Goal: Task Accomplishment & Management: Use online tool/utility

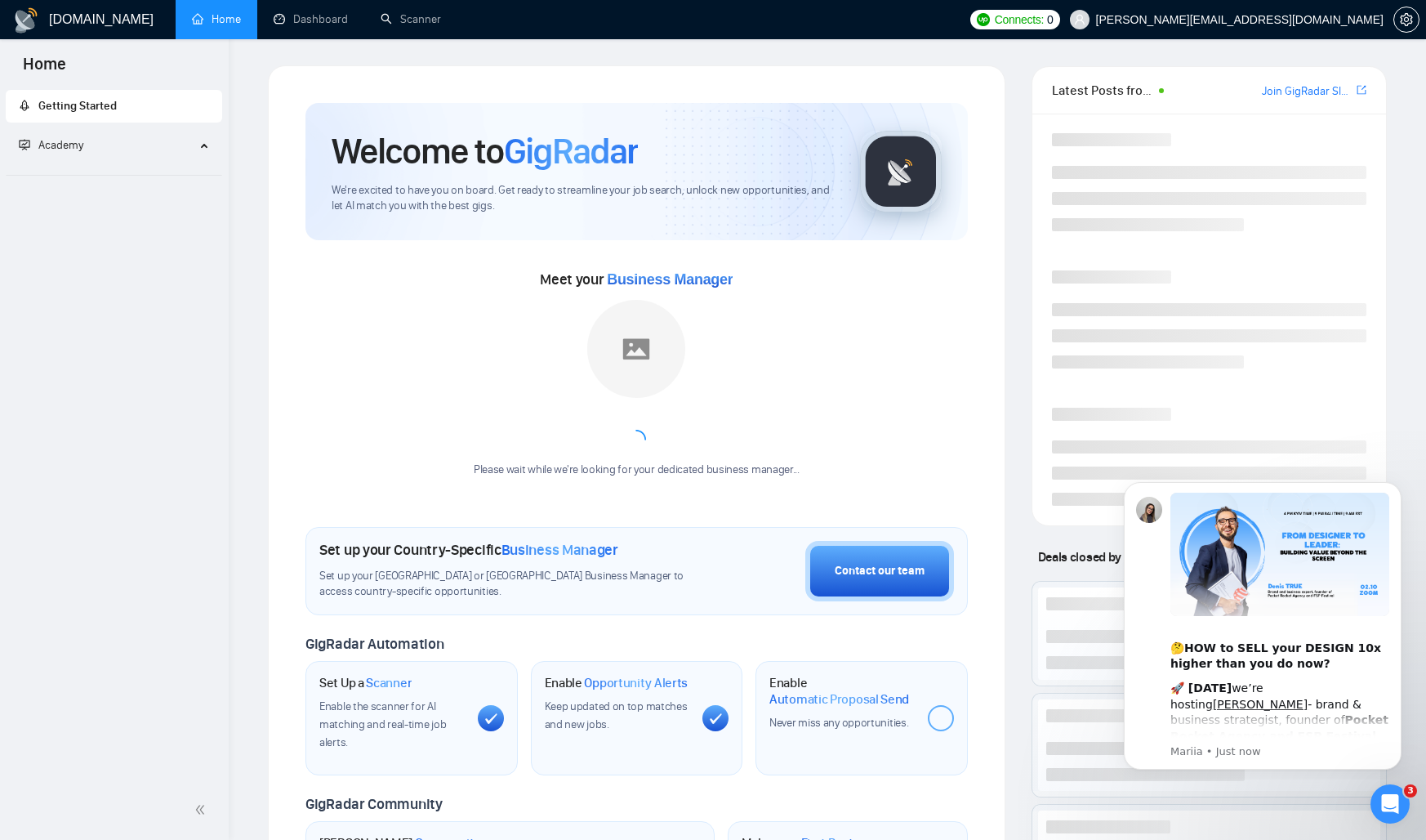
click at [164, 250] on div "Getting Started Academy" at bounding box center [114, 433] width 228 height 694
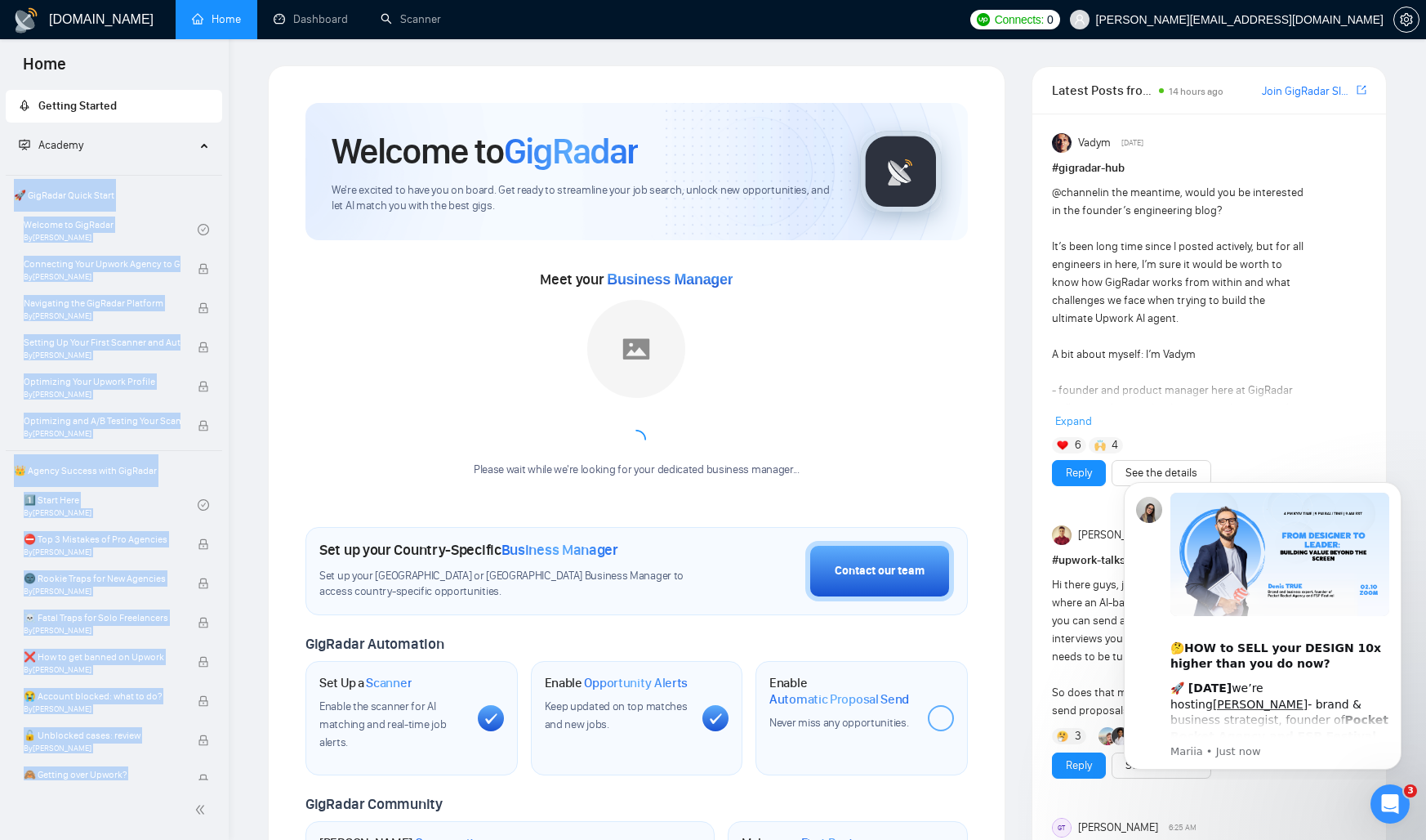
click at [790, 337] on div "Please wait while we're looking for your dedicated business manager..." at bounding box center [636, 389] width 345 height 178
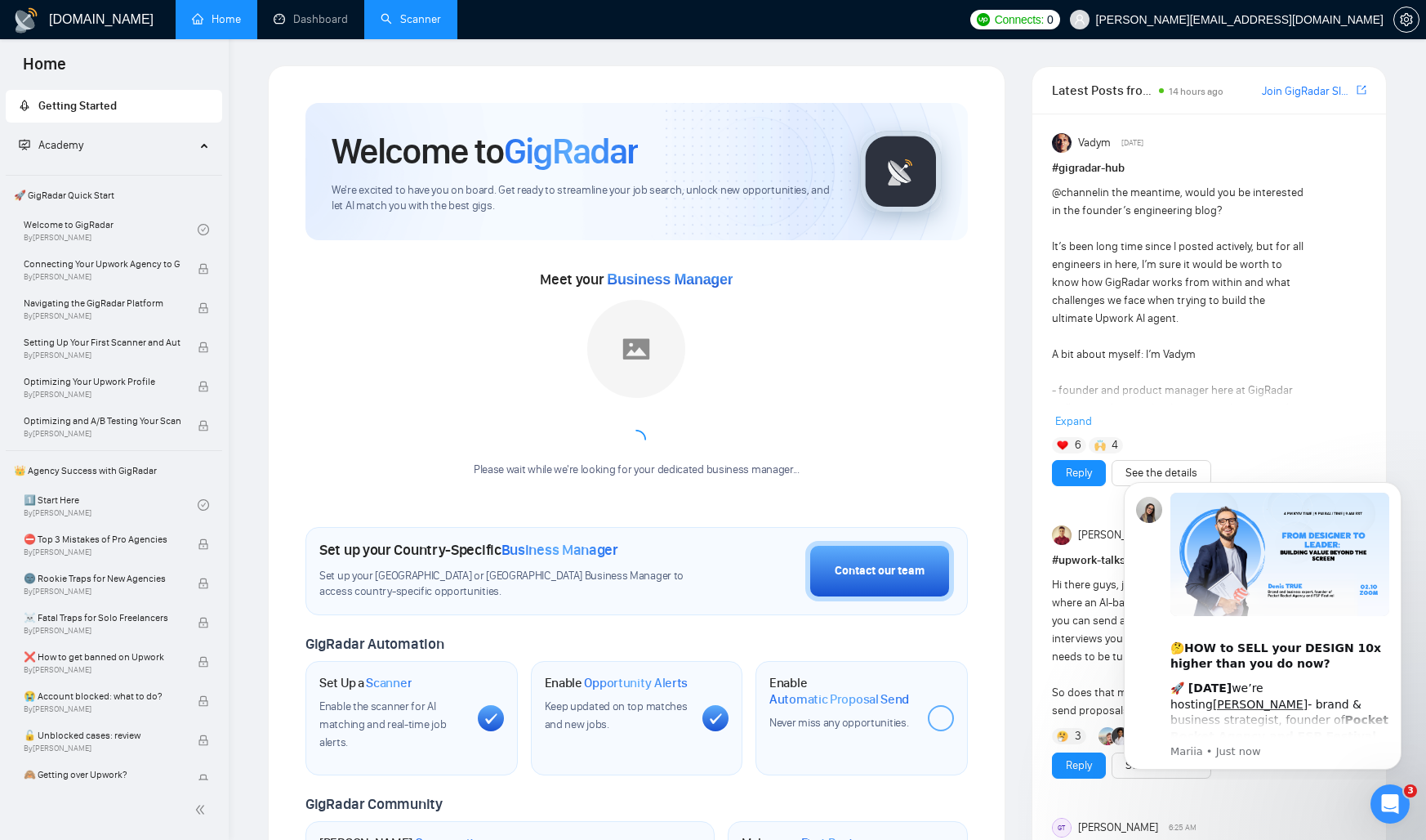
click at [441, 13] on link "Scanner" at bounding box center [411, 19] width 61 height 14
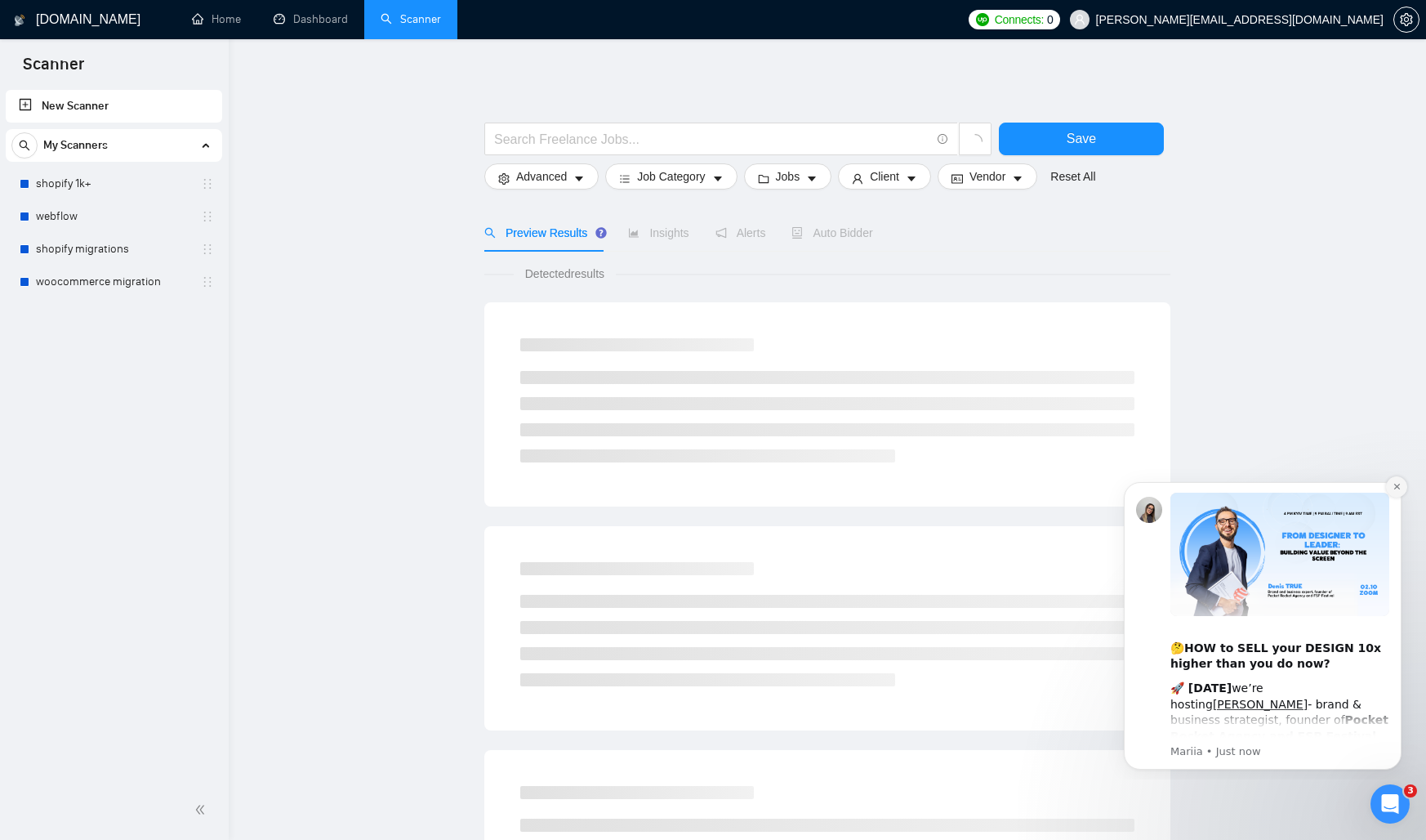
click at [1396, 492] on button "Dismiss notification" at bounding box center [1396, 487] width 21 height 21
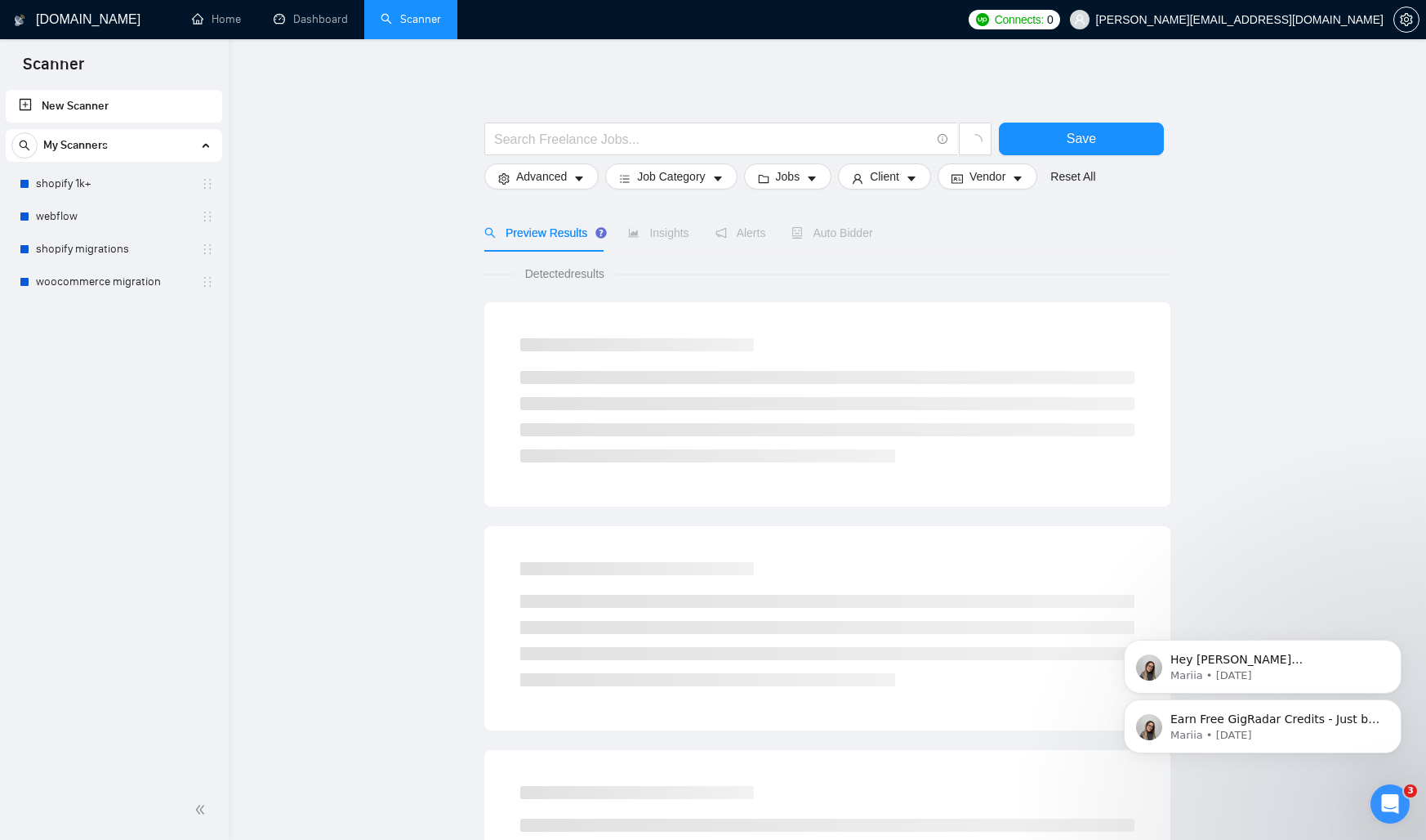
click at [792, 278] on div "Detected results" at bounding box center [827, 274] width 686 height 18
click at [727, 97] on div "Save Advanced Job Category Jobs Client Vendor Reset All Preview Results Insight…" at bounding box center [827, 734] width 686 height 1336
click at [1266, 364] on main "Save Advanced Job Category Jobs Client Vendor Reset All Preview Results Insight…" at bounding box center [827, 734] width 1145 height 1336
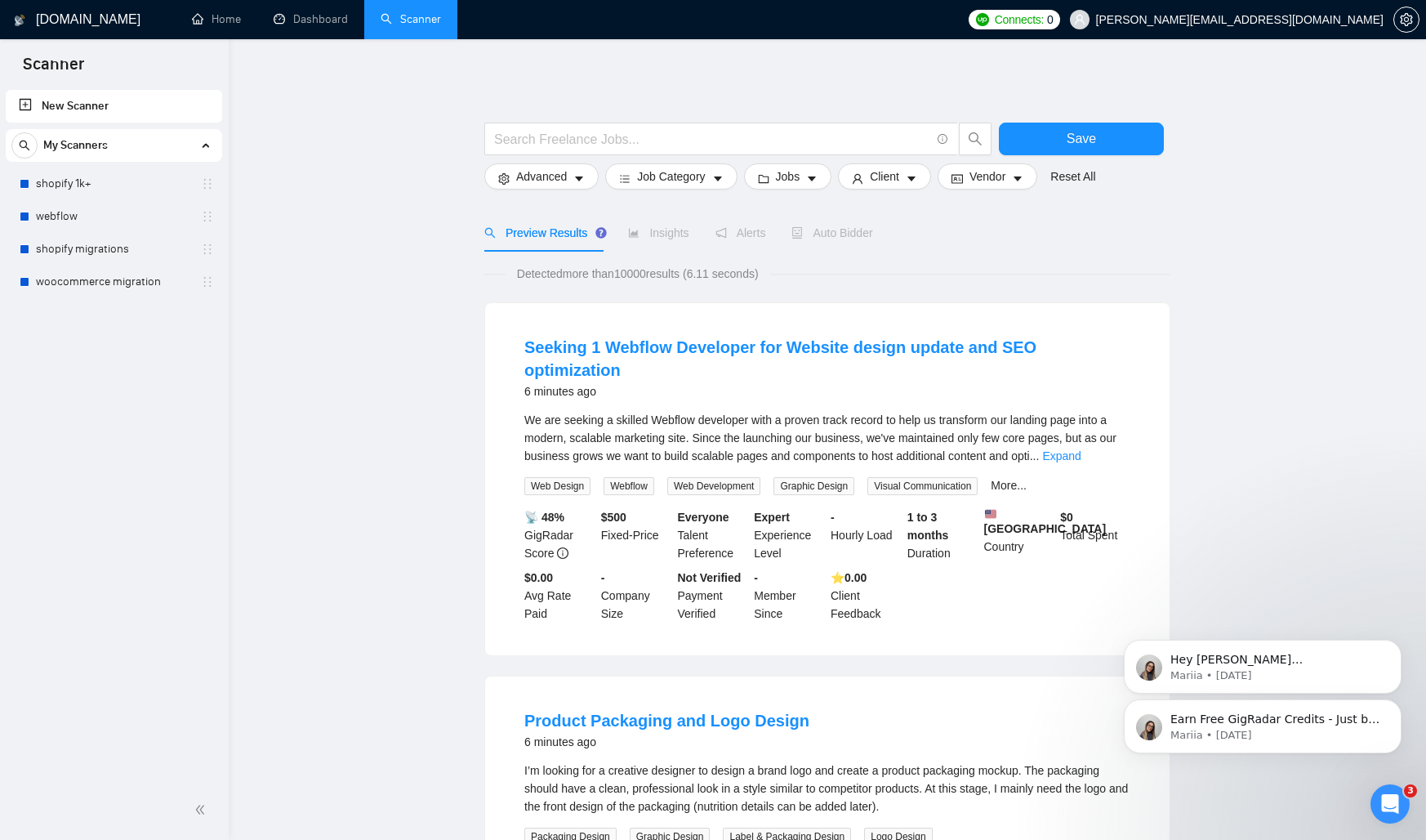
click at [113, 180] on link "shopify 1k+" at bounding box center [113, 184] width 155 height 33
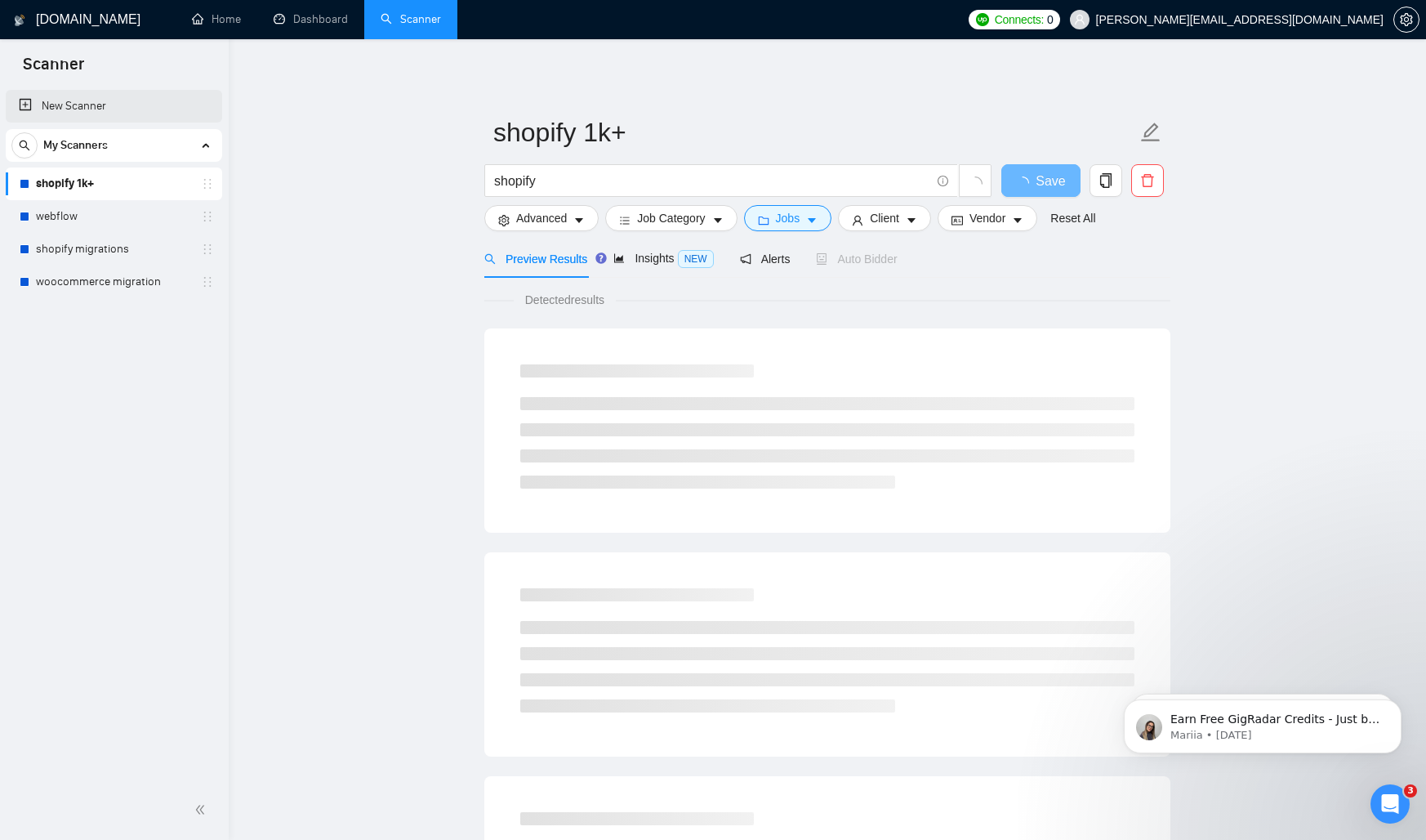
drag, startPoint x: 99, startPoint y: 104, endPoint x: 122, endPoint y: 104, distance: 23.0
click at [99, 104] on link "New Scanner" at bounding box center [114, 106] width 191 height 33
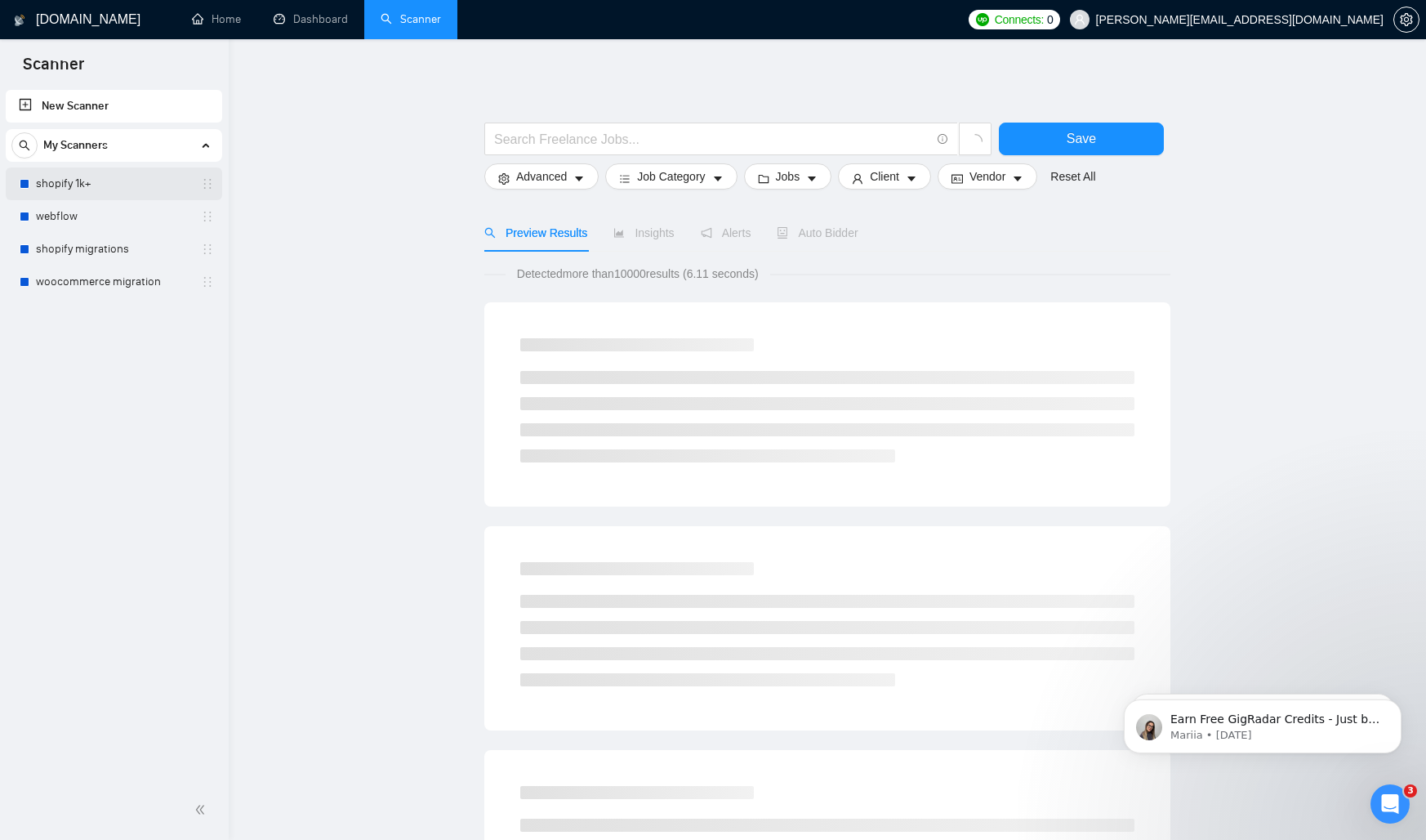
click at [41, 179] on link "shopify 1k+" at bounding box center [113, 184] width 155 height 33
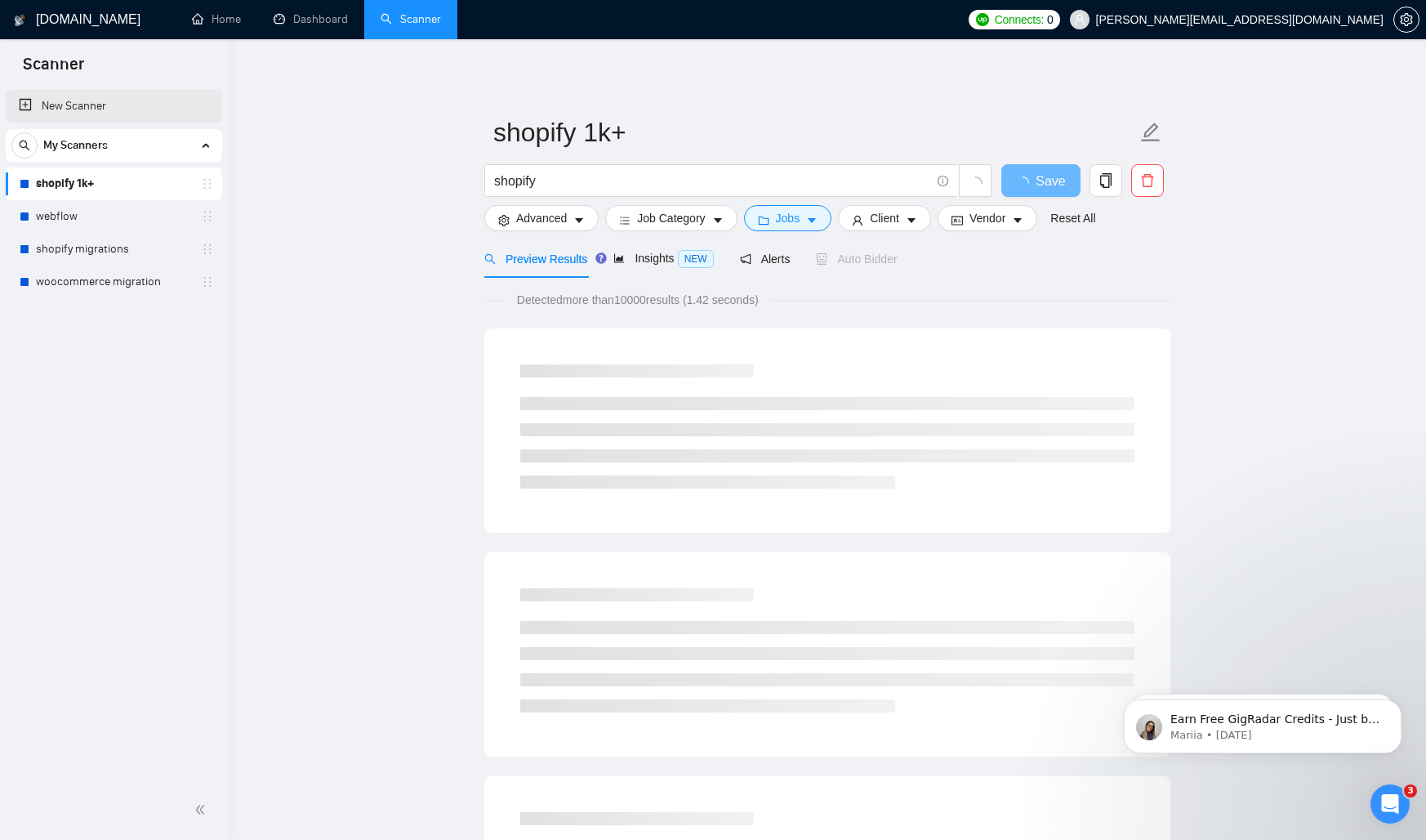
click at [108, 99] on link "New Scanner" at bounding box center [114, 106] width 191 height 33
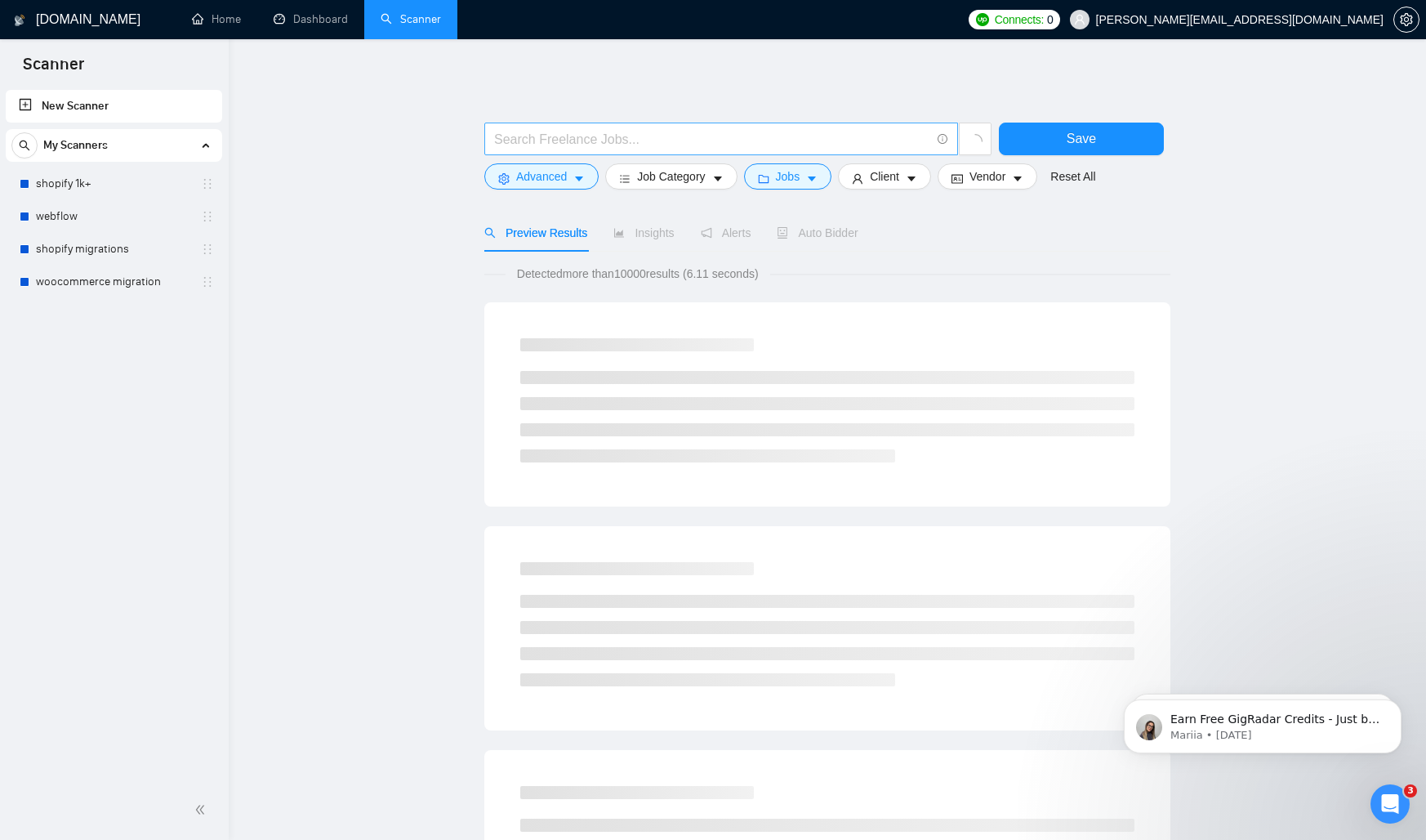
click at [542, 142] on input "text" at bounding box center [712, 139] width 436 height 21
click at [648, 107] on div at bounding box center [827, 114] width 686 height 16
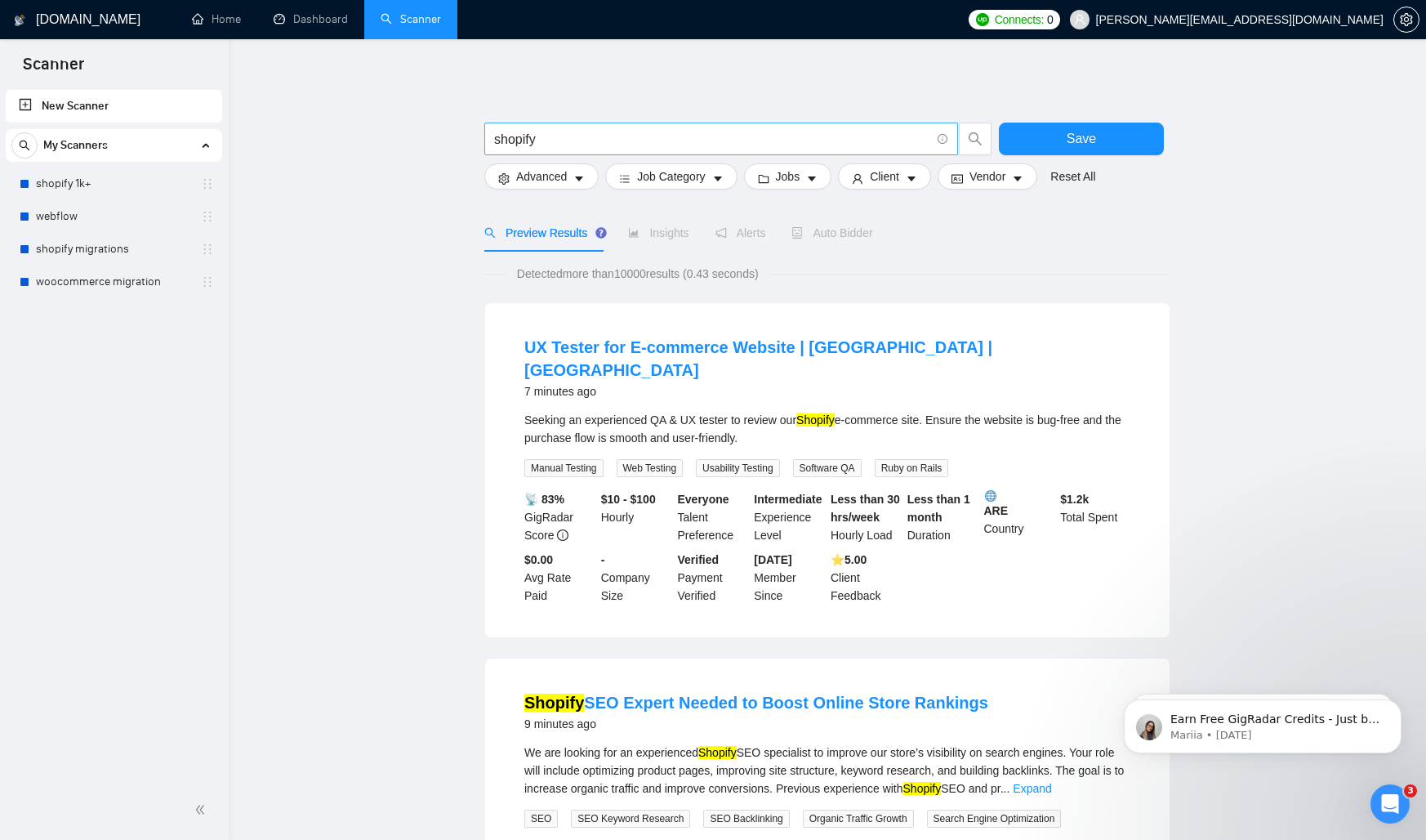
click at [568, 132] on input "shopify" at bounding box center [712, 139] width 436 height 21
type input "shopify"
click at [960, 144] on span "search" at bounding box center [976, 139] width 31 height 15
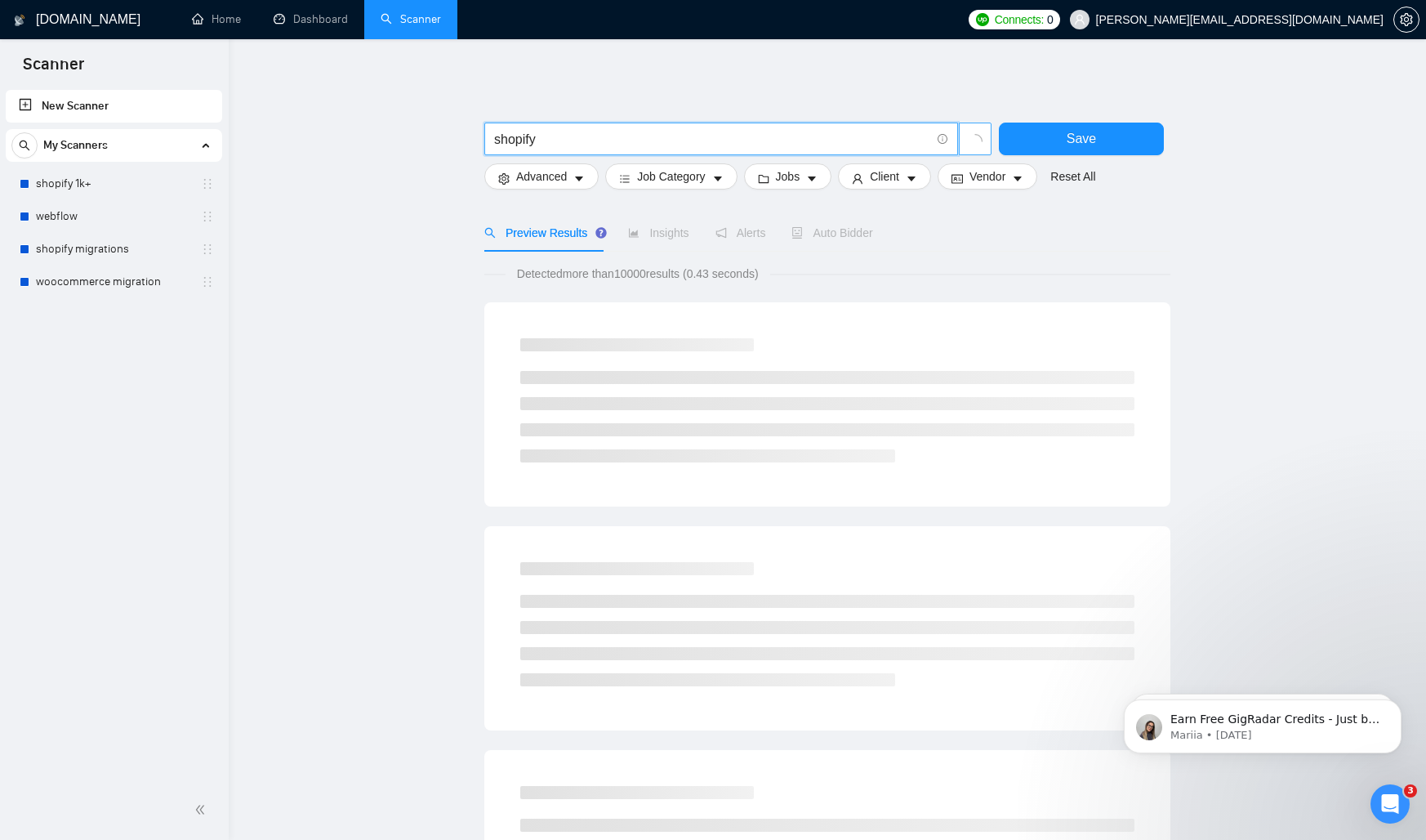
click at [975, 144] on icon "loading" at bounding box center [976, 141] width 15 height 15
click at [911, 249] on div "Preview Results Insights Alerts Auto Bidder" at bounding box center [827, 233] width 686 height 38
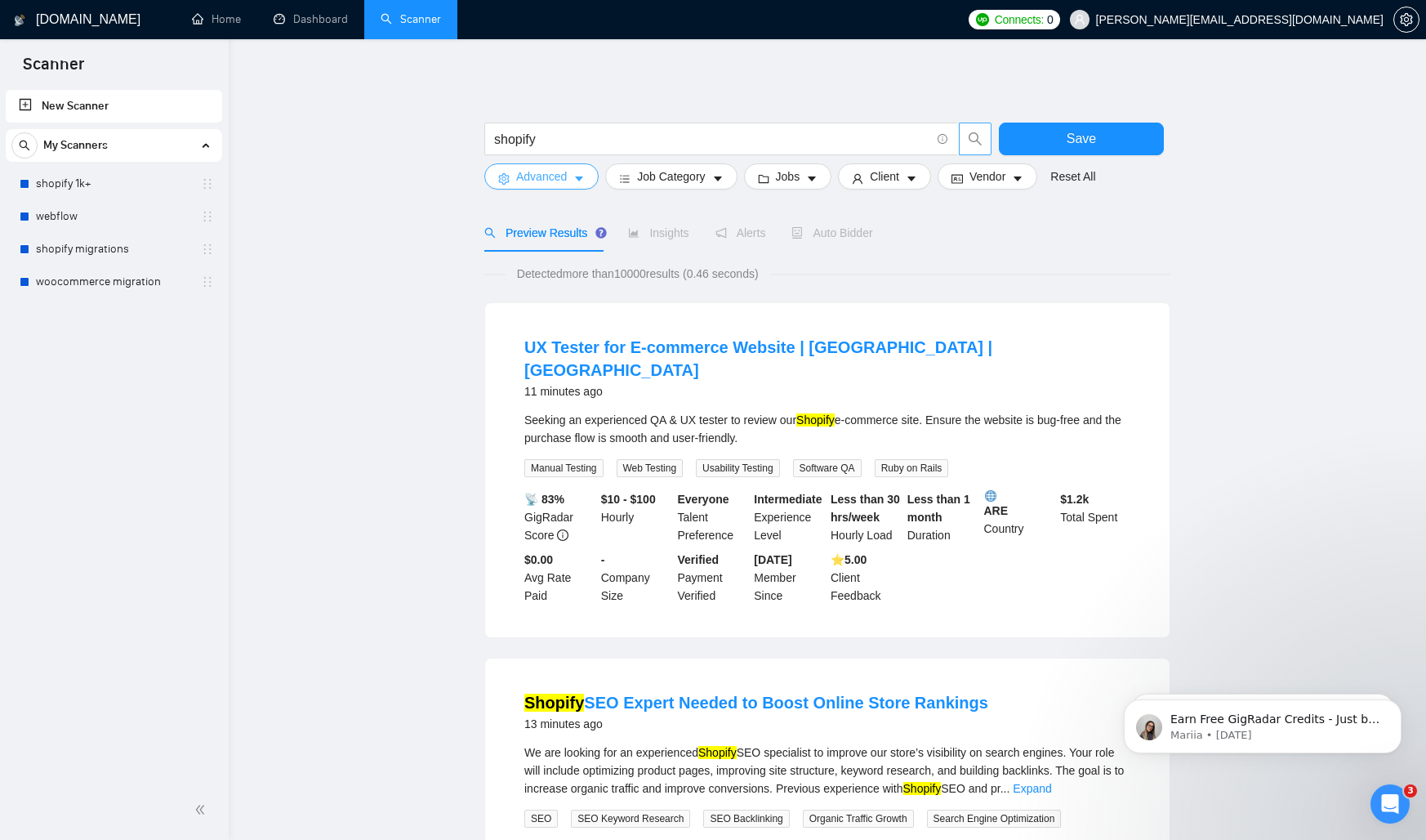
click at [585, 182] on icon "caret-down" at bounding box center [579, 179] width 12 height 12
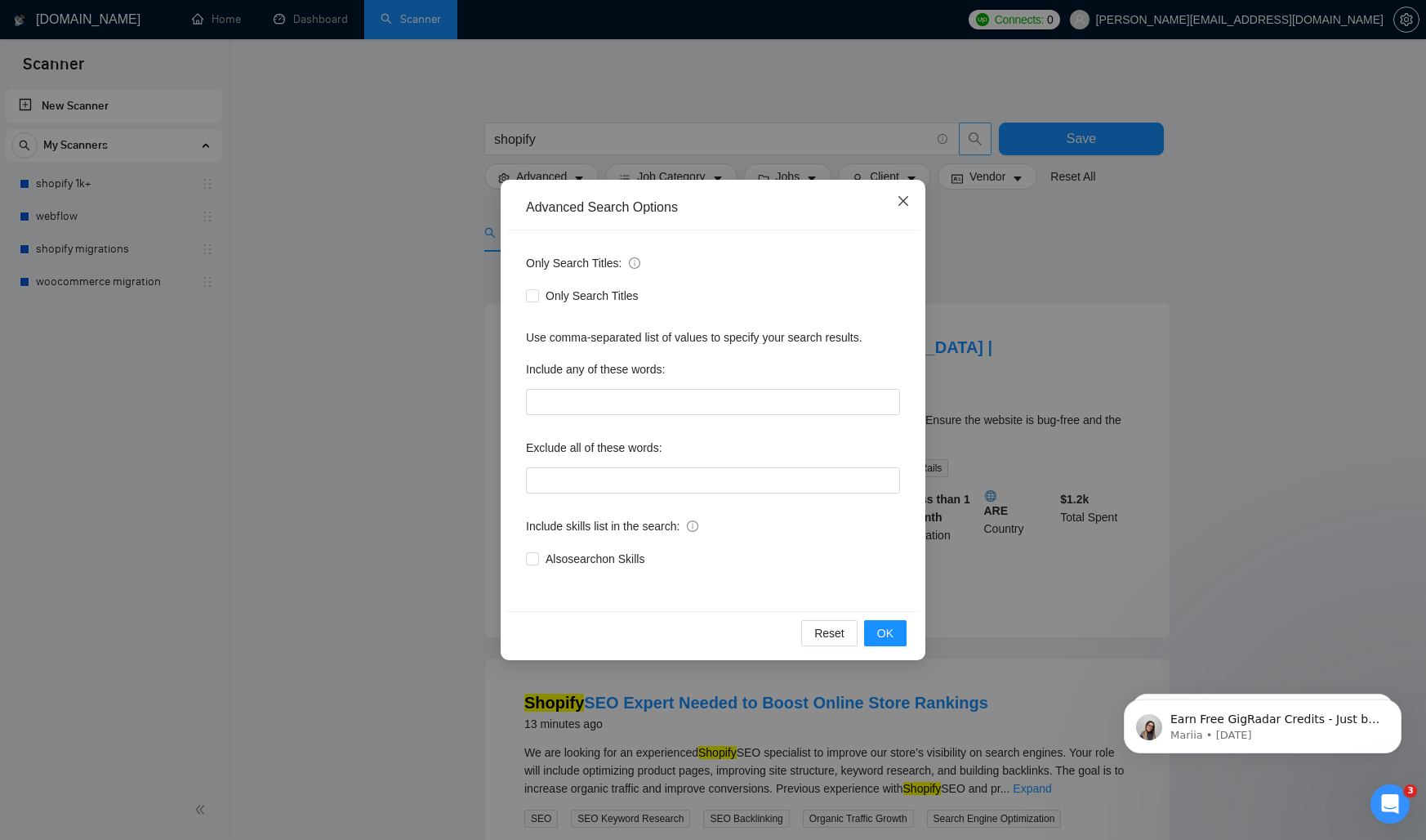
click at [907, 197] on icon "close" at bounding box center [903, 201] width 13 height 13
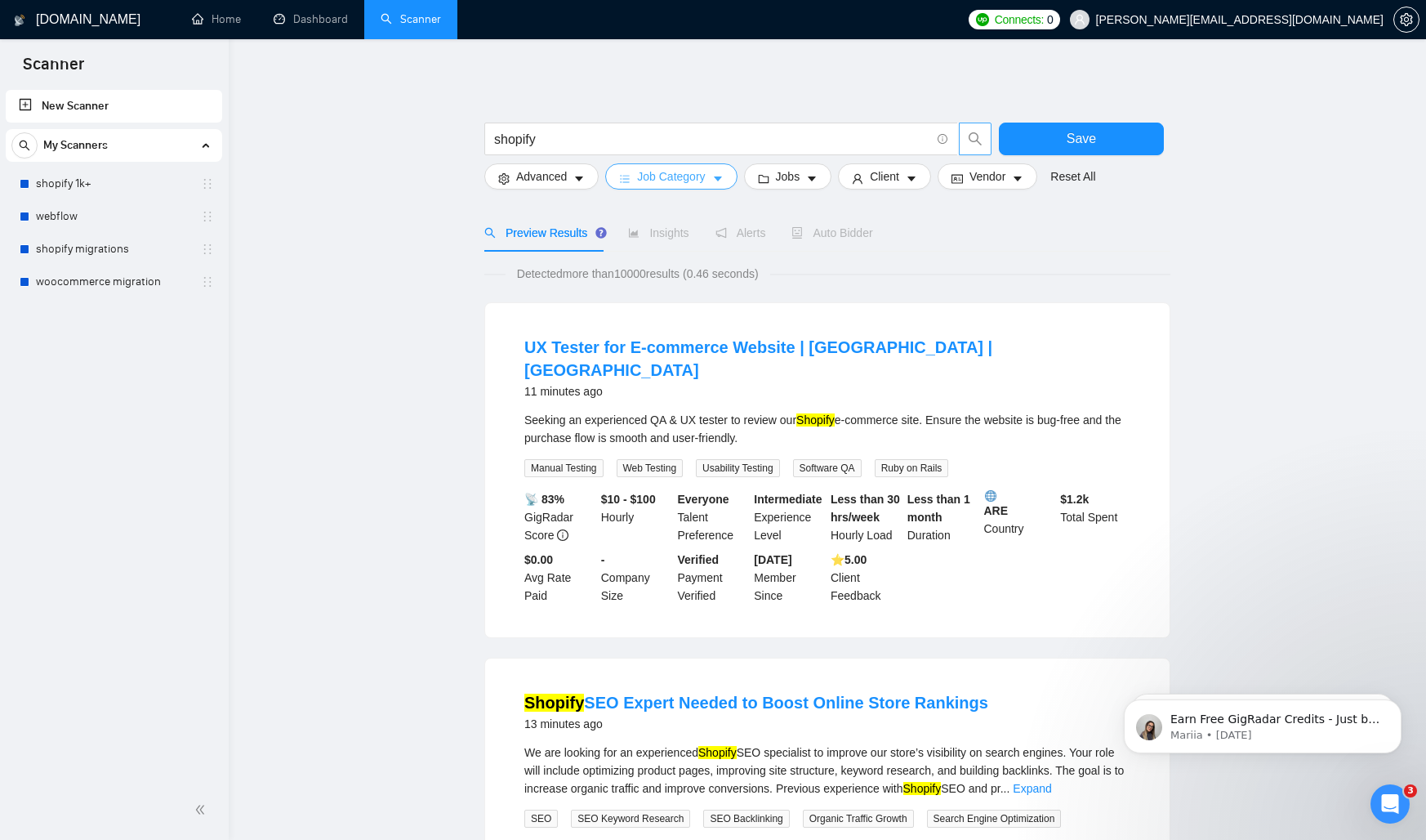
click at [680, 180] on span "Job Category" at bounding box center [671, 177] width 67 height 18
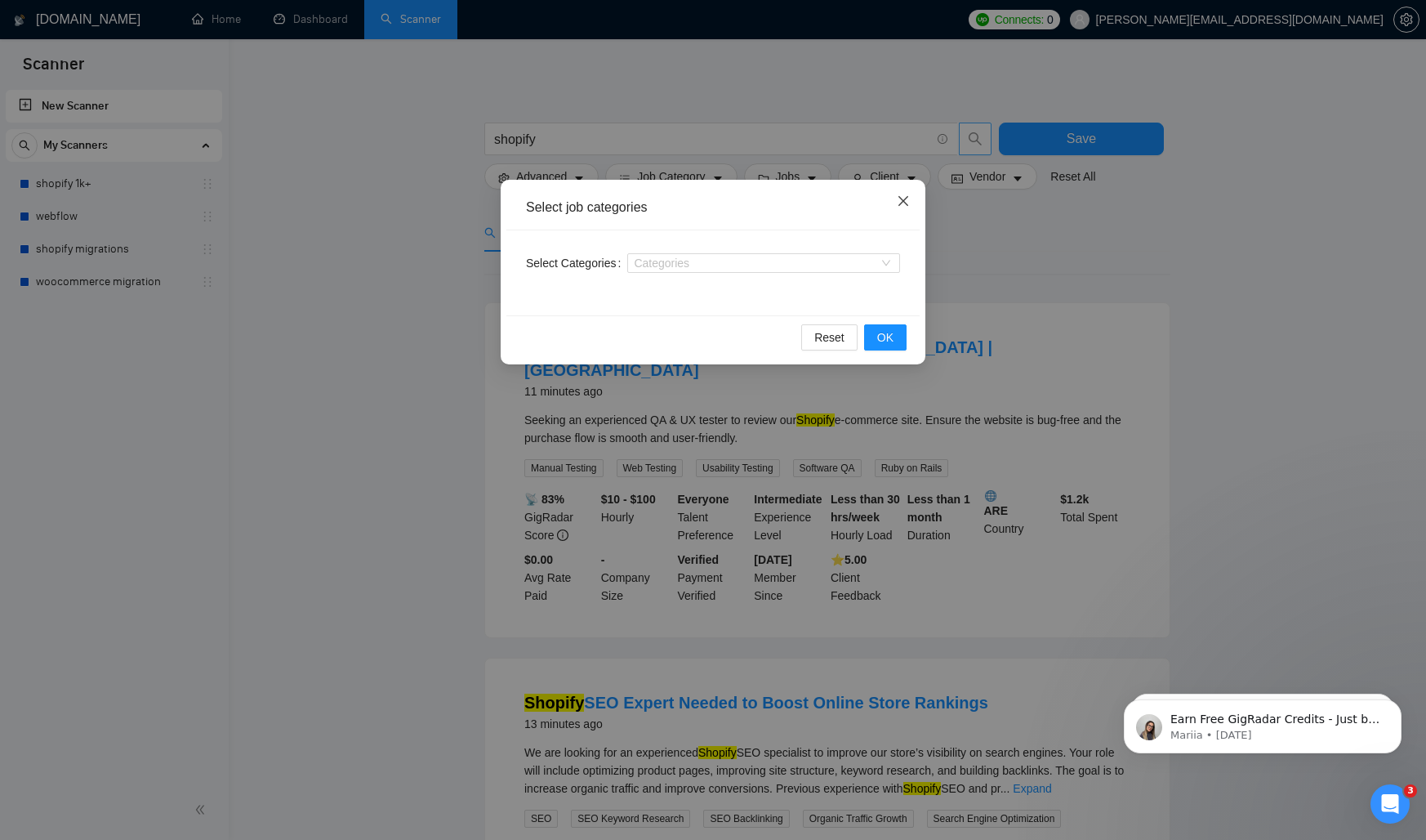
click at [902, 199] on icon "close" at bounding box center [903, 201] width 13 height 13
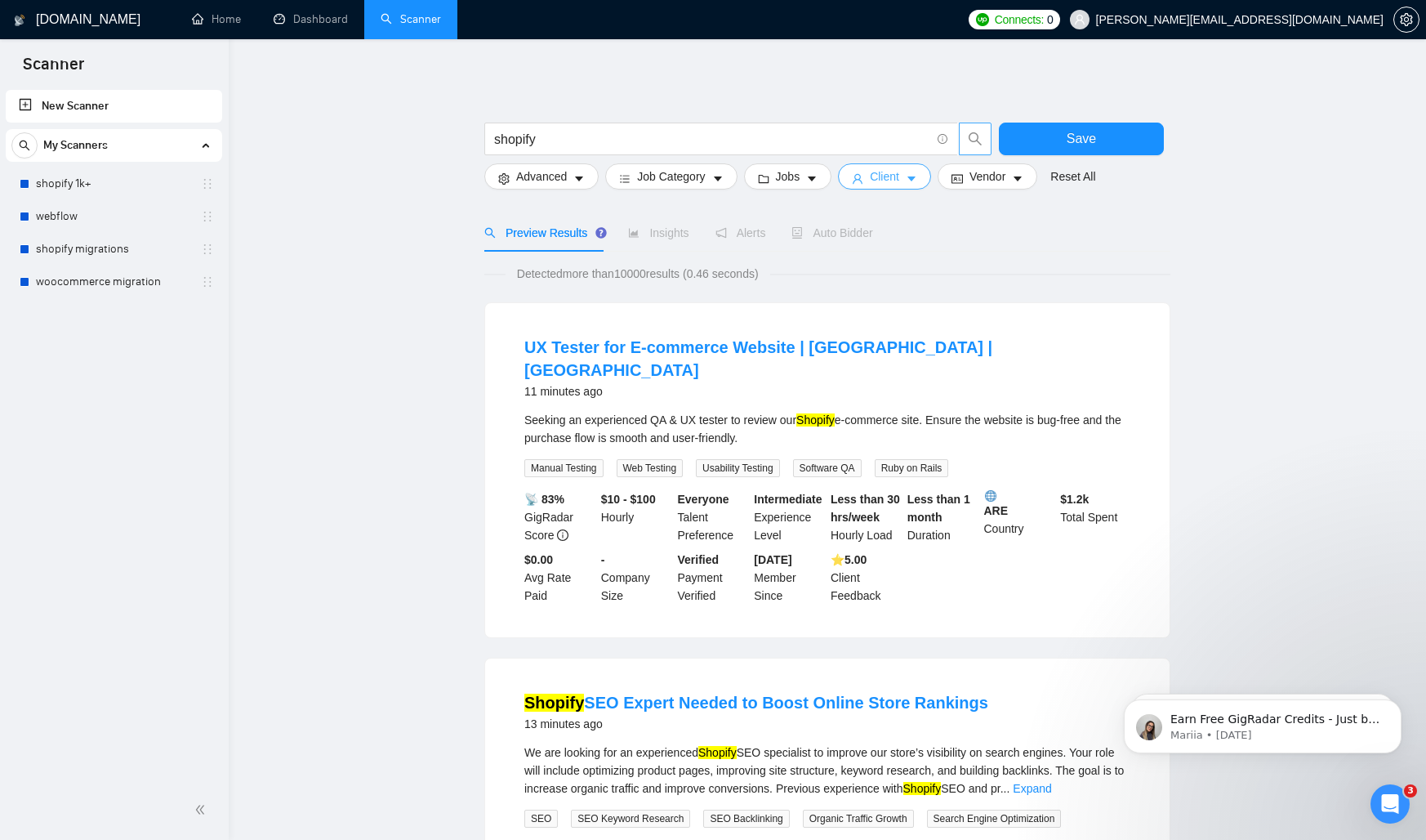
click at [914, 181] on icon "caret-down" at bounding box center [911, 179] width 12 height 12
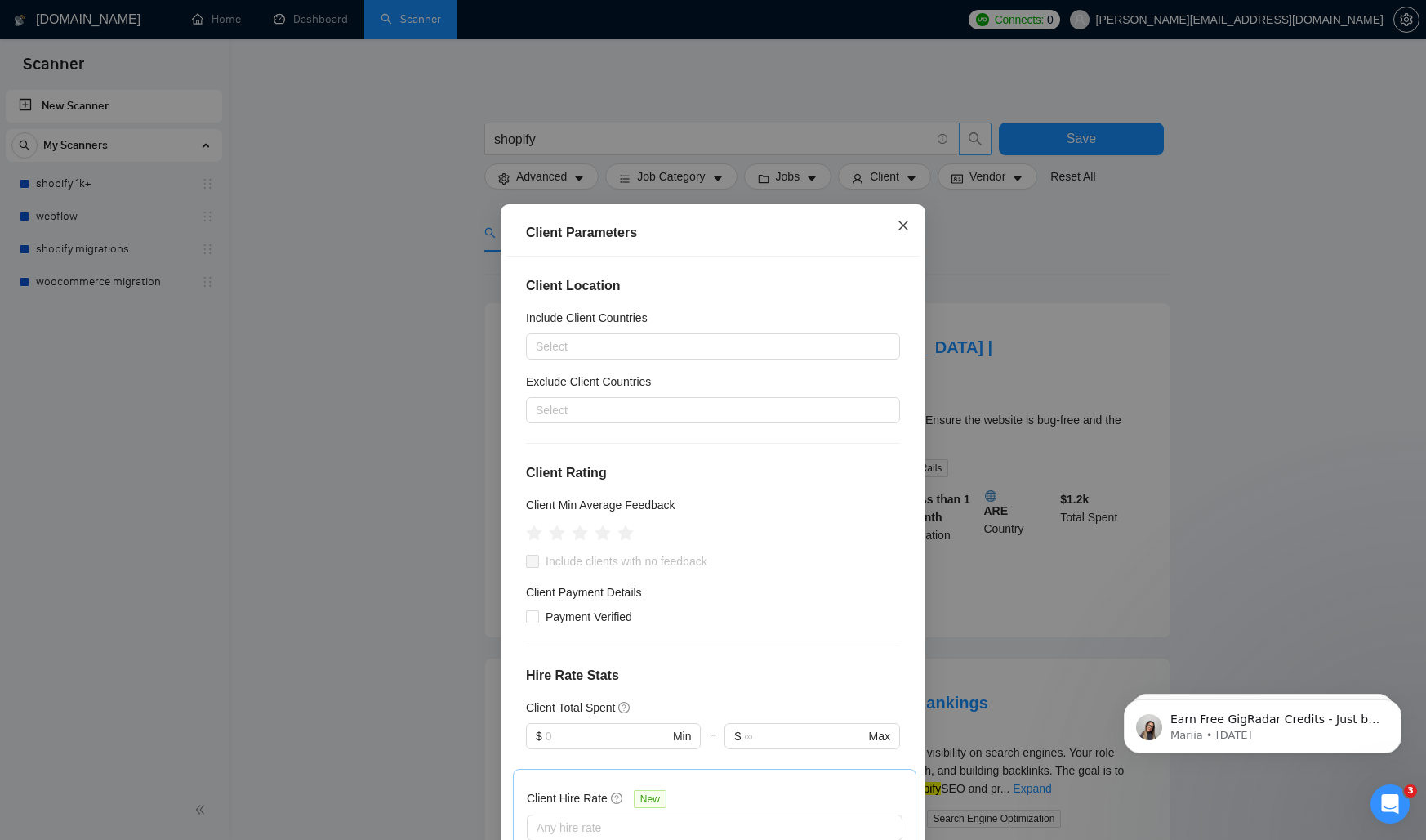
click at [919, 230] on span "Close" at bounding box center [903, 226] width 44 height 44
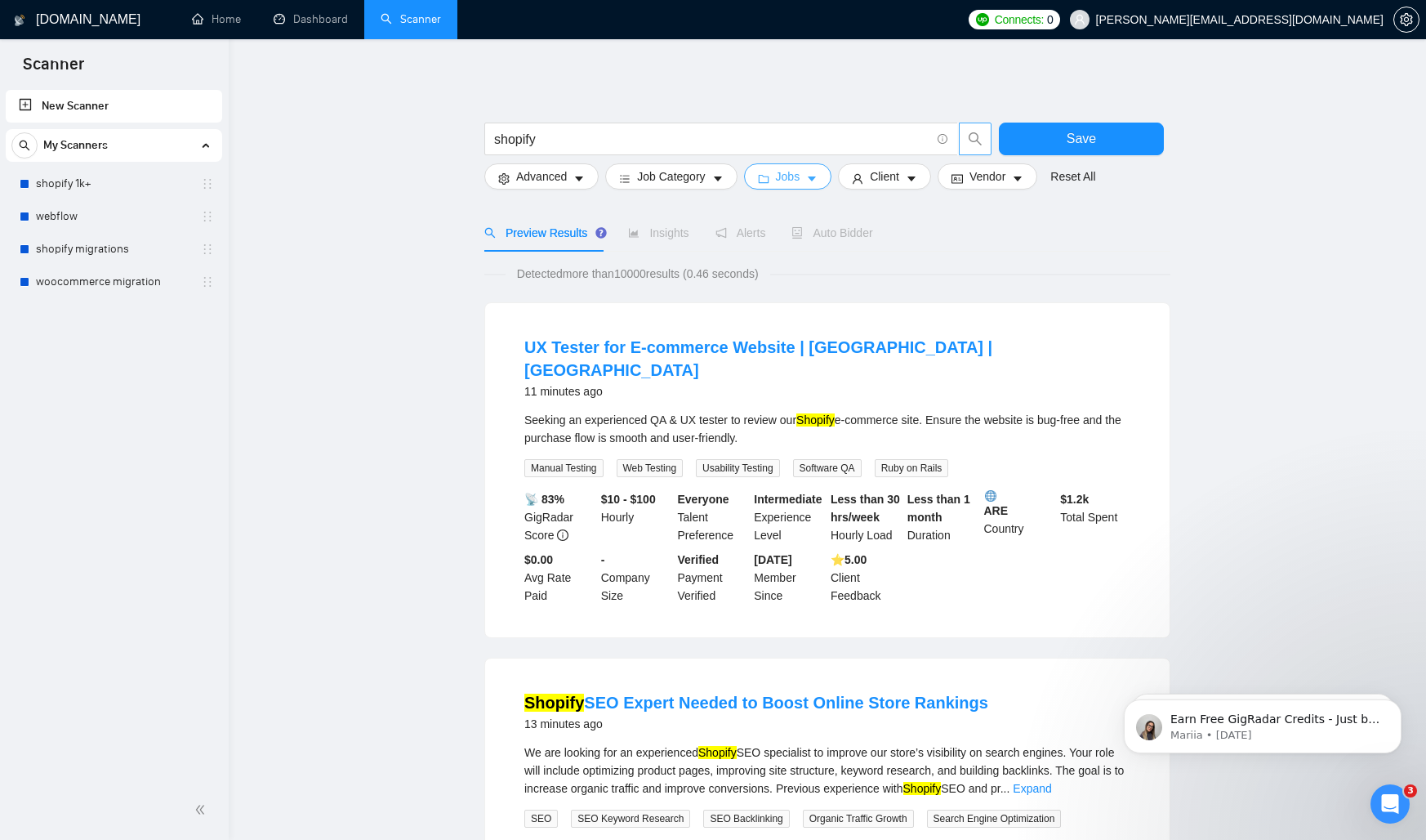
click at [801, 178] on span "Jobs" at bounding box center [788, 177] width 25 height 18
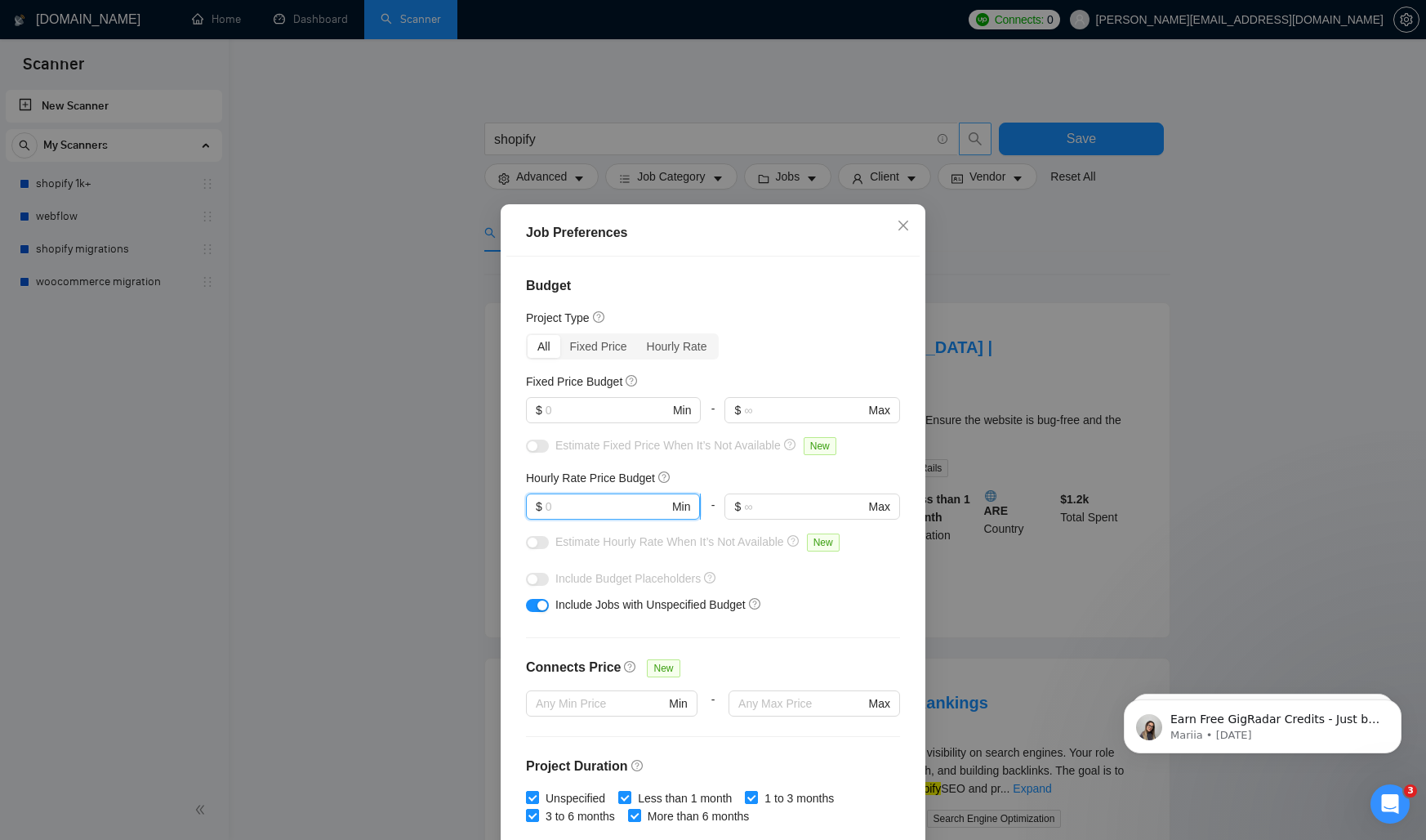
click at [641, 509] on input "text" at bounding box center [607, 506] width 123 height 18
click at [621, 408] on input "text" at bounding box center [607, 410] width 123 height 18
type input "3"
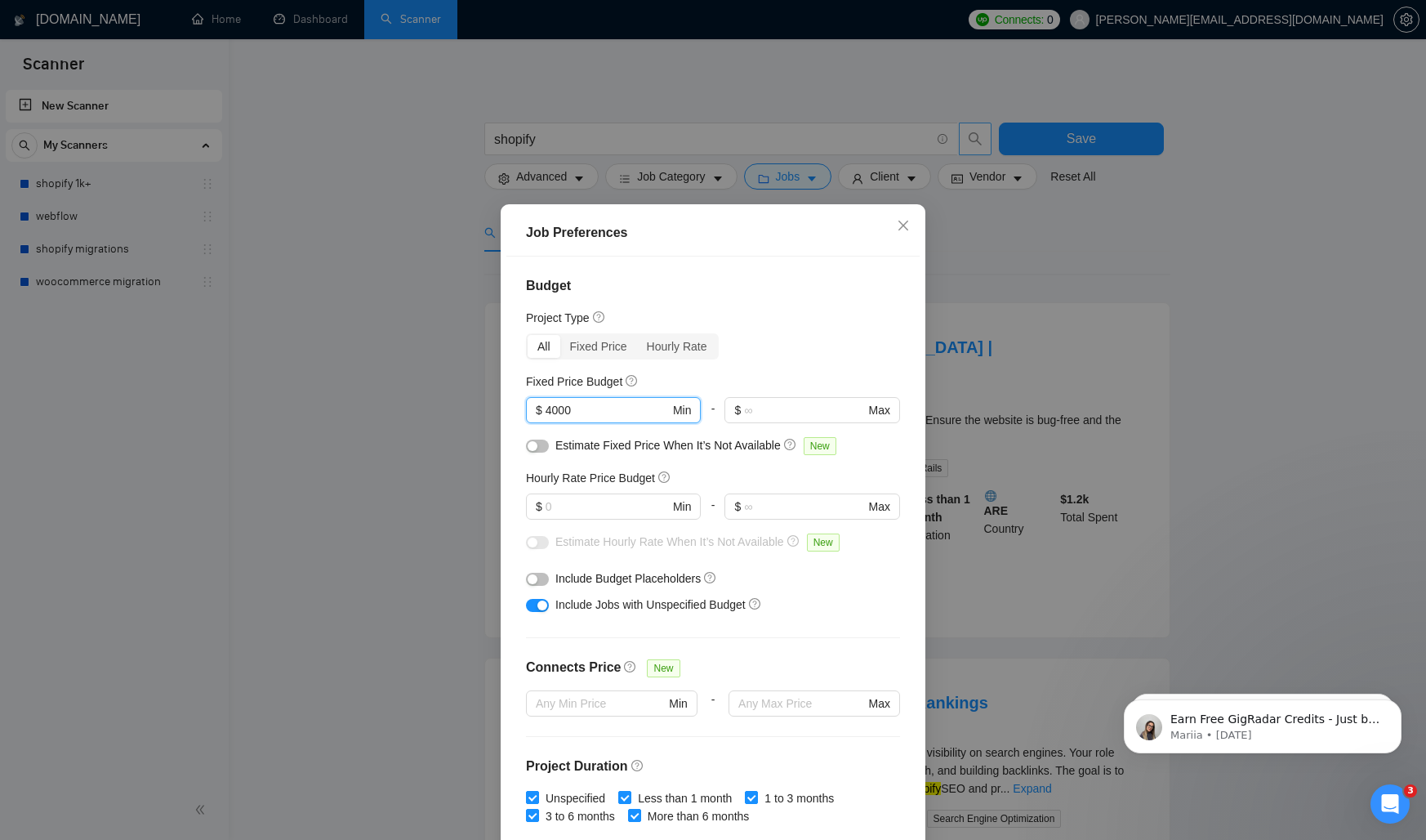
type input "4000"
click at [716, 302] on div "Budget Project Type All Fixed Price Hourly Rate Fixed Price Budget 4000 $ 4000 …" at bounding box center [713, 551] width 413 height 588
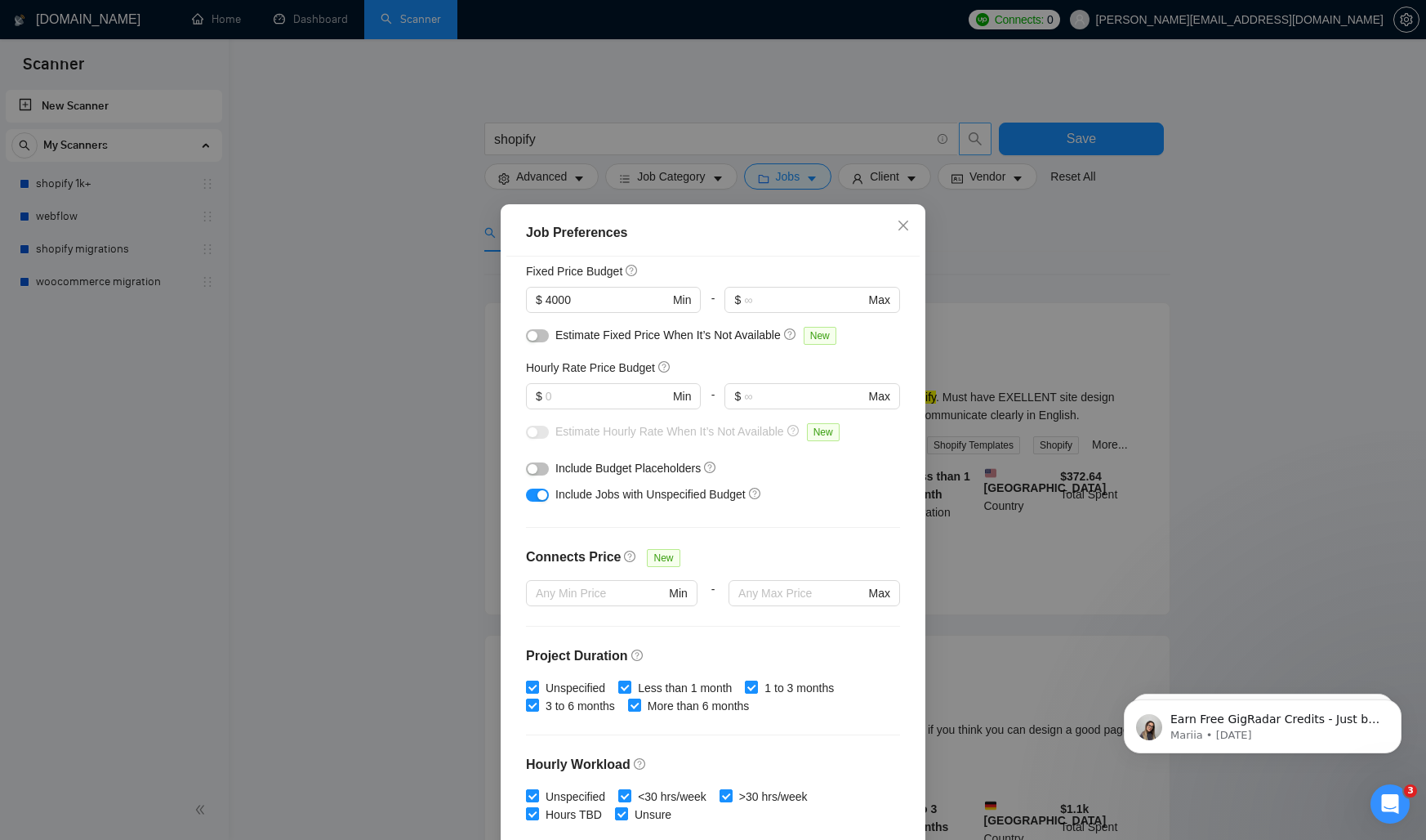
scroll to position [65, 0]
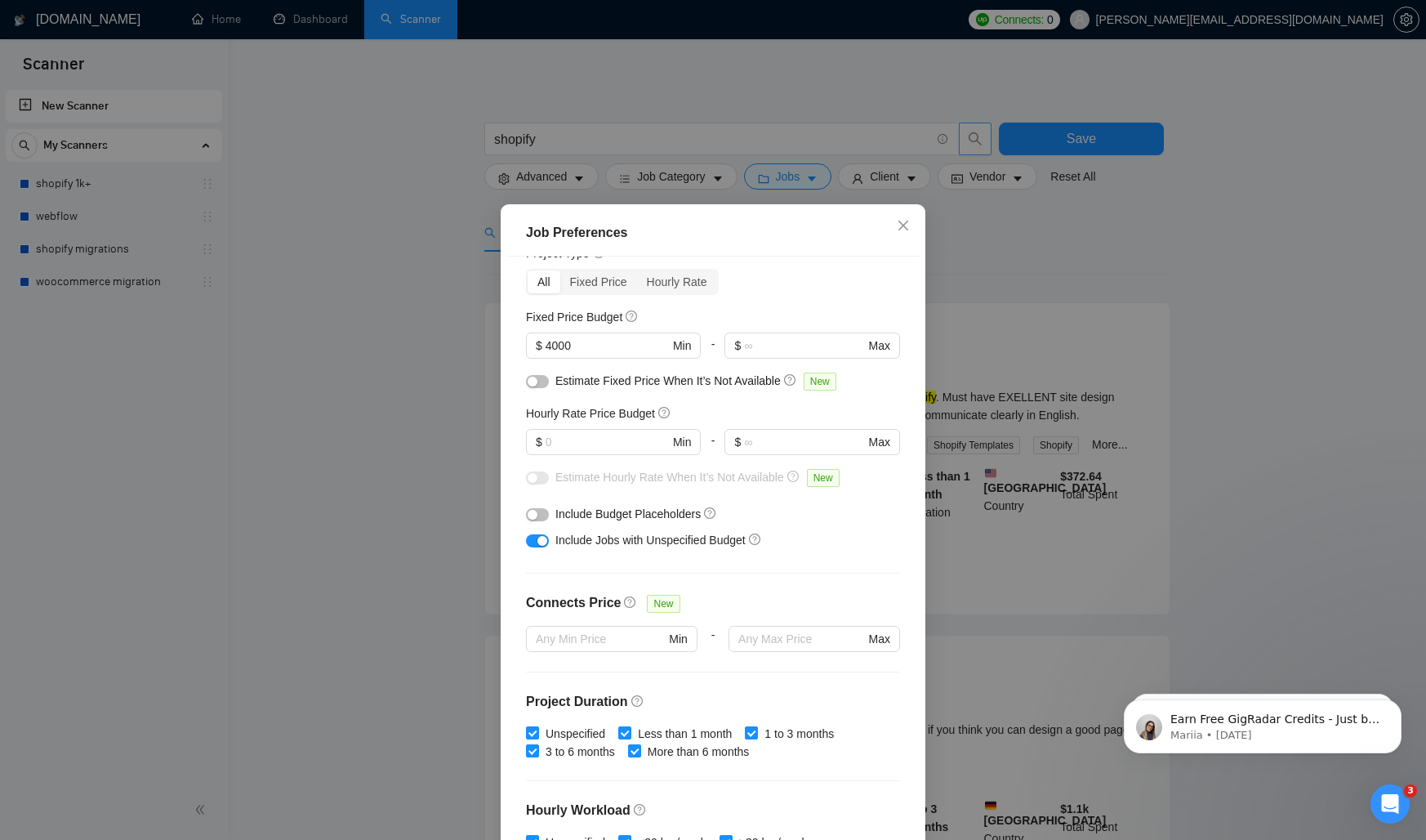
click at [551, 482] on div "Estimate Hourly Rate When It’s Not Available New" at bounding box center [713, 481] width 374 height 26
click at [584, 444] on input "text" at bounding box center [607, 442] width 123 height 18
click at [695, 389] on div "Estimate Fixed Price When It’s Not Available New" at bounding box center [719, 381] width 328 height 19
click at [625, 474] on span "Estimate Hourly Rate When It’s Not Available" at bounding box center [670, 477] width 228 height 13
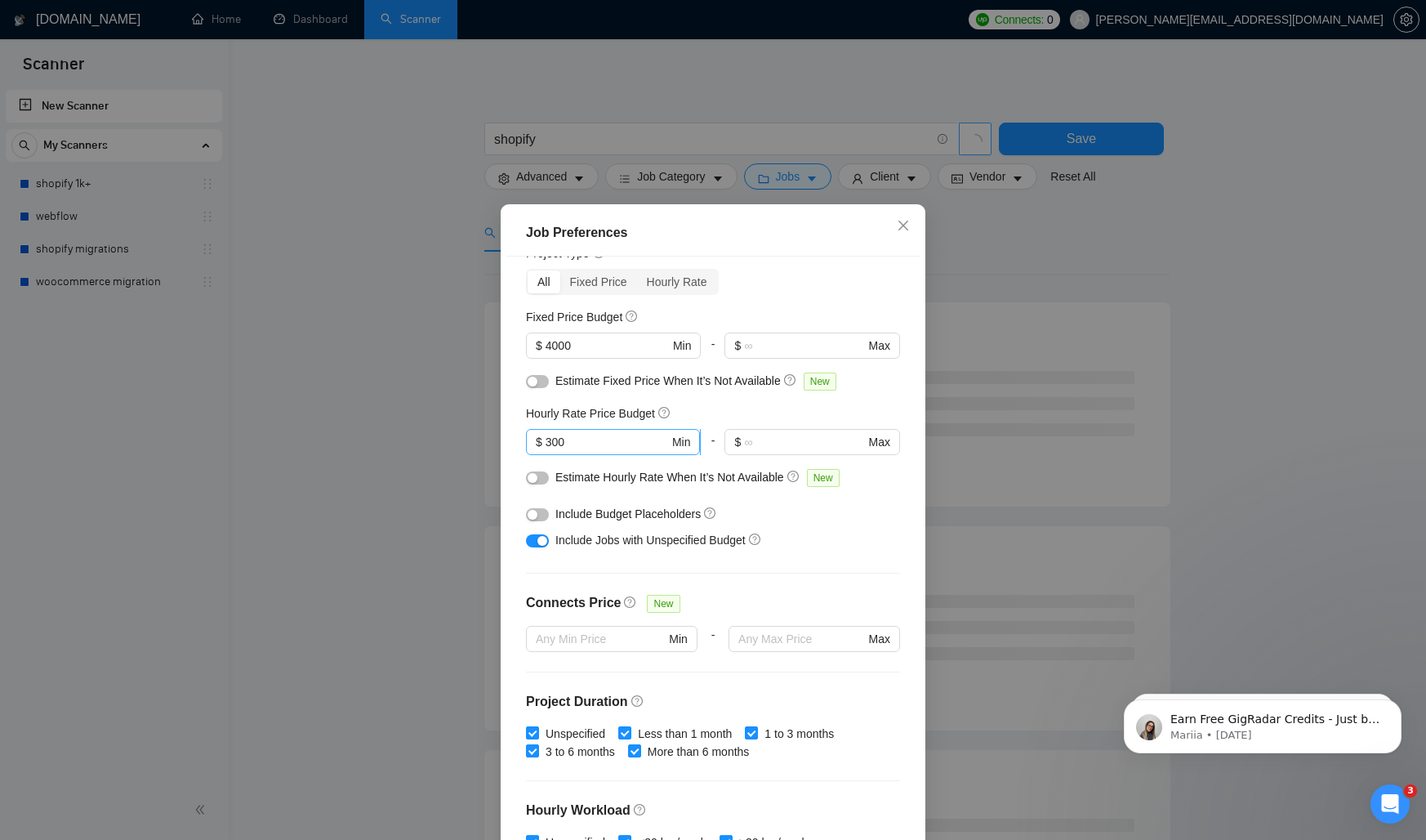
click at [572, 450] on input "300" at bounding box center [607, 442] width 123 height 18
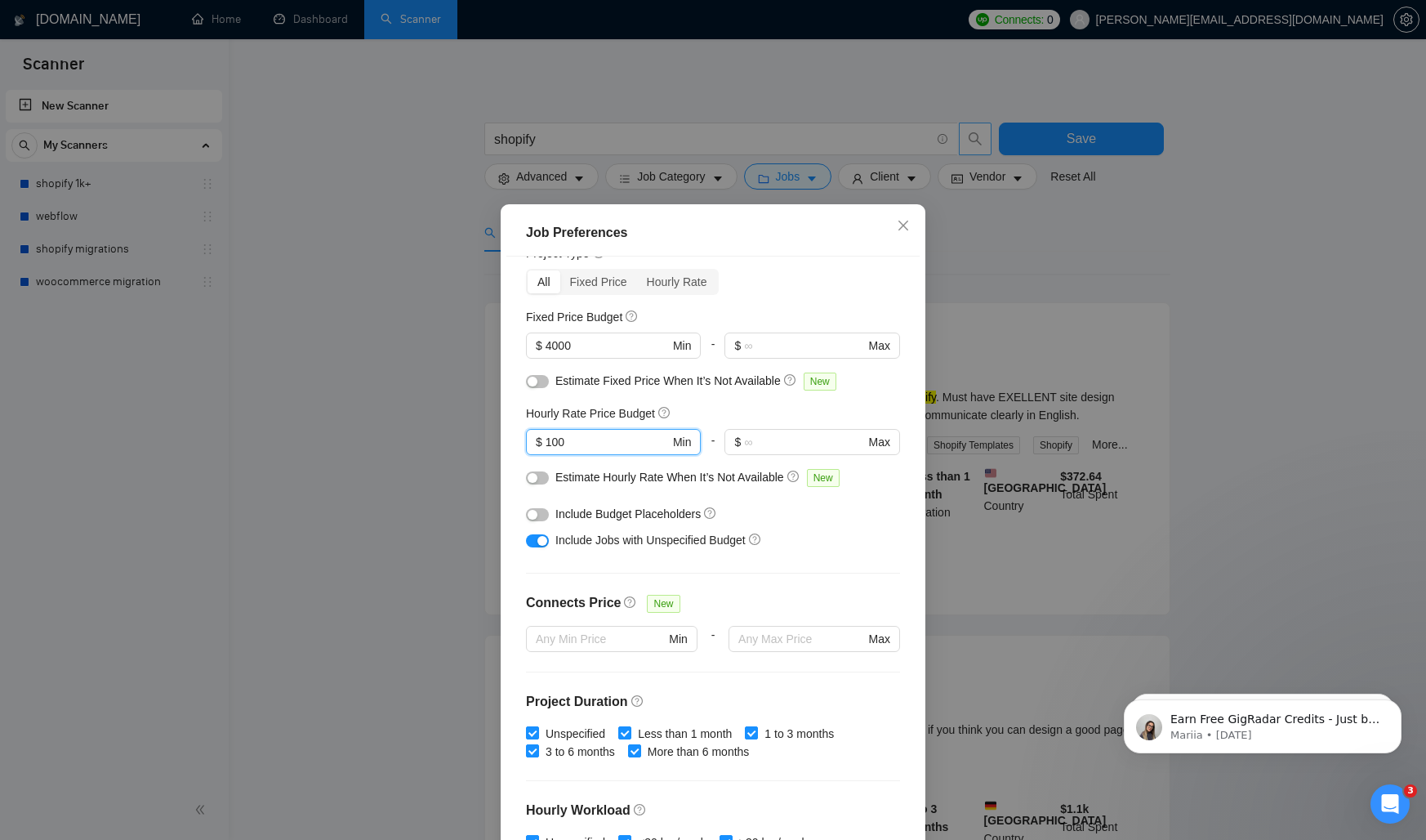
click at [695, 422] on div "Hourly Rate Price Budget 100 $ 100 Min - $ Max" at bounding box center [713, 436] width 374 height 64
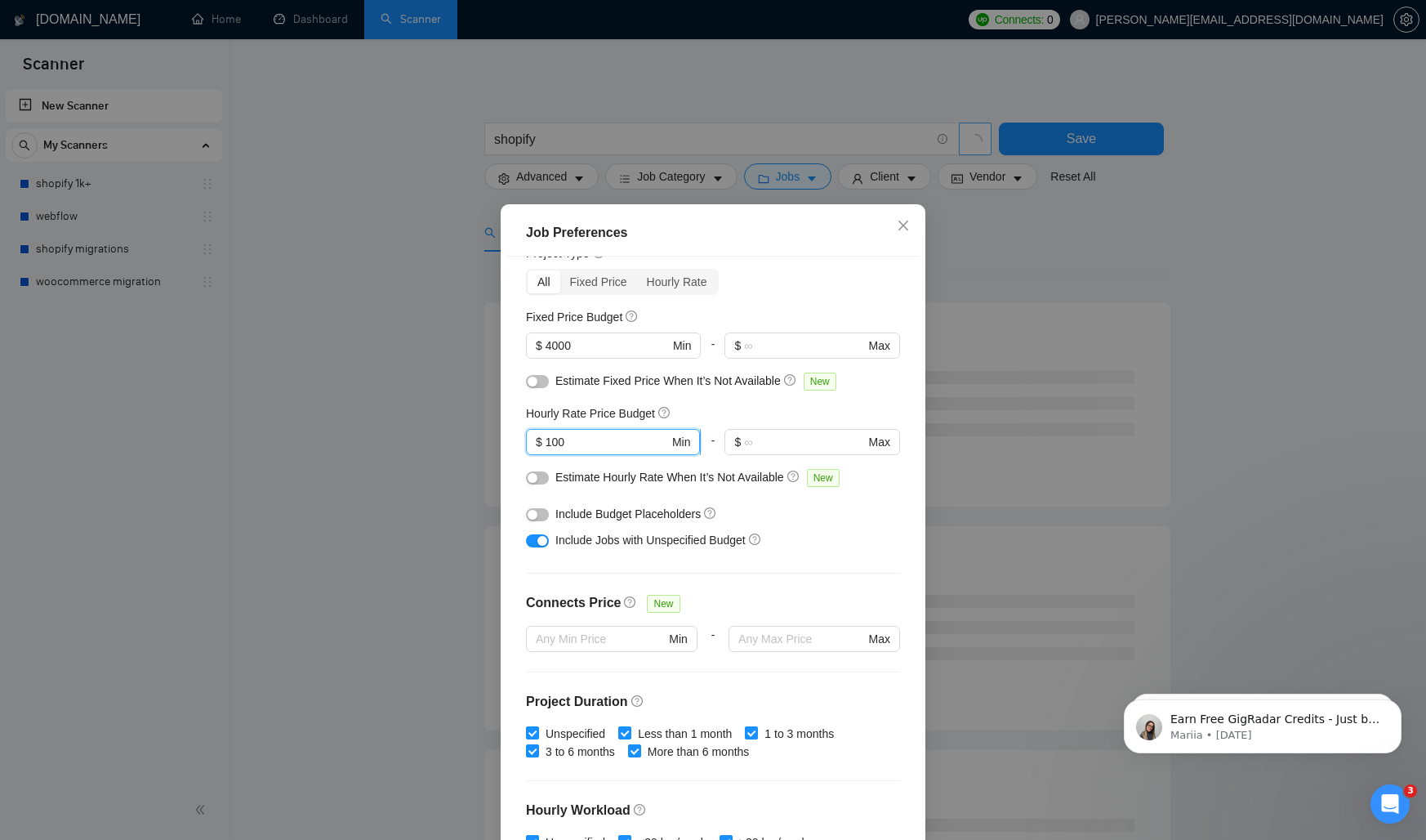
click at [653, 438] on input "100" at bounding box center [607, 442] width 123 height 18
type input "75"
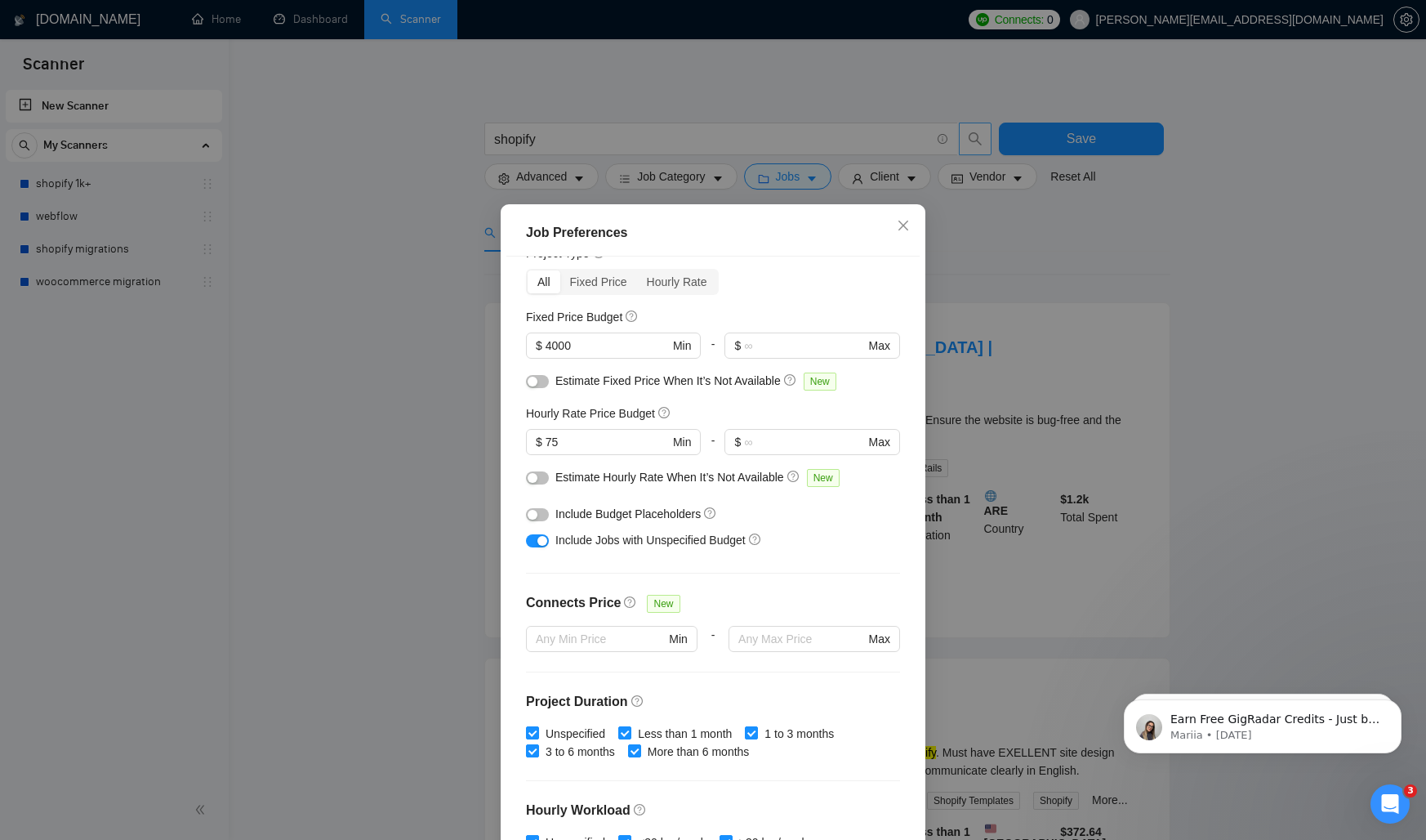
click at [704, 427] on div "Hourly Rate Price Budget $ 75 Min - $ Max" at bounding box center [713, 436] width 374 height 64
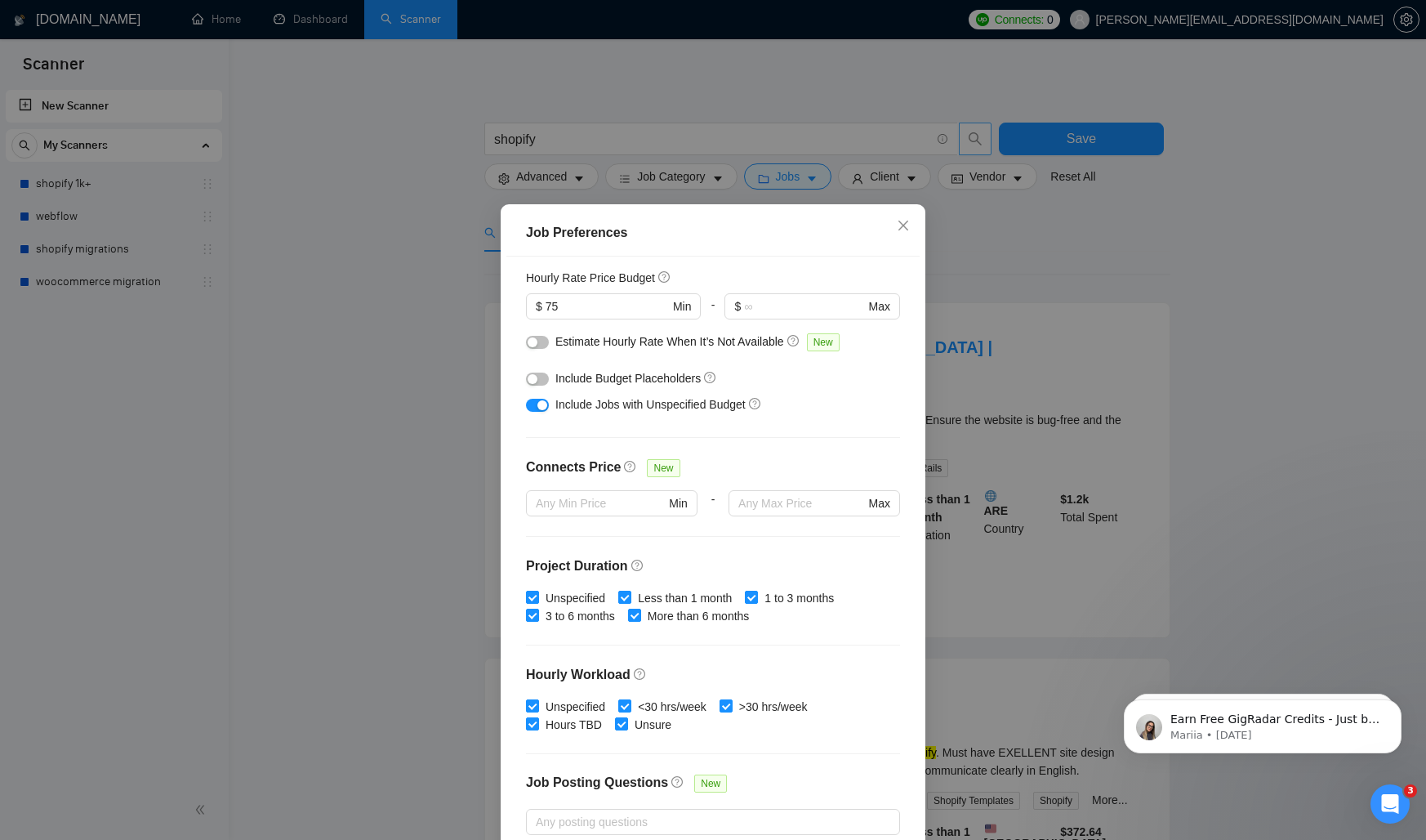
scroll to position [89, 0]
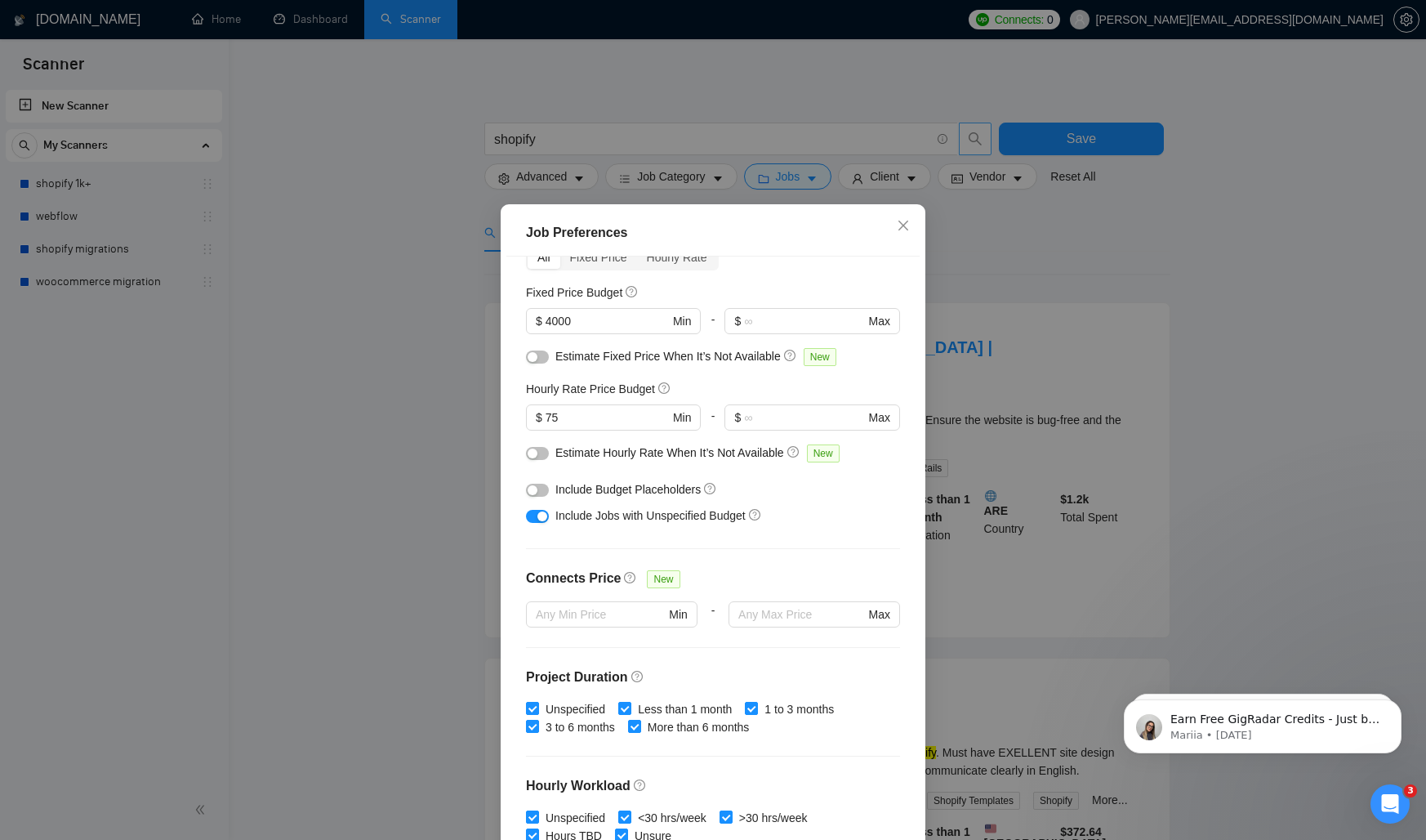
click at [541, 516] on div "button" at bounding box center [542, 516] width 10 height 10
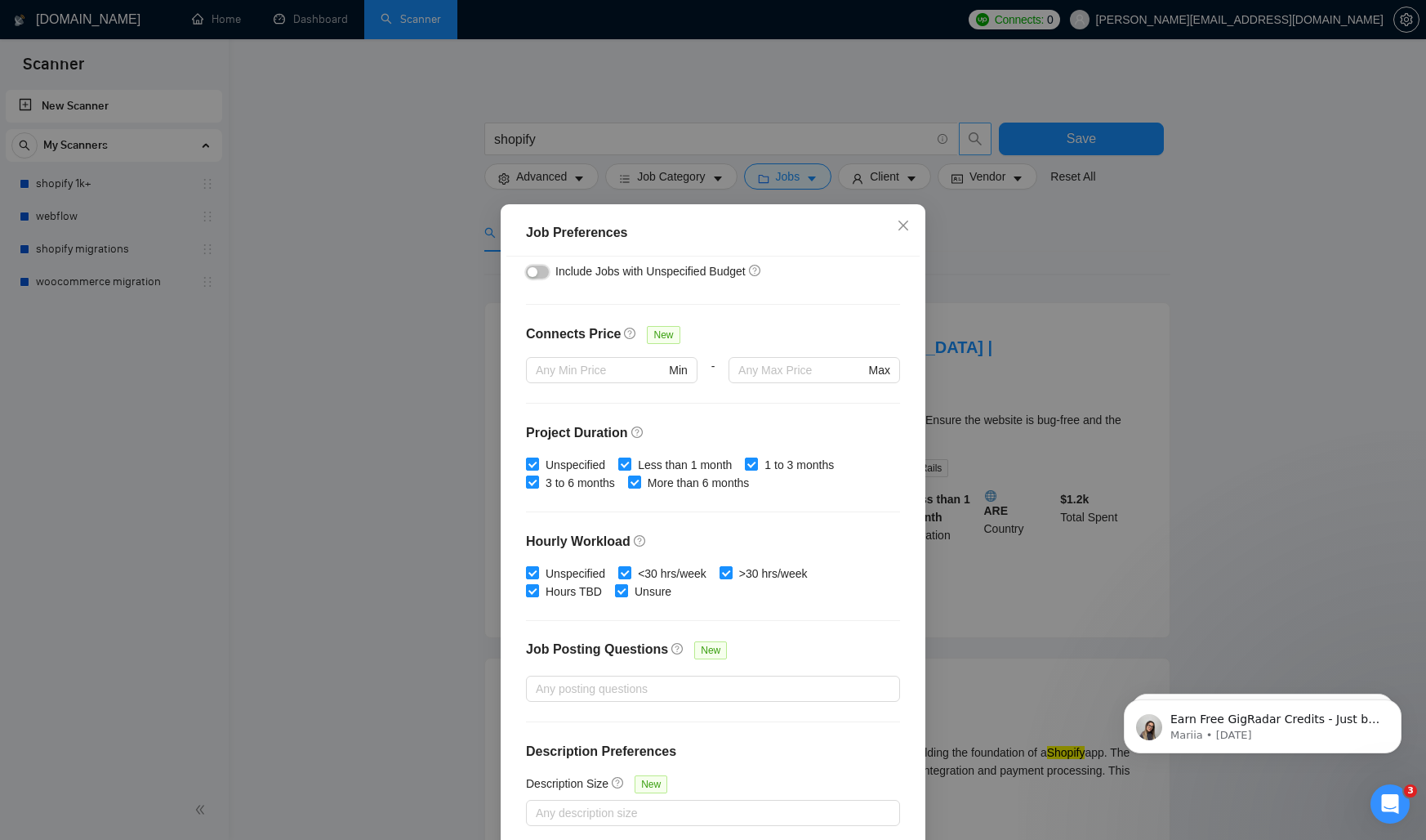
scroll to position [76, 0]
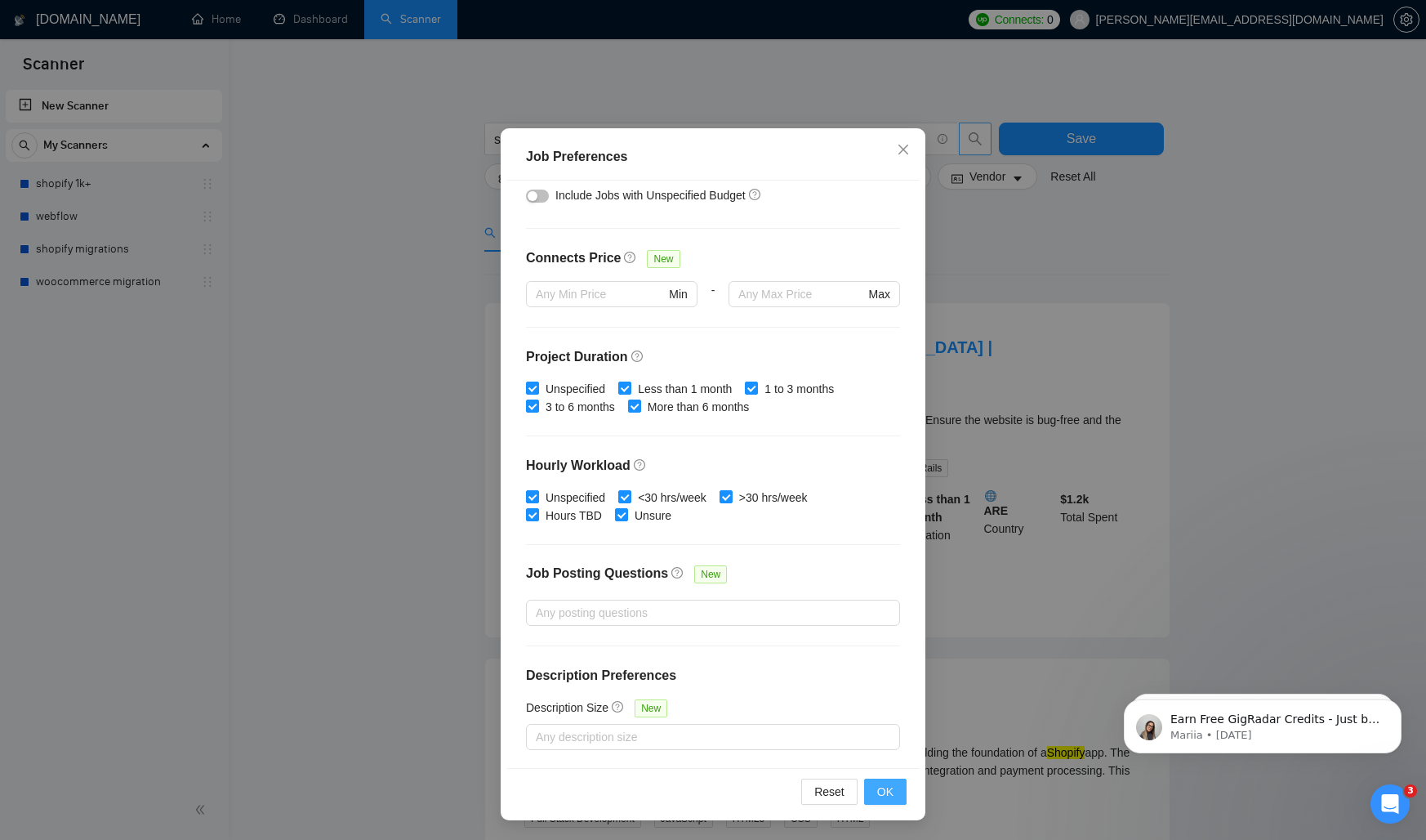
click at [884, 788] on span "OK" at bounding box center [885, 792] width 16 height 18
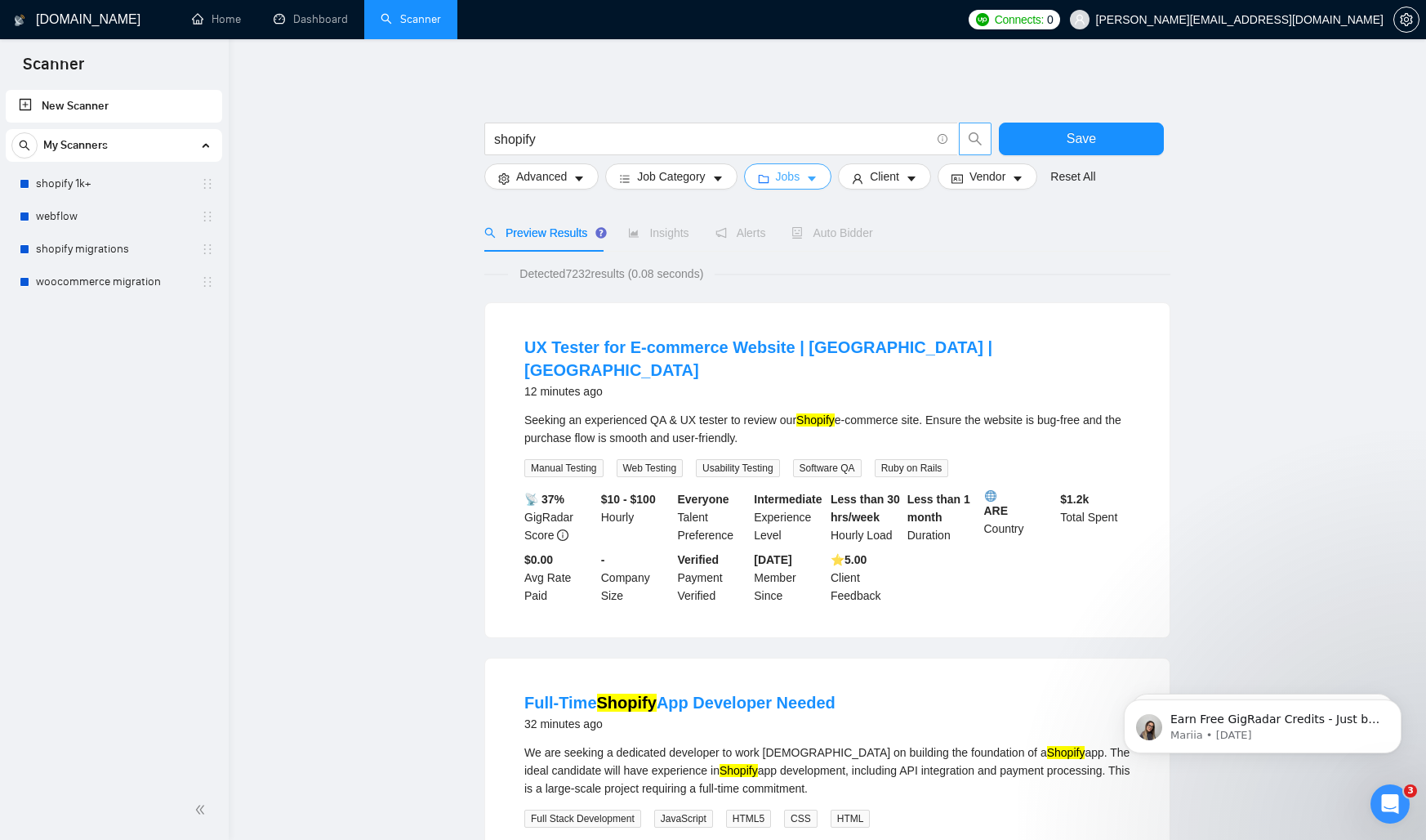
scroll to position [0, 0]
click at [1083, 136] on span "Save" at bounding box center [1082, 138] width 30 height 21
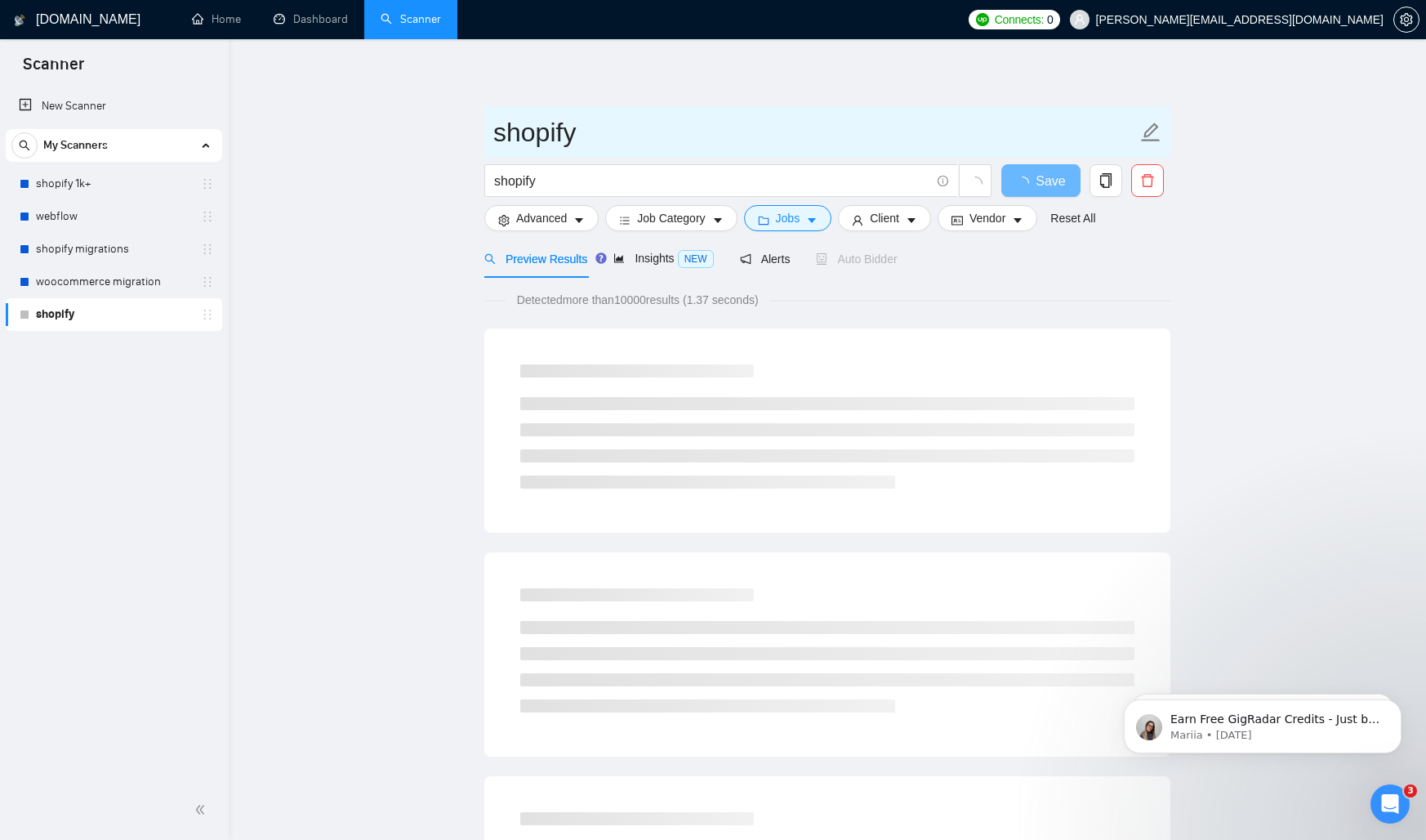
click at [676, 141] on input "shopify" at bounding box center [815, 132] width 644 height 41
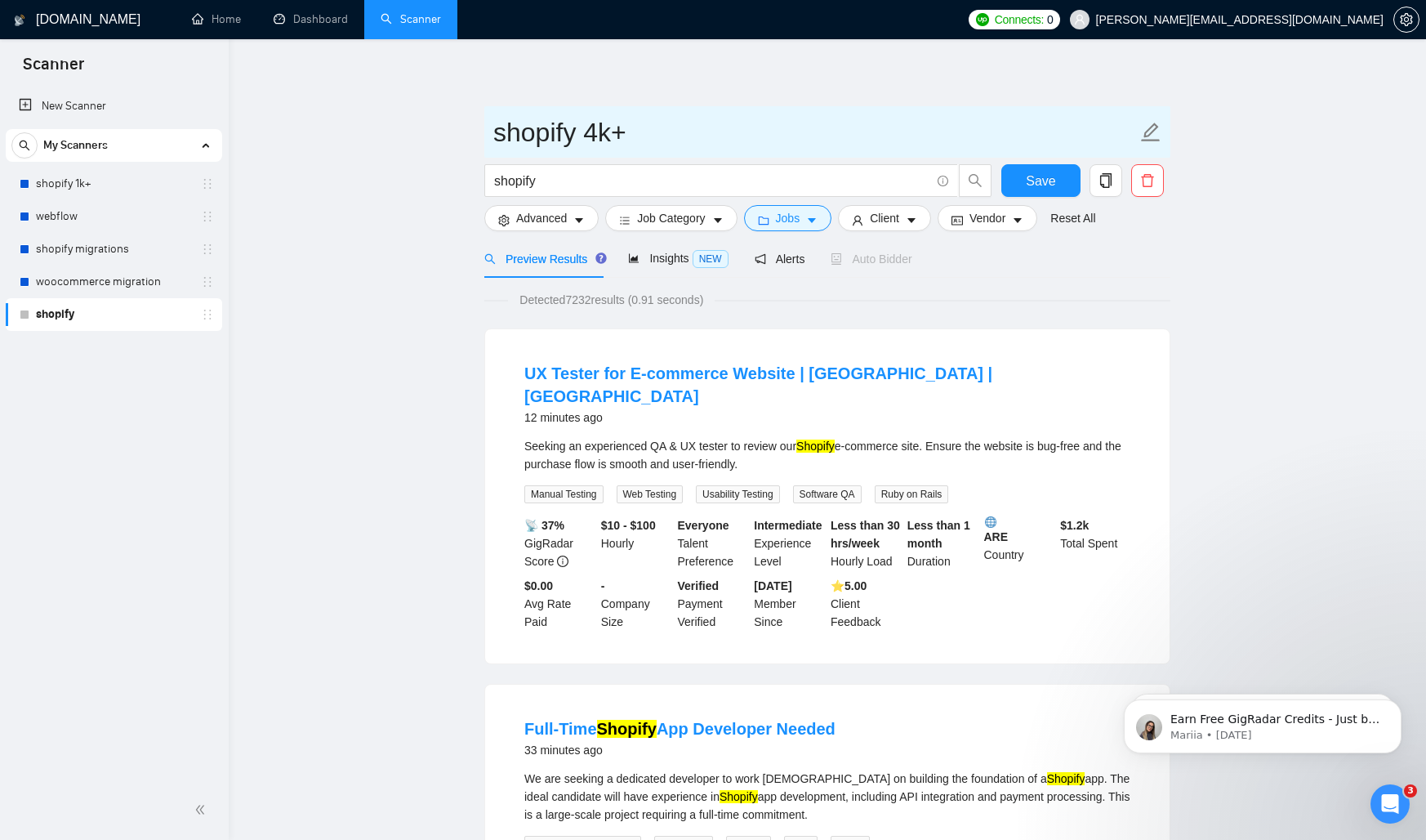
type input "shopify 4k+"
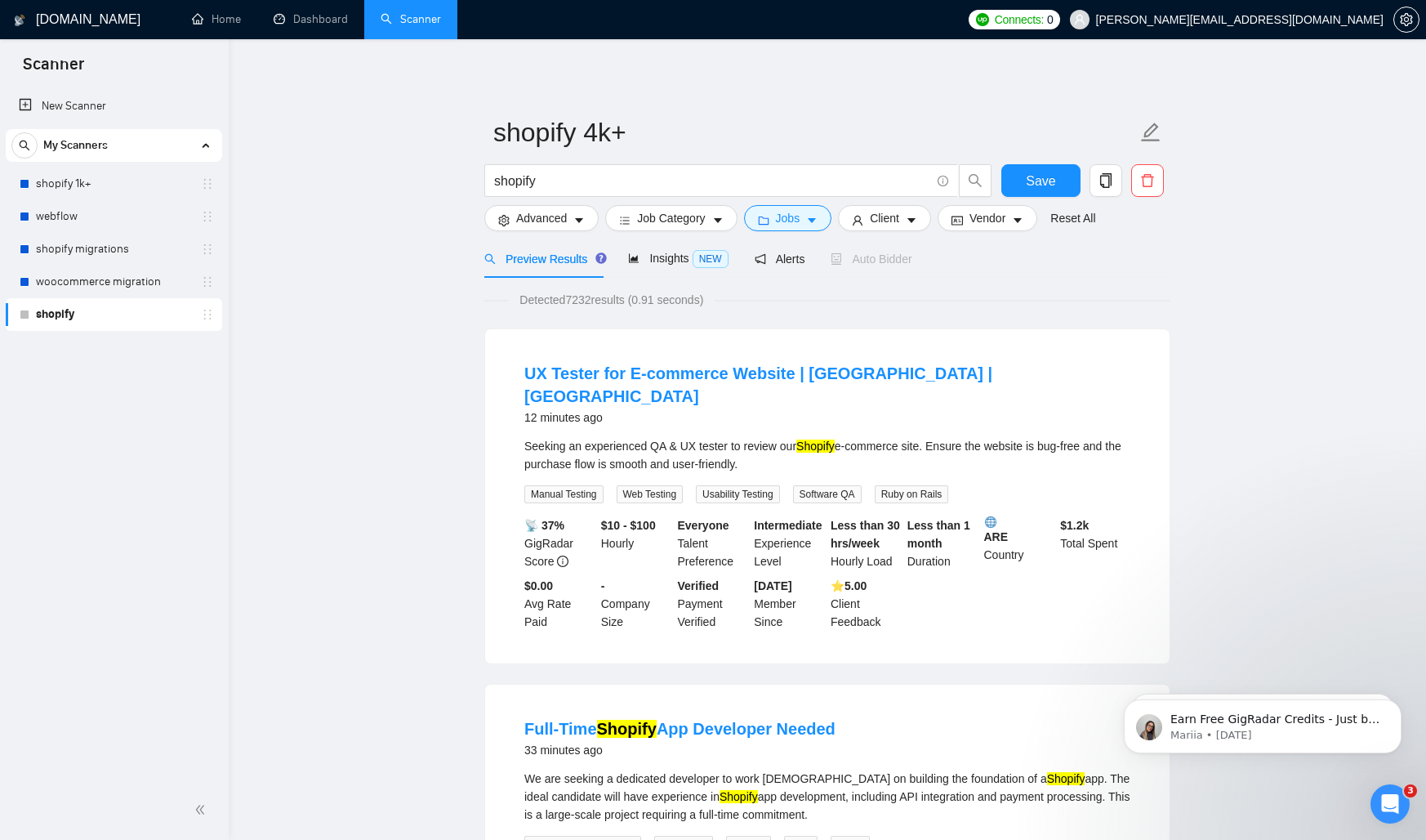
click at [791, 224] on span "Jobs" at bounding box center [788, 218] width 25 height 18
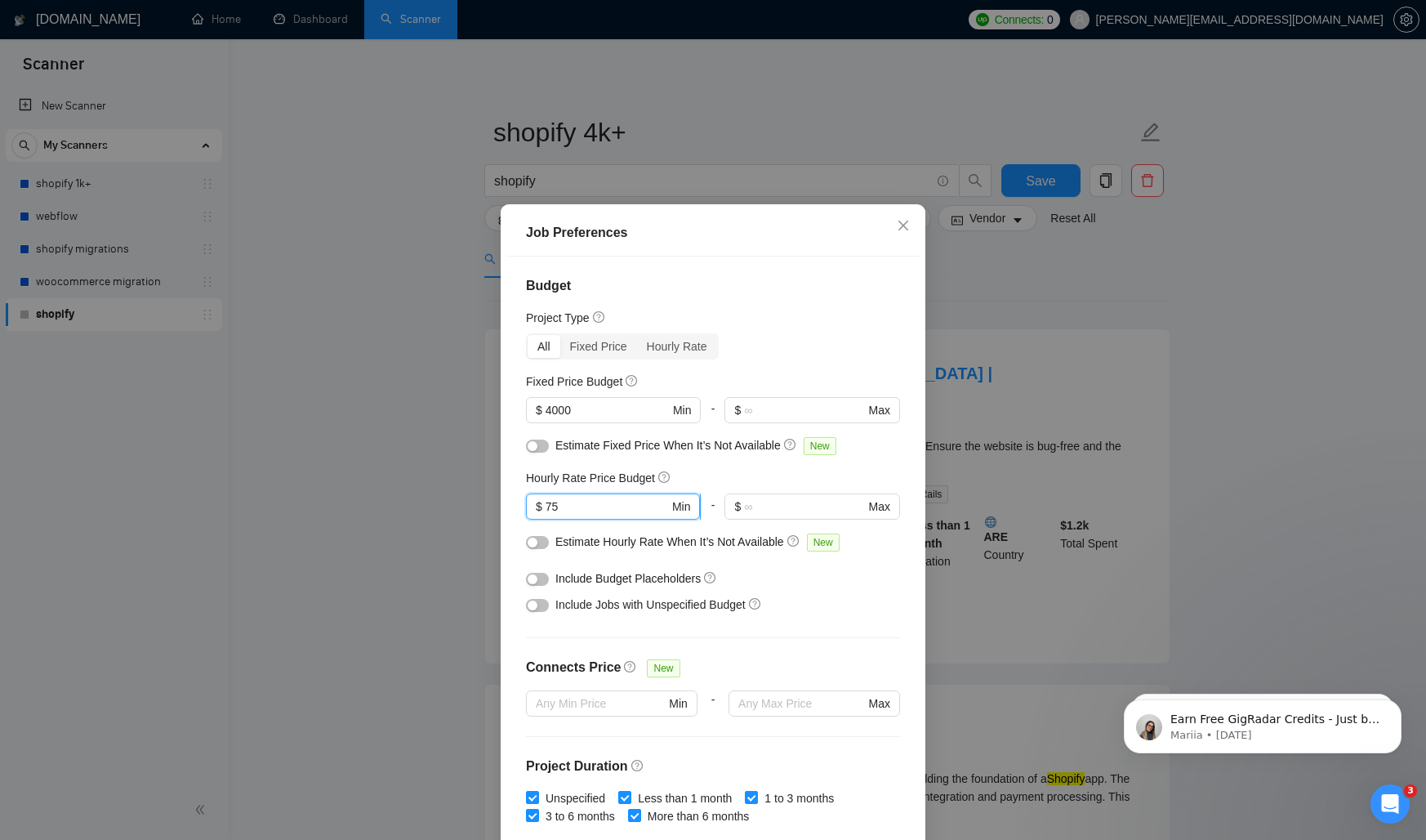
click at [625, 510] on input "75" at bounding box center [607, 506] width 123 height 18
type input "7"
click at [689, 482] on div "Hourly Rate Price Budget" at bounding box center [713, 478] width 374 height 18
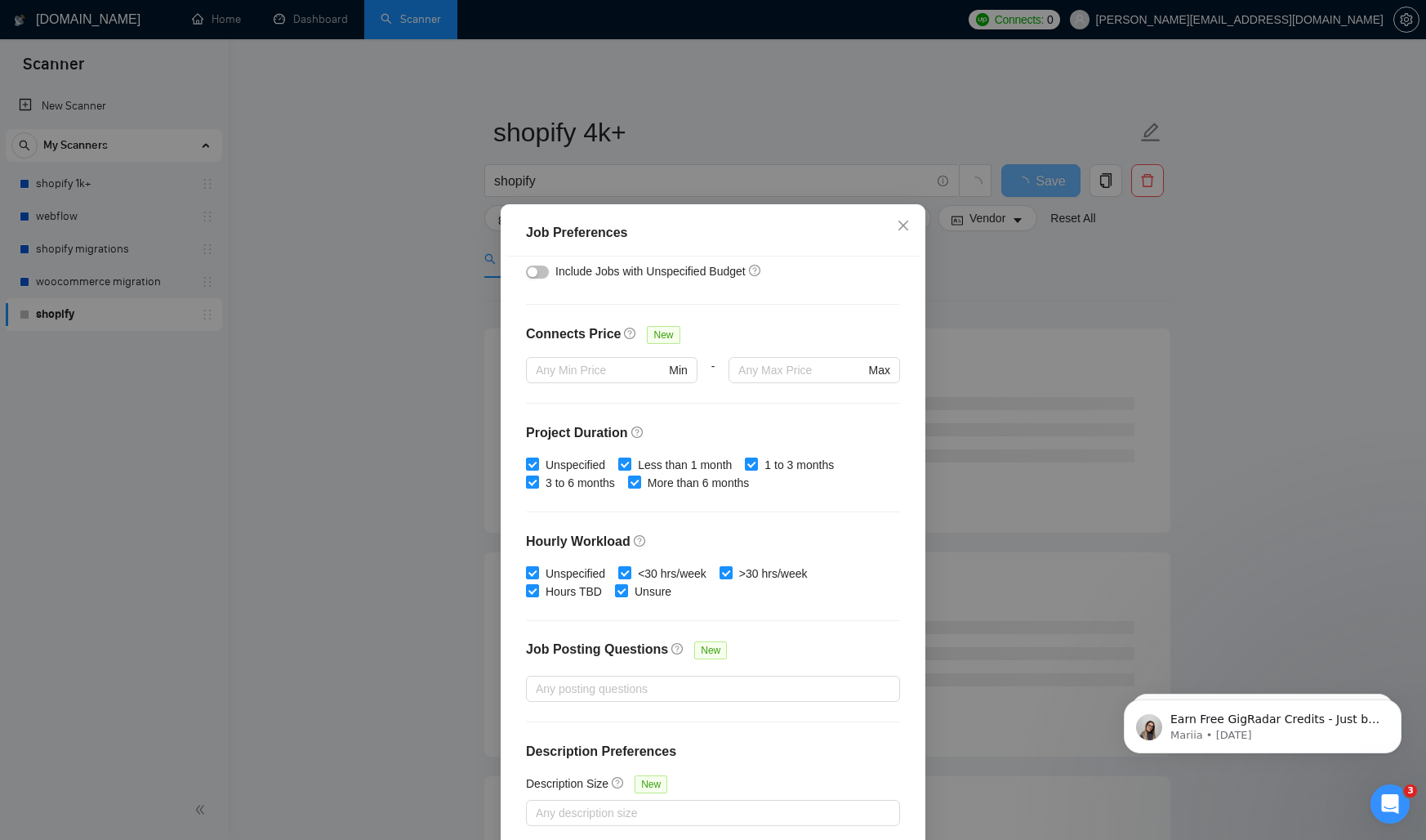
scroll to position [76, 0]
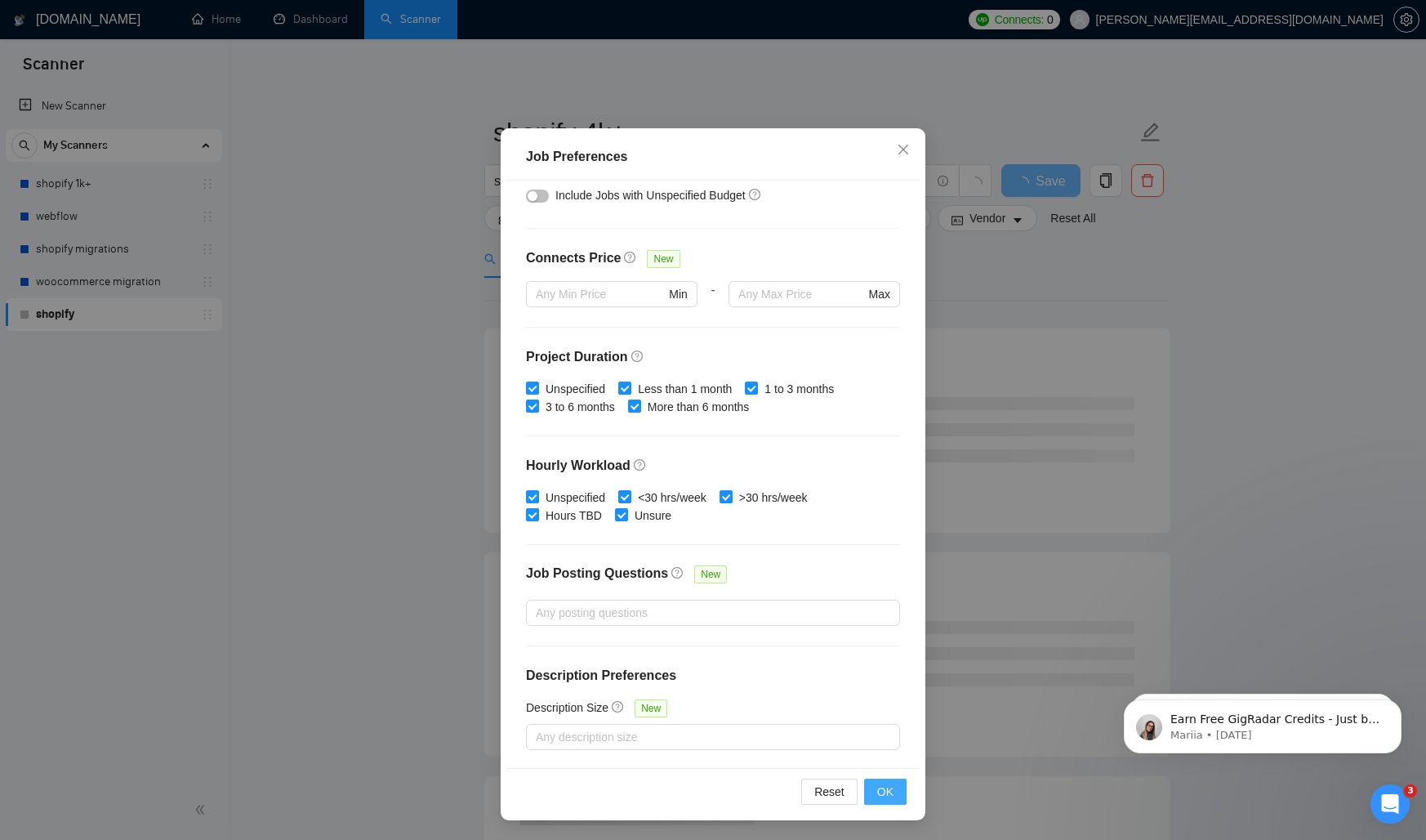
click at [879, 792] on span "OK" at bounding box center [885, 792] width 16 height 18
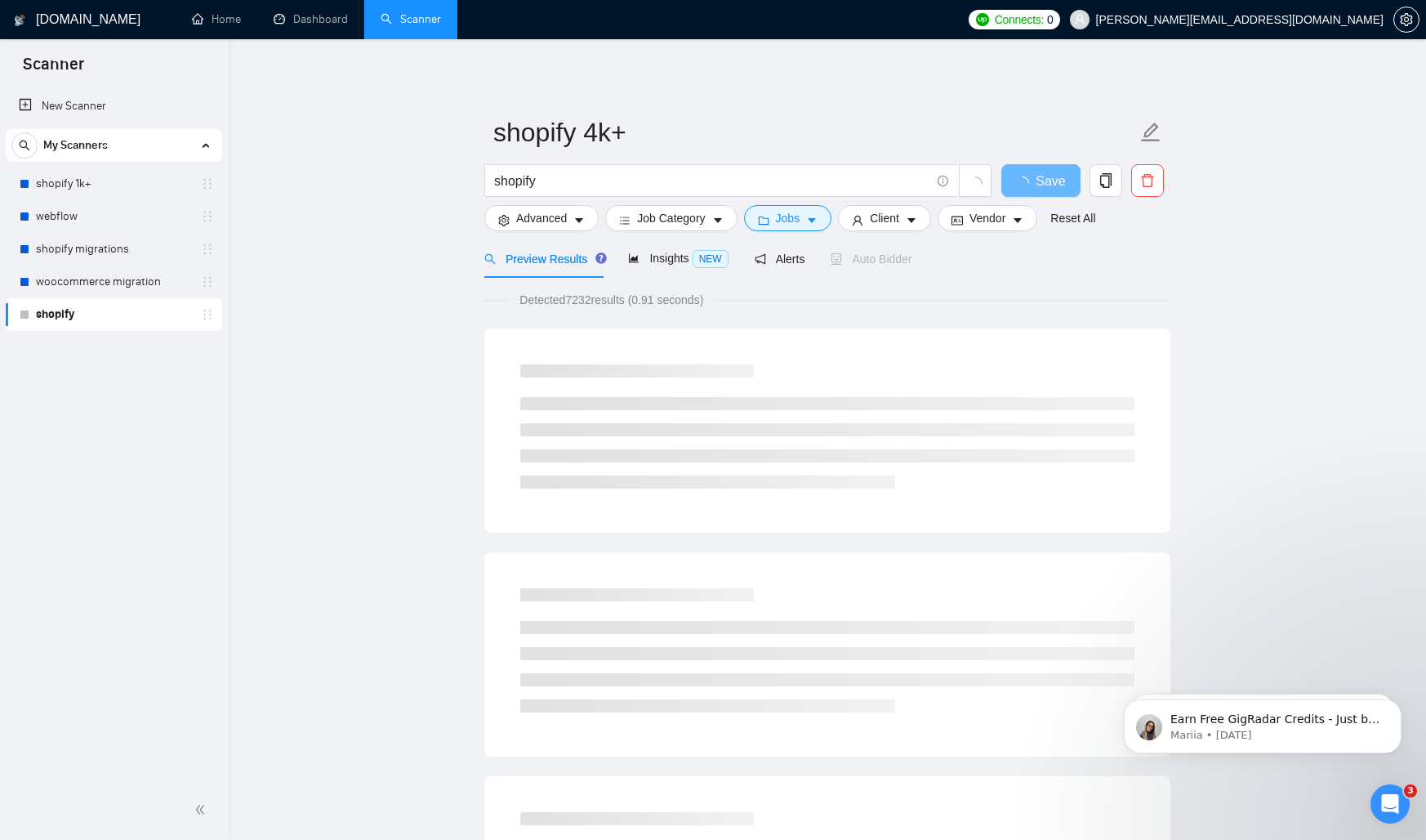
scroll to position [0, 0]
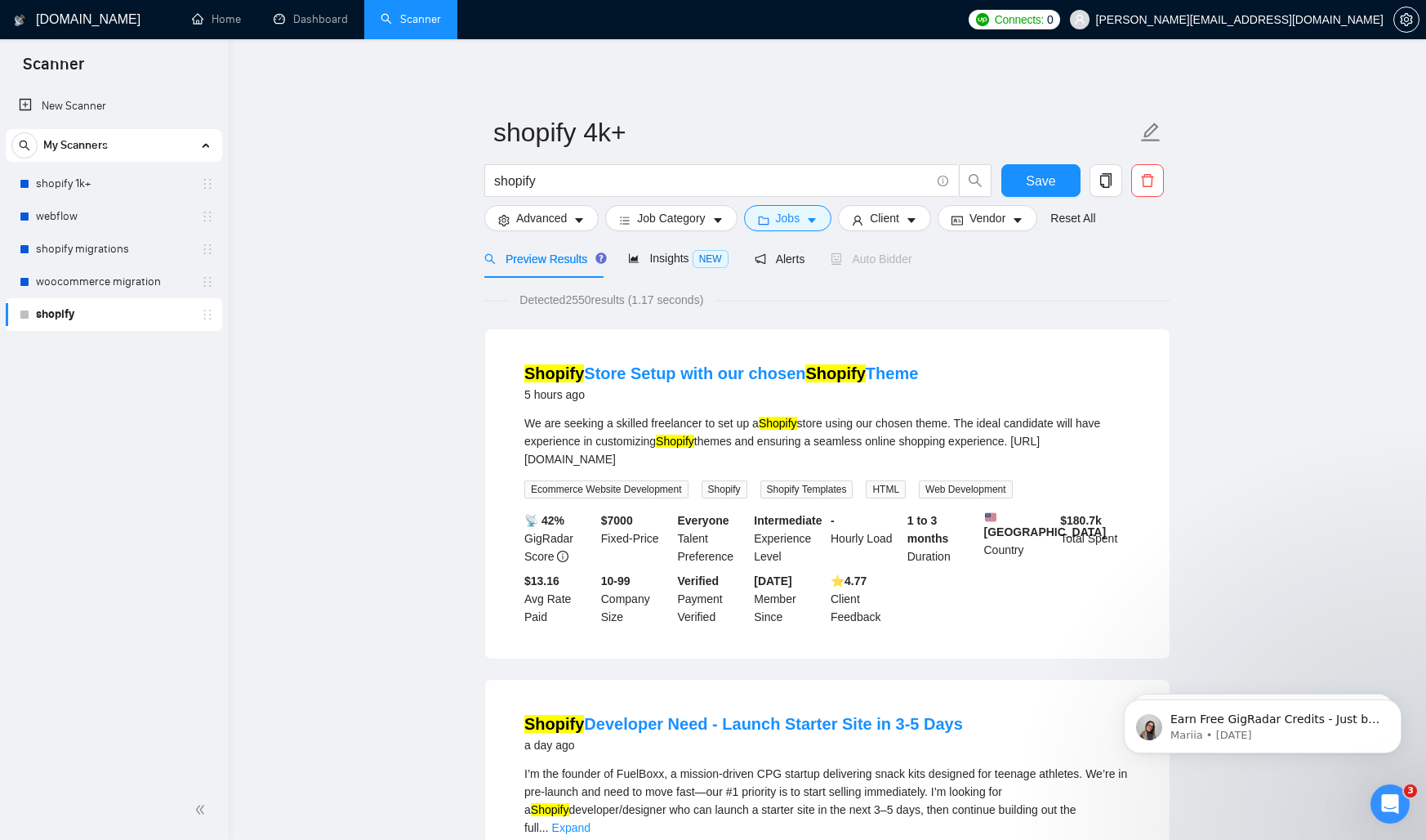
click at [1106, 252] on div "Preview Results Insights NEW Alerts Auto Bidder" at bounding box center [827, 258] width 686 height 39
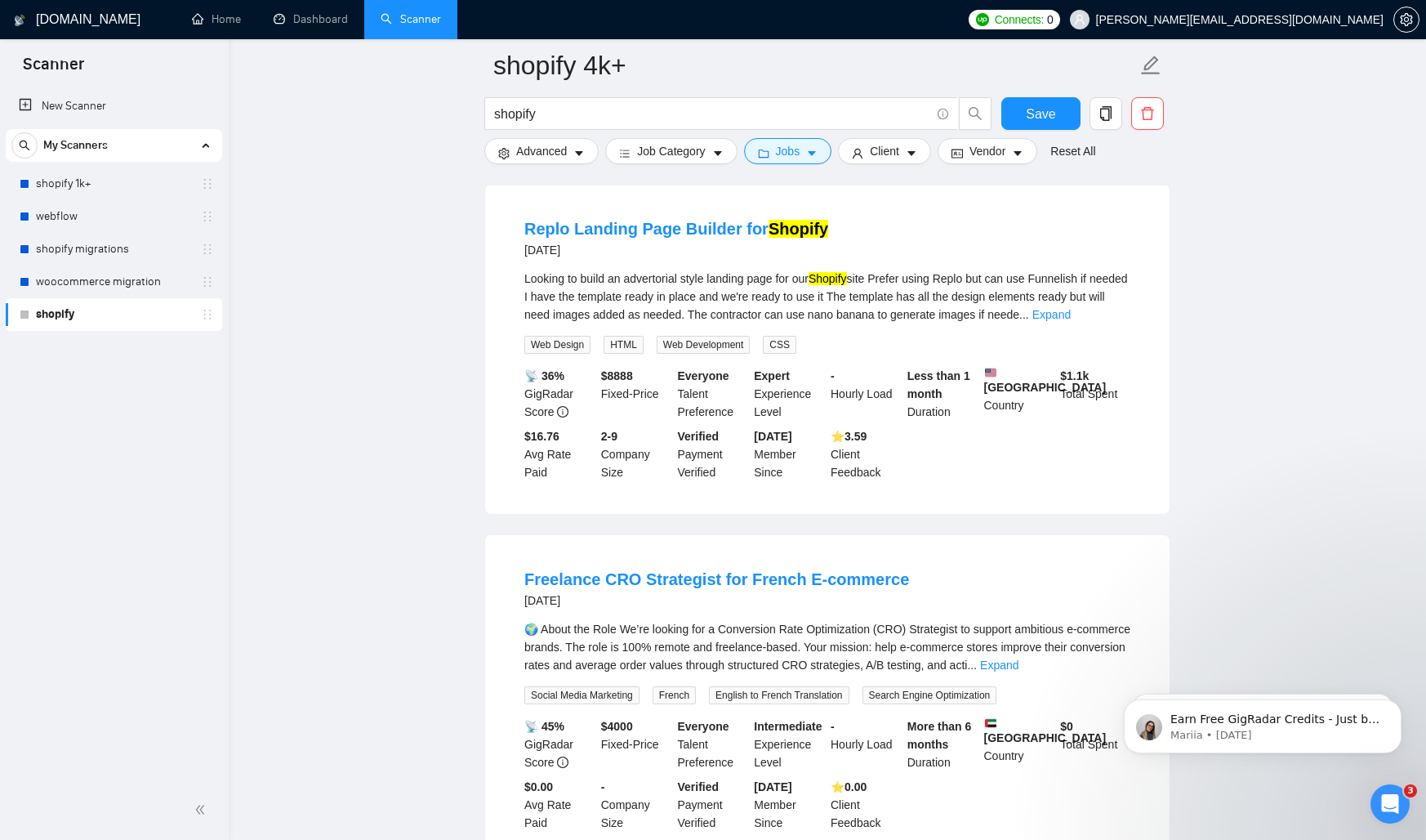
scroll to position [2271, 0]
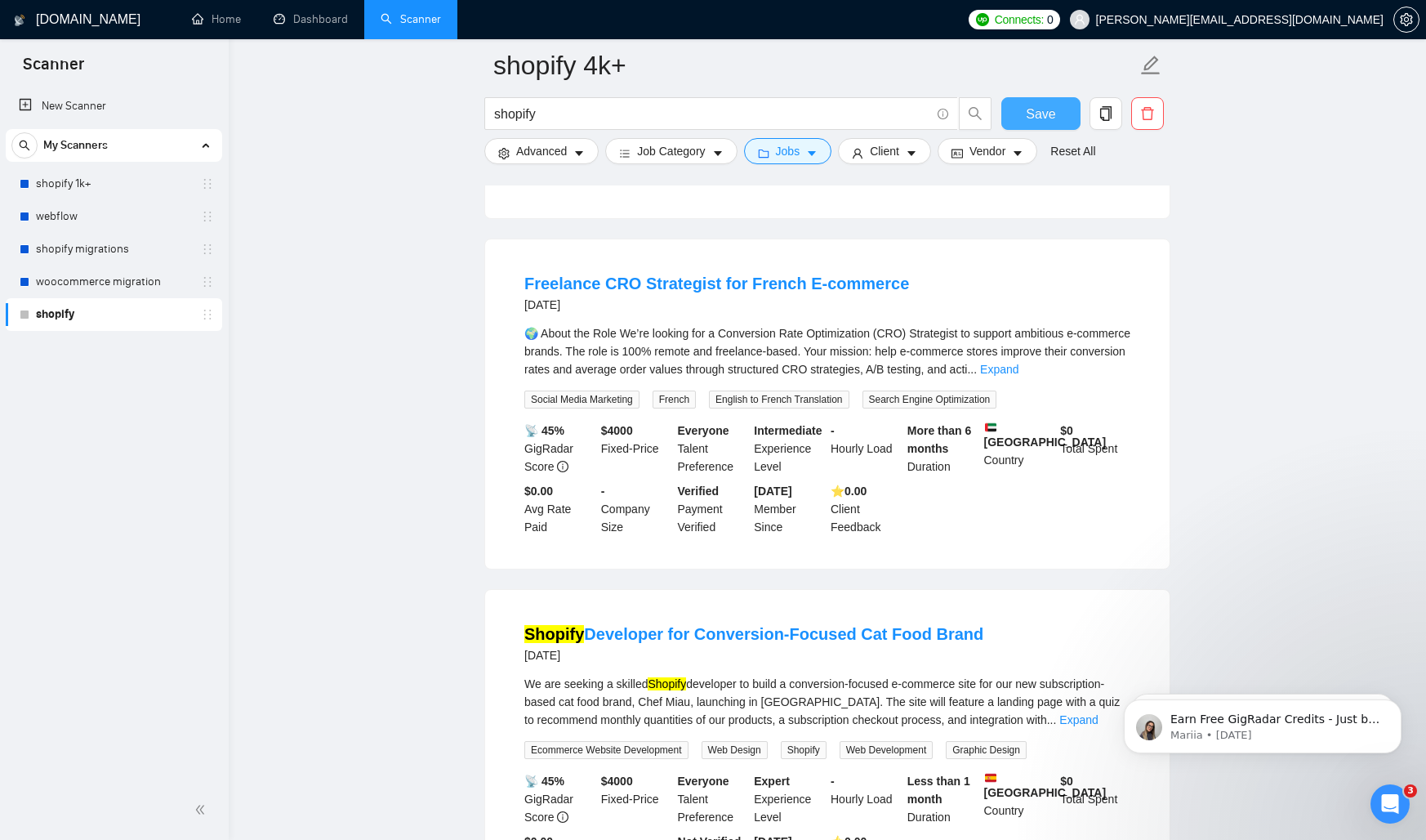
click at [1038, 127] on button "Save" at bounding box center [1041, 113] width 79 height 33
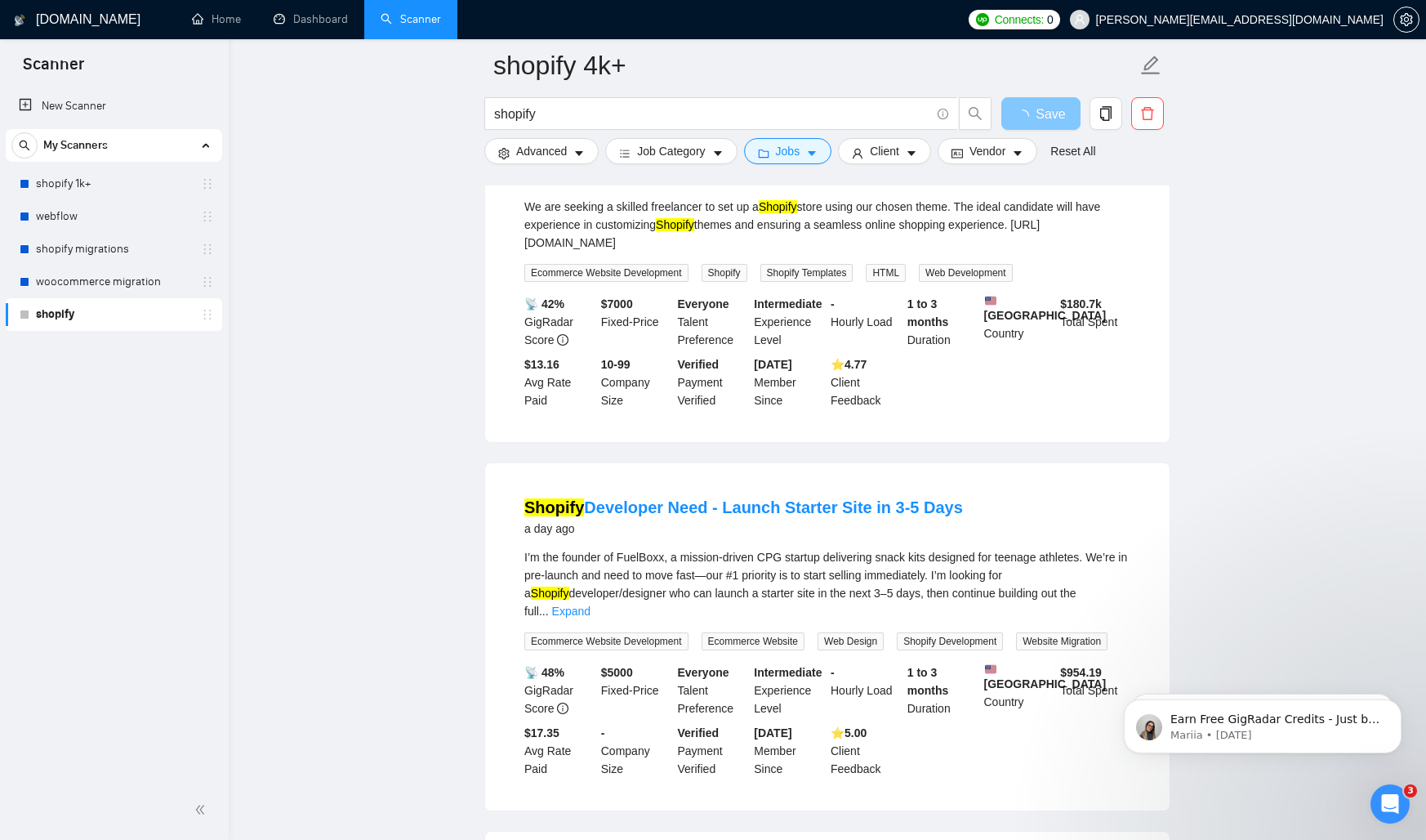
scroll to position [0, 0]
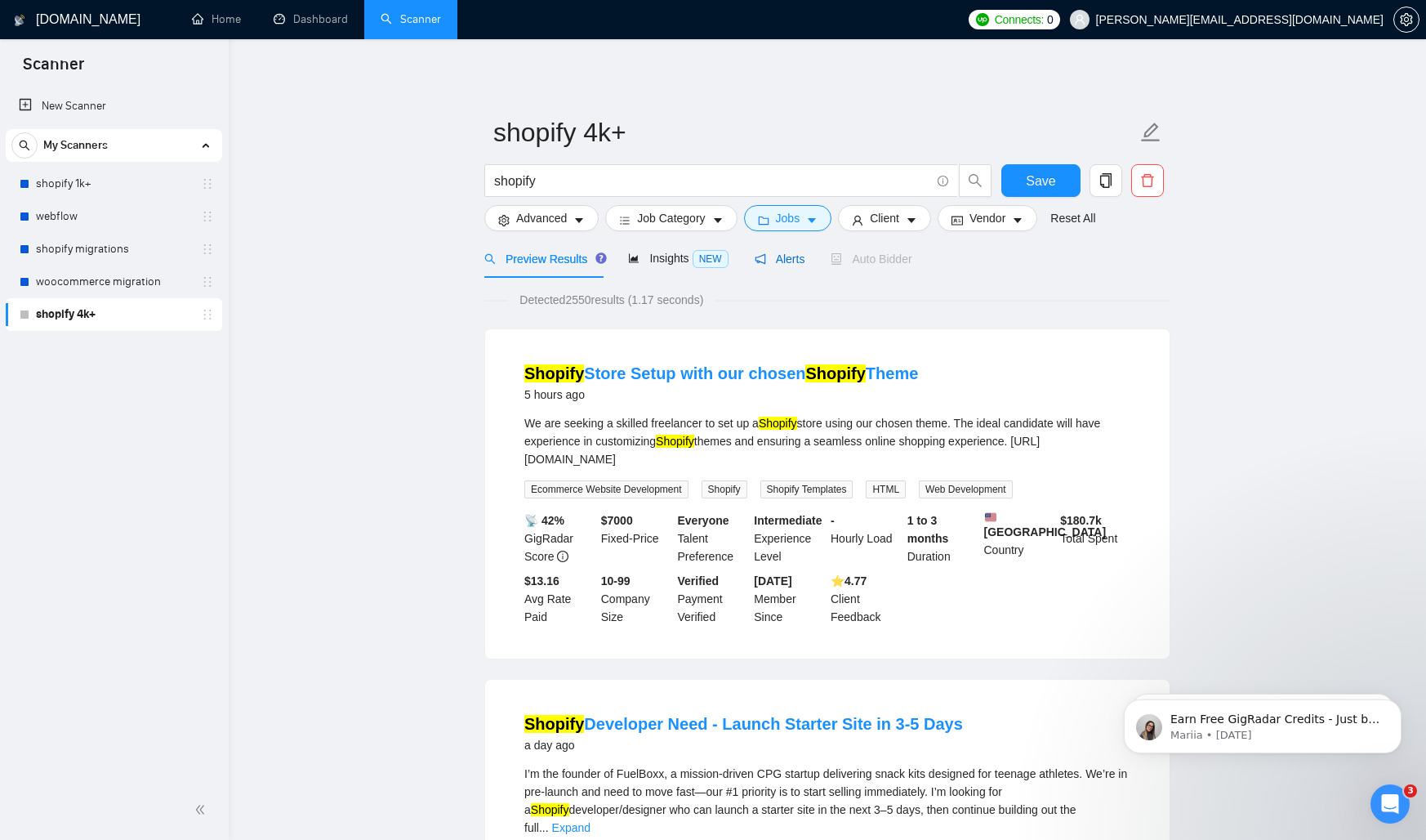
click at [764, 252] on span "Alerts" at bounding box center [780, 259] width 51 height 13
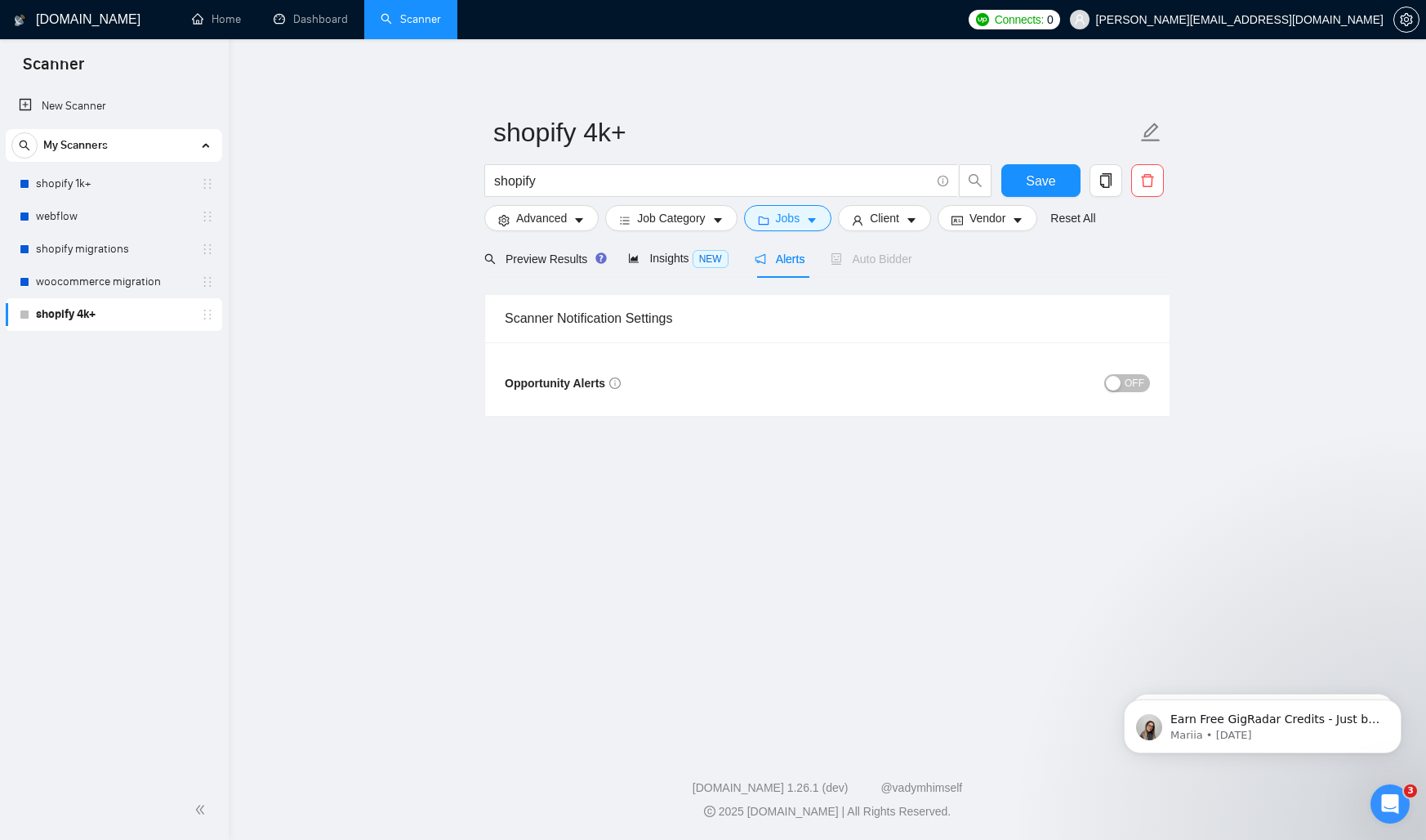
click at [1119, 381] on div "button" at bounding box center [1114, 383] width 15 height 15
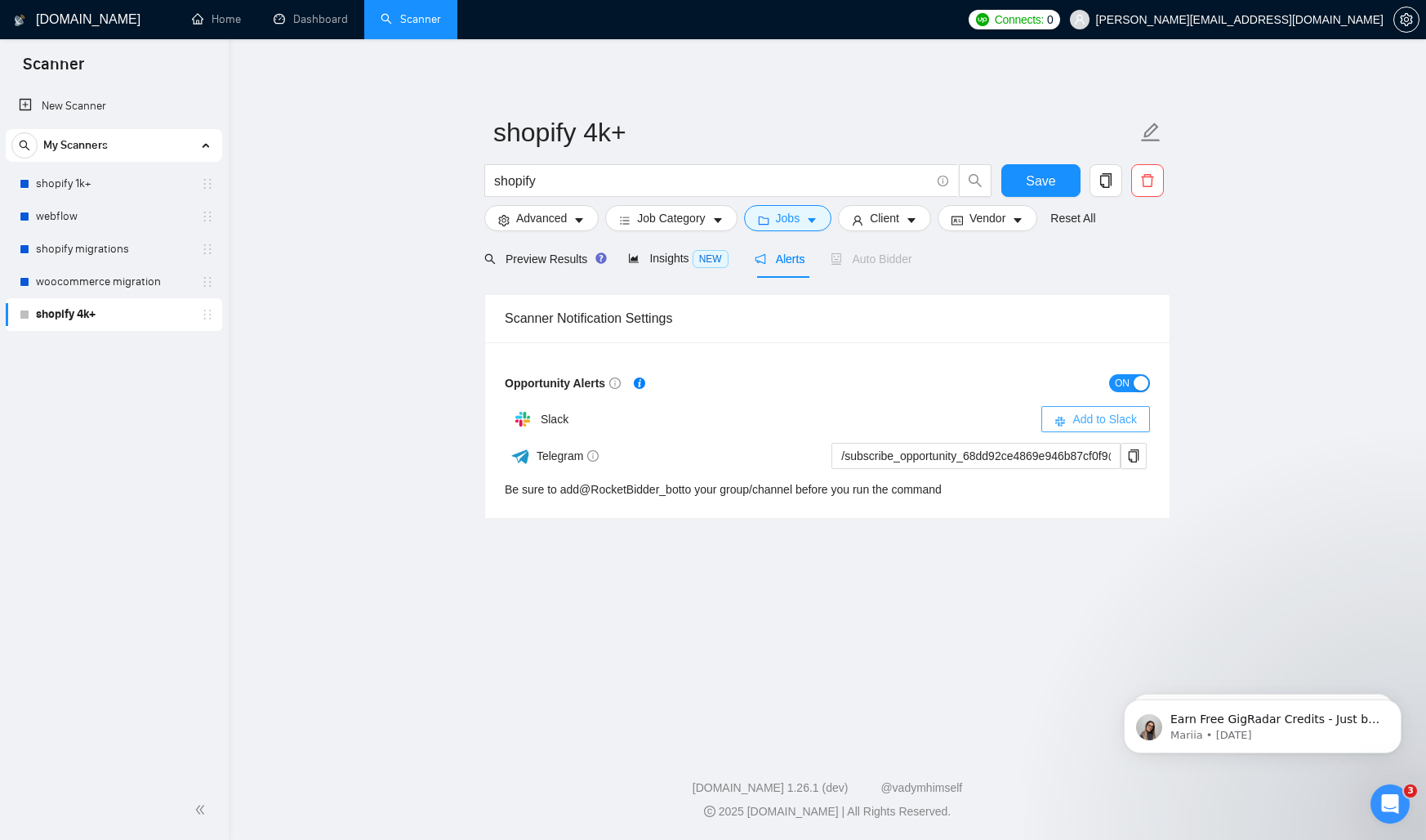
click at [1074, 418] on span "Add to Slack" at bounding box center [1105, 419] width 65 height 18
click at [1108, 186] on icon "copy" at bounding box center [1106, 181] width 15 height 15
click at [1095, 262] on span "Yes" at bounding box center [1085, 263] width 19 height 18
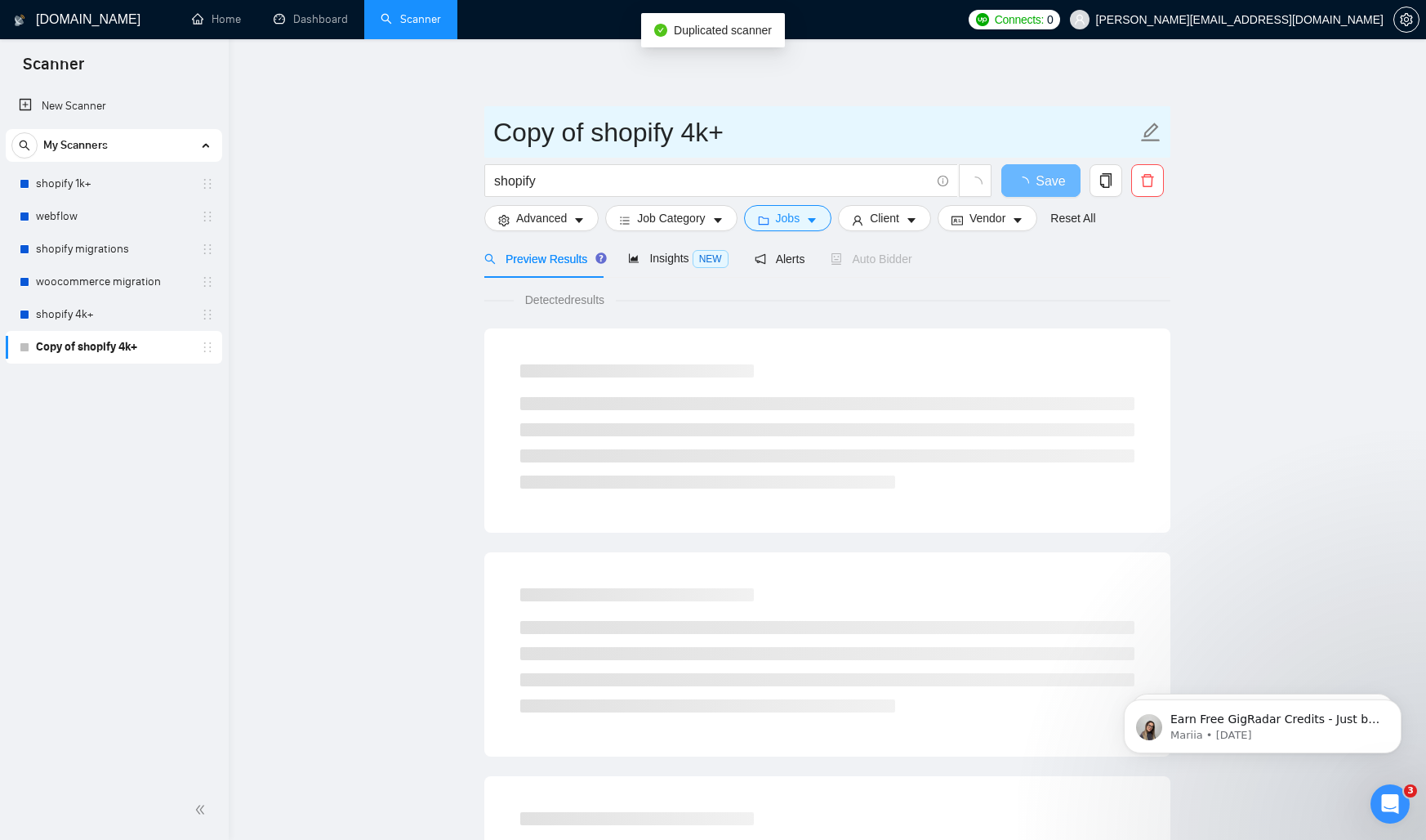
click at [640, 149] on input "Copy of shopify 4k+" at bounding box center [815, 132] width 644 height 41
drag, startPoint x: 669, startPoint y: 133, endPoint x: 450, endPoint y: 130, distance: 219.0
click at [451, 132] on main "Copy of shopify 4k+ shopify Save Advanced Job Category Jobs Client Vendor Reset…" at bounding box center [827, 747] width 1145 height 1363
type input "webflow 4k+"
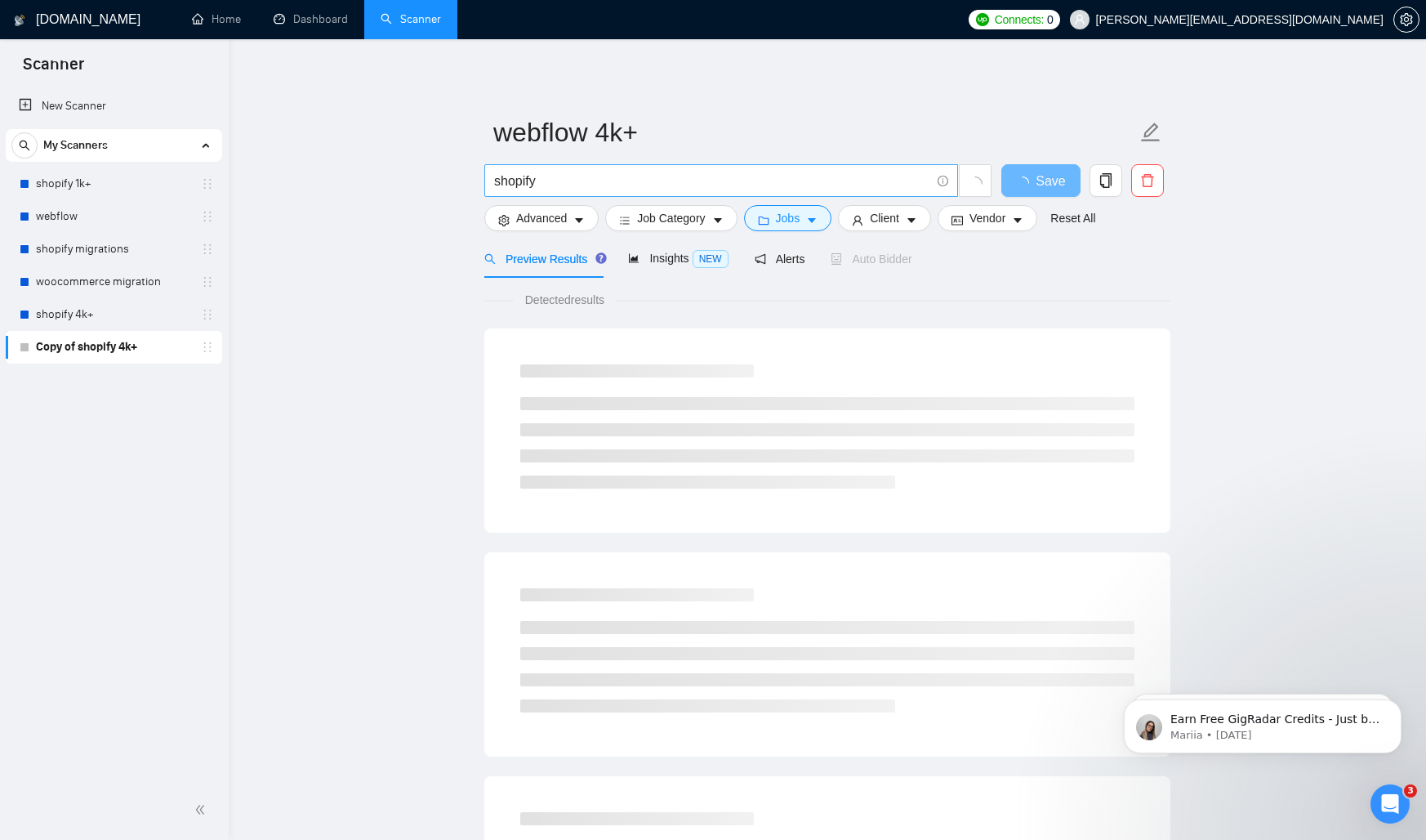
click at [559, 172] on input "shopify" at bounding box center [712, 181] width 436 height 21
type input "webflow"
click at [1019, 168] on button "Save" at bounding box center [1041, 181] width 79 height 33
click at [801, 55] on div "[DOMAIN_NAME] Home Dashboard Scanner Connects: 0 [PERSON_NAME][EMAIL_ADDRESS][D…" at bounding box center [827, 777] width 1198 height 1553
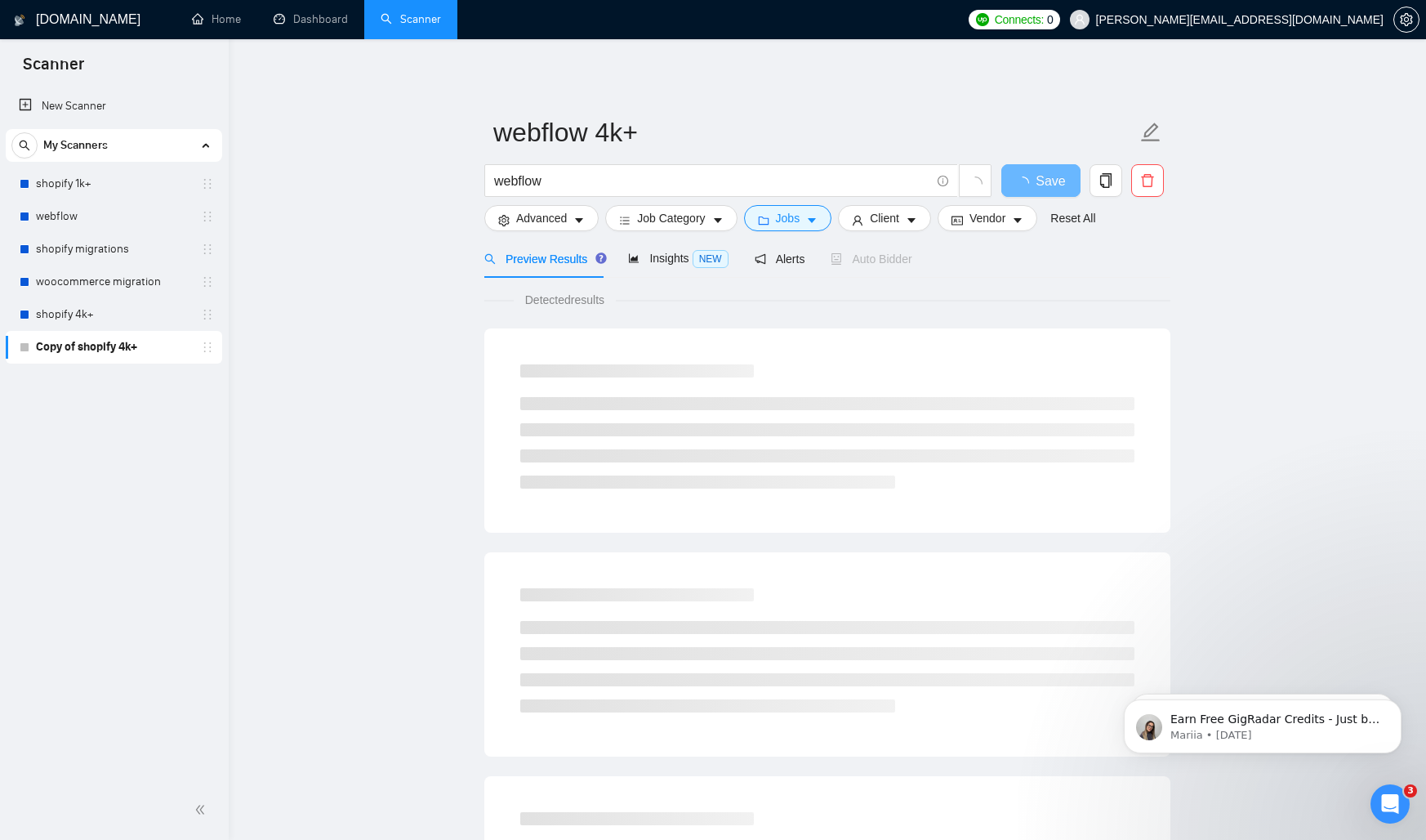
click at [801, 55] on div "[DOMAIN_NAME] Home Dashboard Scanner Connects: 0 [PERSON_NAME][EMAIL_ADDRESS][D…" at bounding box center [827, 777] width 1198 height 1553
click at [790, 288] on div "Detected results" at bounding box center [827, 852] width 686 height 1150
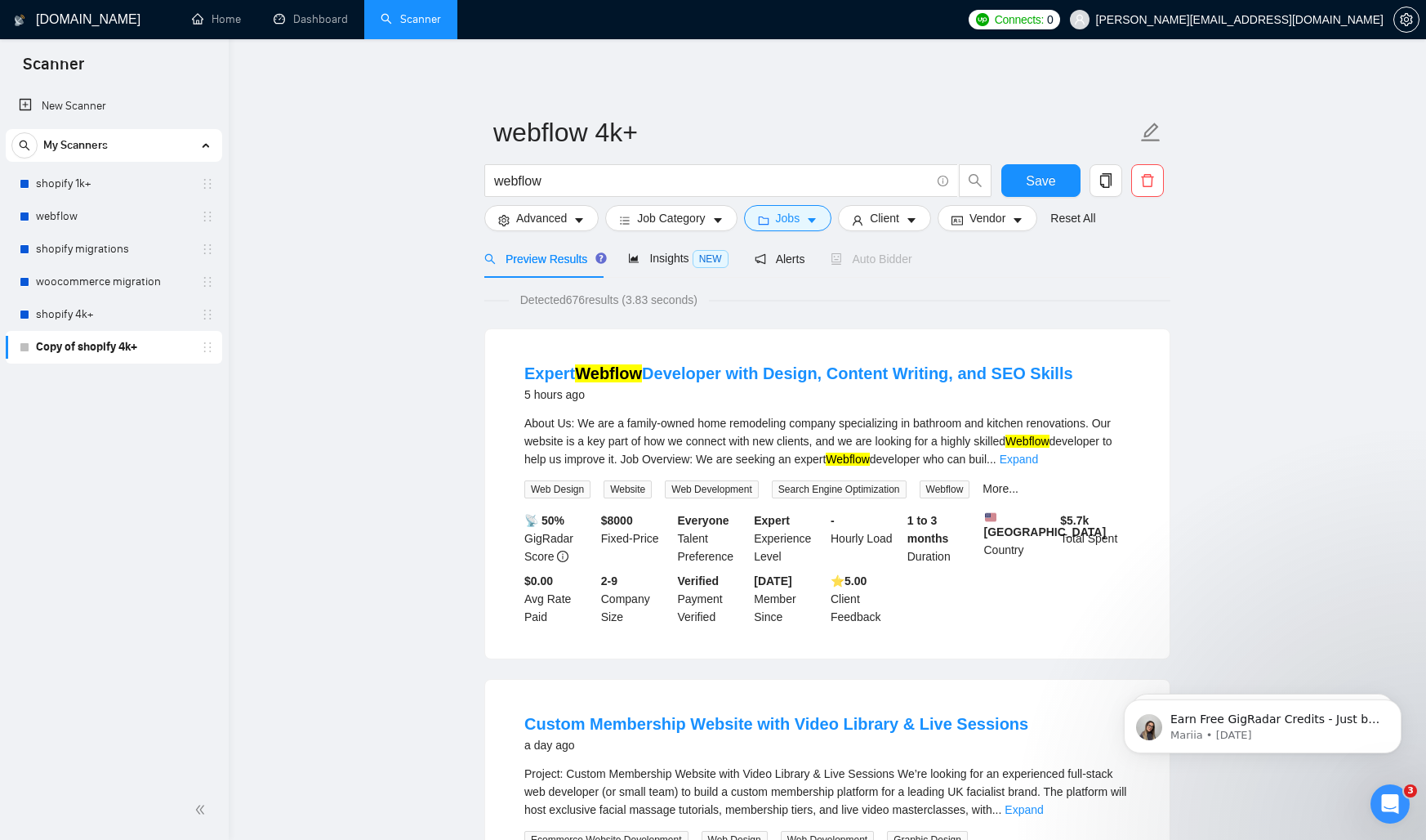
click at [1042, 186] on span "Save" at bounding box center [1041, 181] width 30 height 21
click at [797, 220] on span "Jobs" at bounding box center [788, 218] width 25 height 18
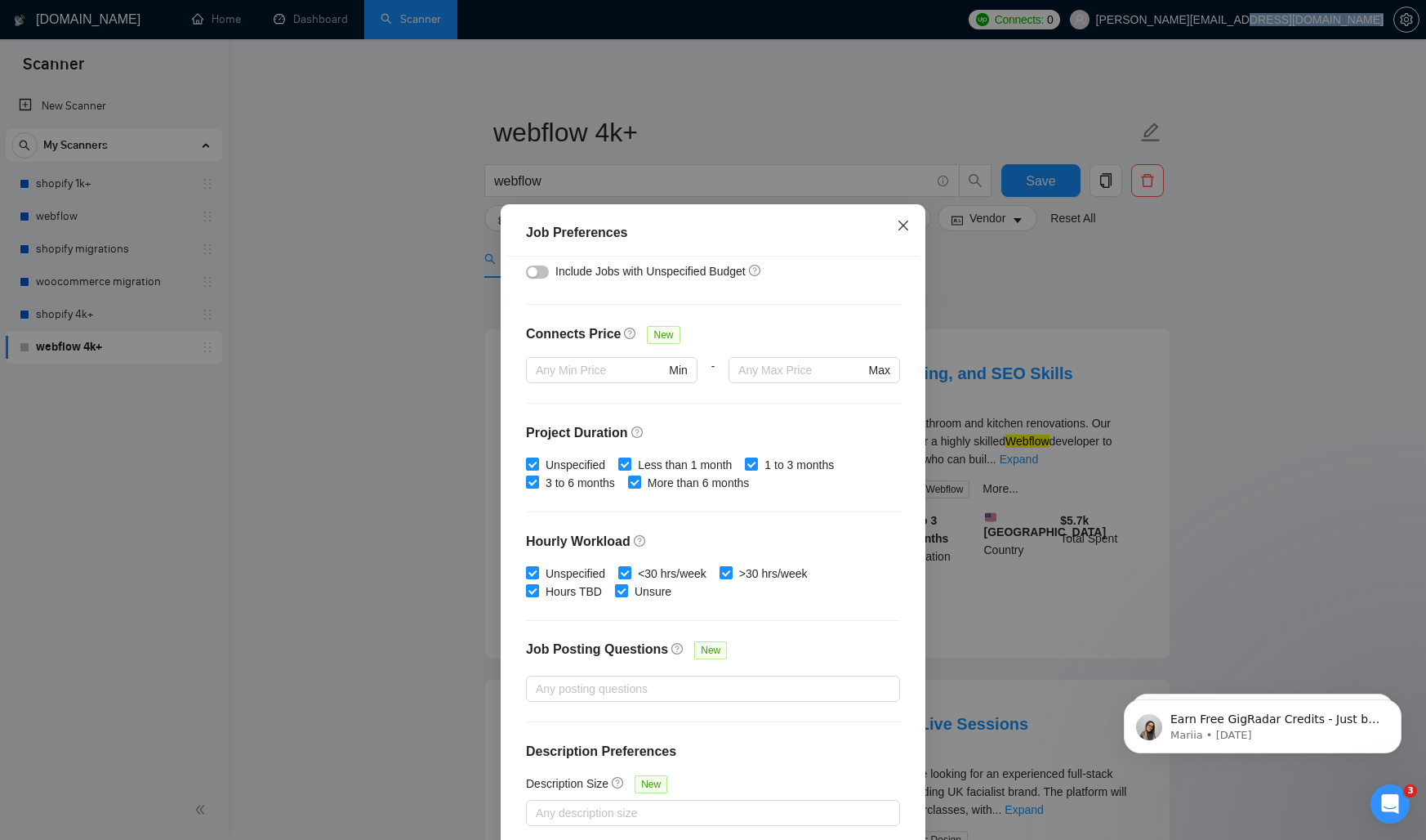
click at [899, 226] on icon "close" at bounding box center [903, 225] width 13 height 13
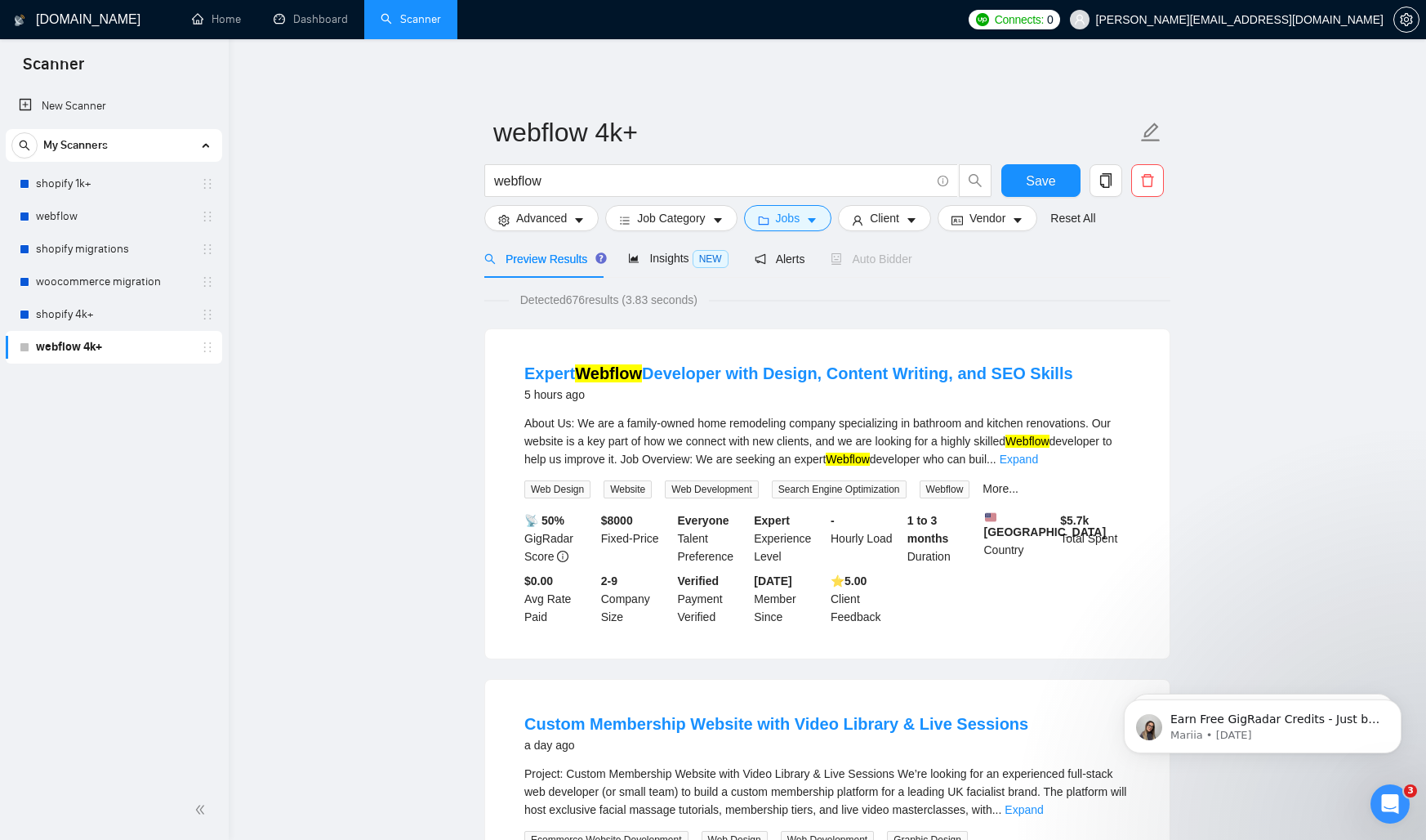
click at [892, 232] on form "webflow 4k+ webflow Save Advanced Job Category Jobs Client Vendor Reset All" at bounding box center [827, 173] width 686 height 133
click at [892, 222] on span "Client" at bounding box center [884, 218] width 30 height 18
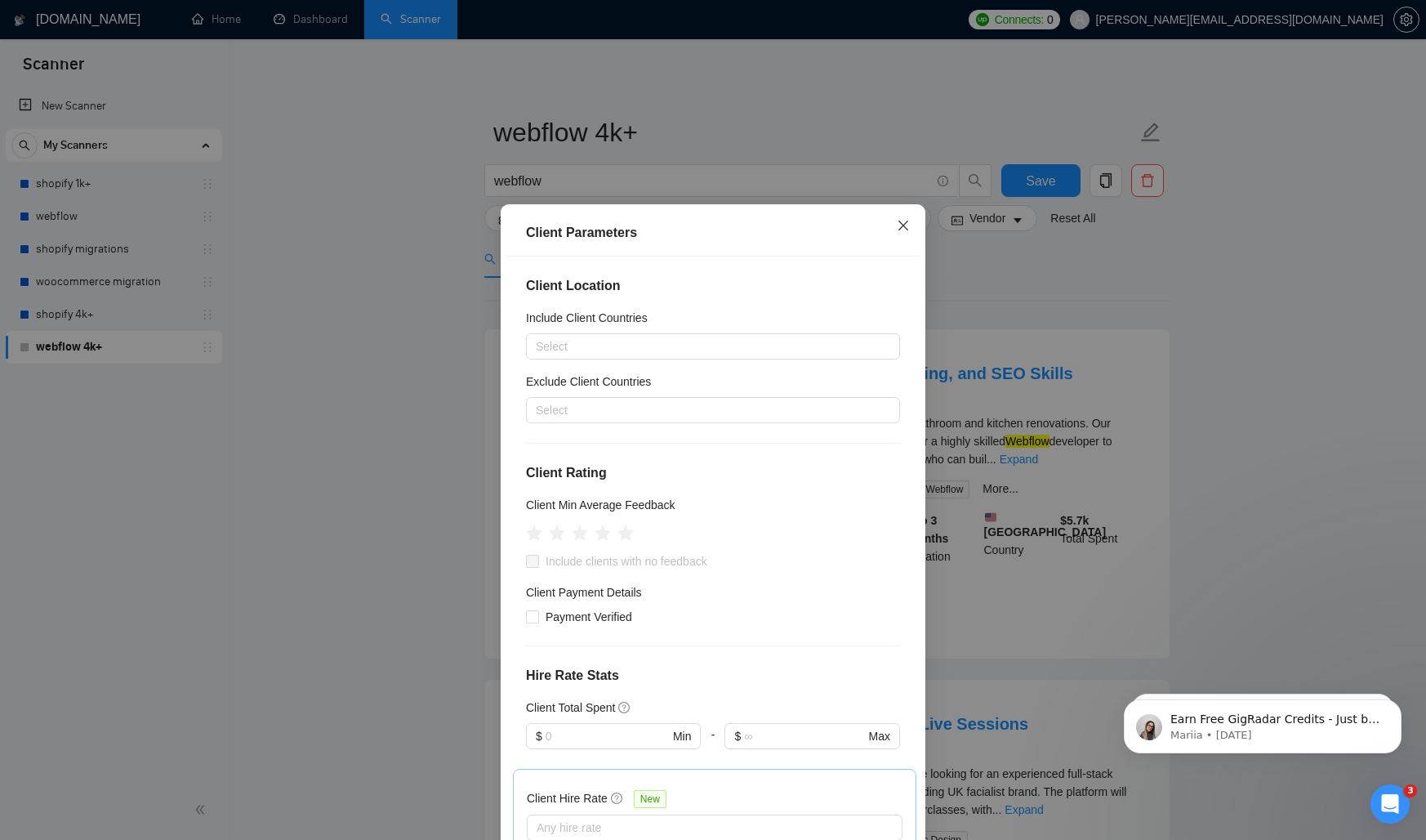
click at [908, 220] on icon "close" at bounding box center [903, 225] width 13 height 13
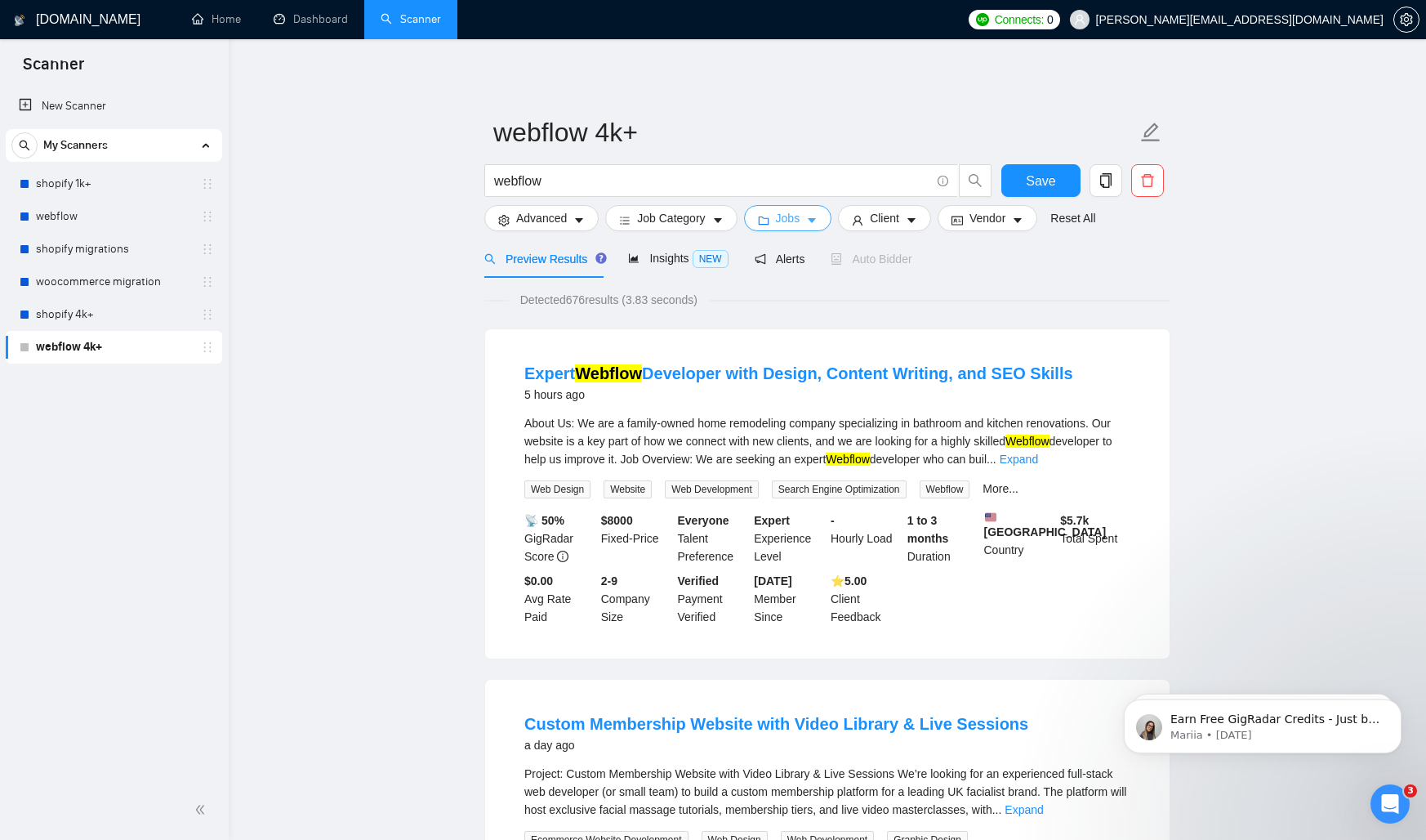
click at [801, 215] on span "Jobs" at bounding box center [788, 218] width 25 height 18
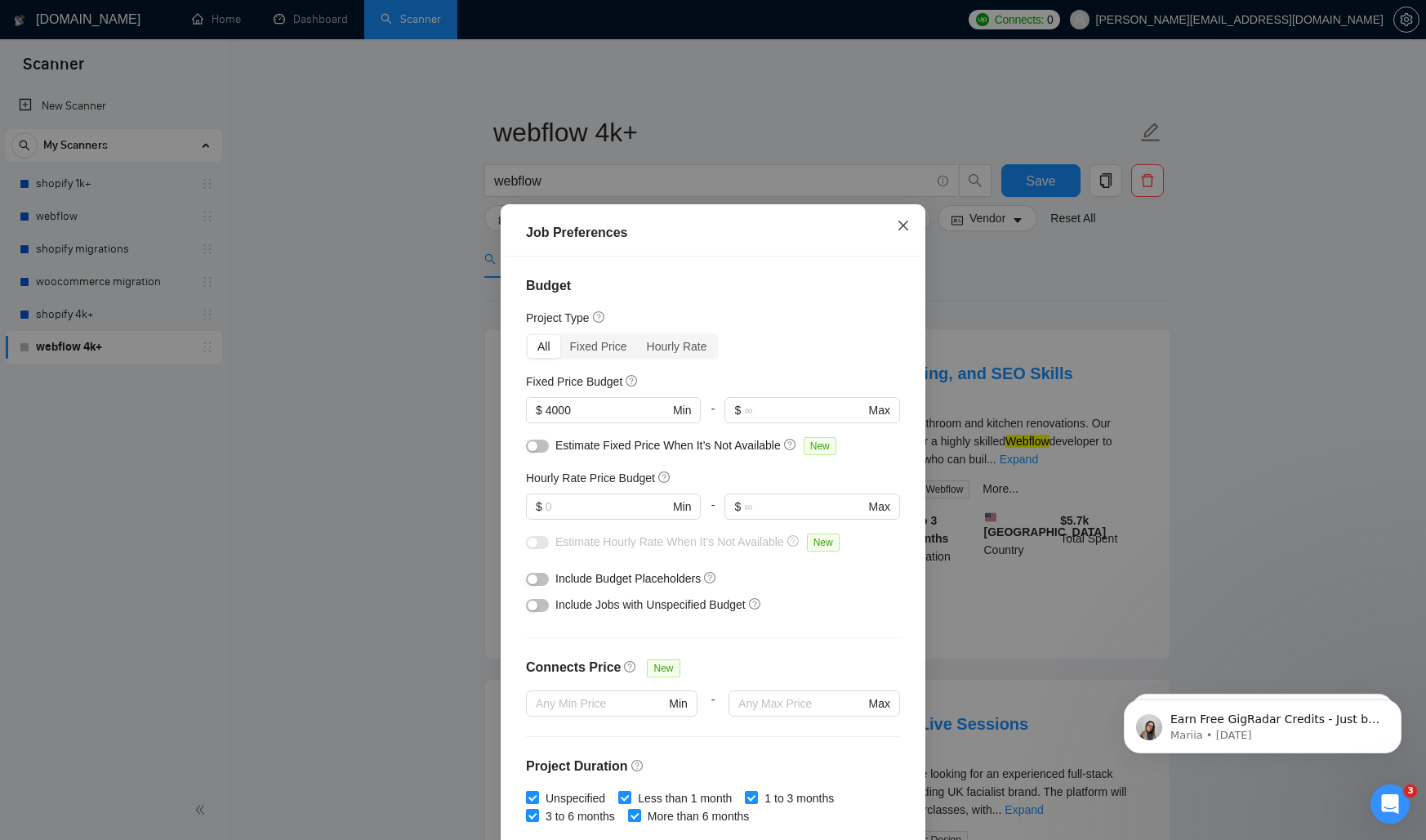
click at [898, 223] on icon "close" at bounding box center [903, 225] width 13 height 13
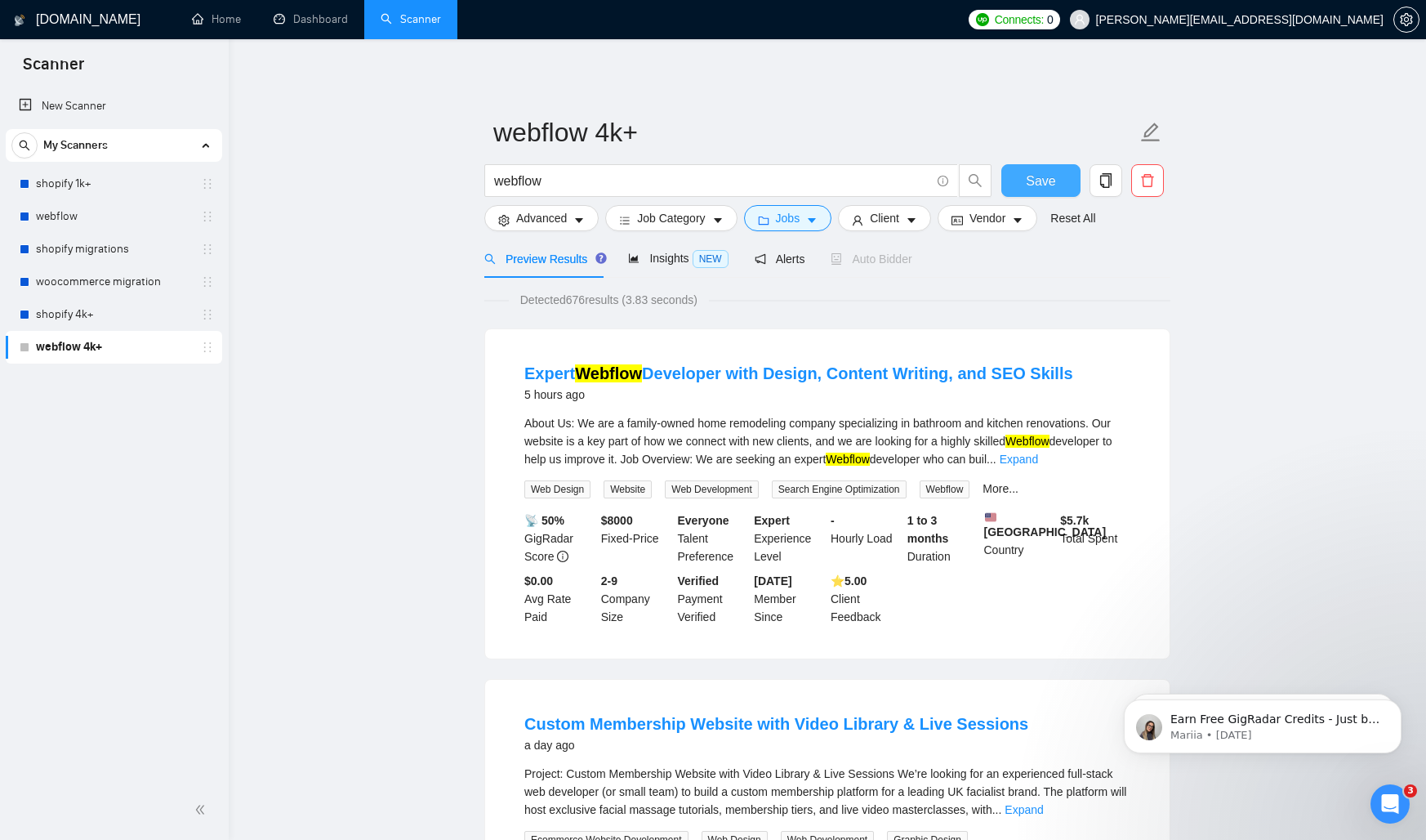
click at [1067, 190] on button "Save" at bounding box center [1041, 181] width 79 height 33
click at [707, 243] on div "Insights NEW" at bounding box center [677, 258] width 99 height 39
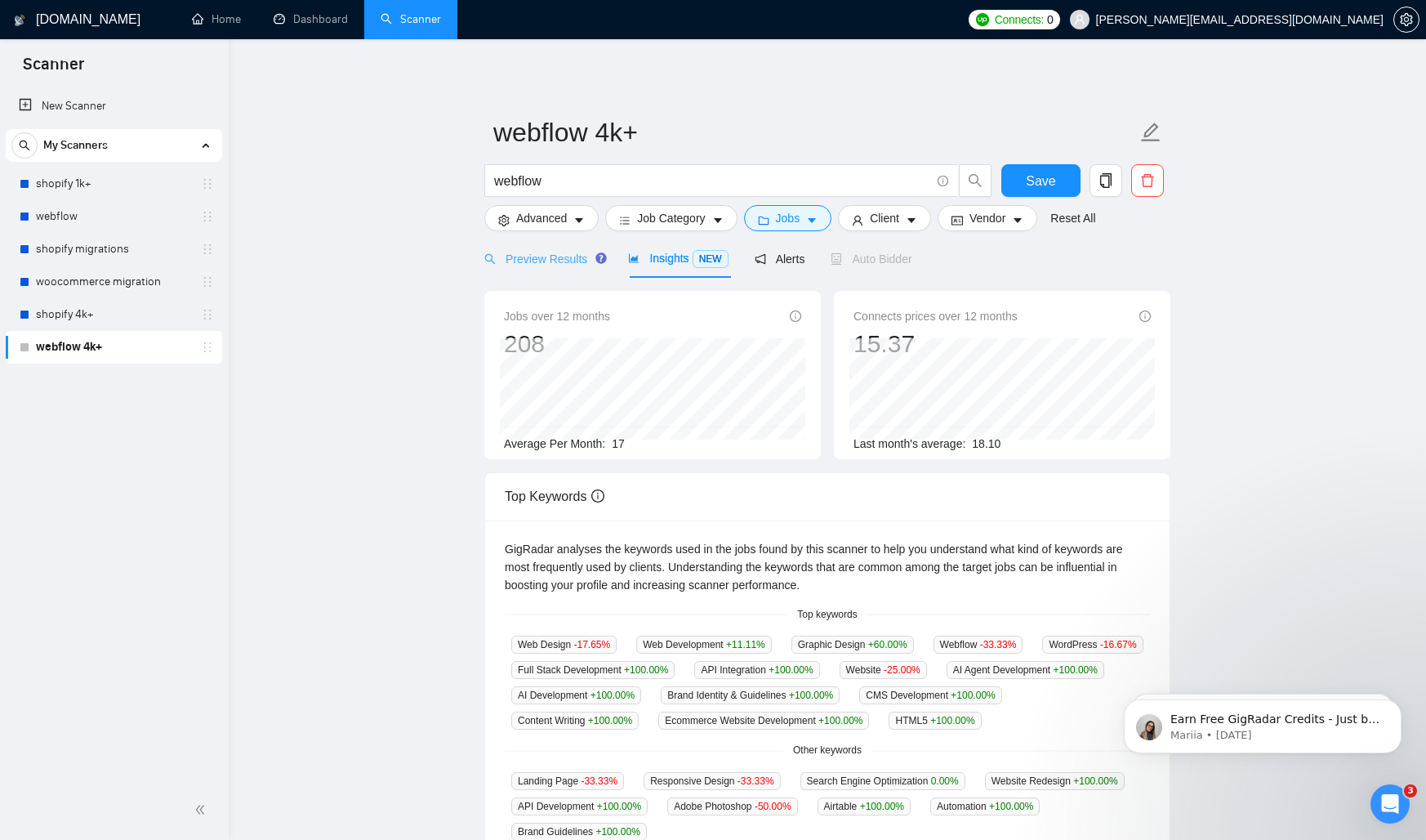
click at [542, 268] on div "Preview Results" at bounding box center [542, 258] width 118 height 39
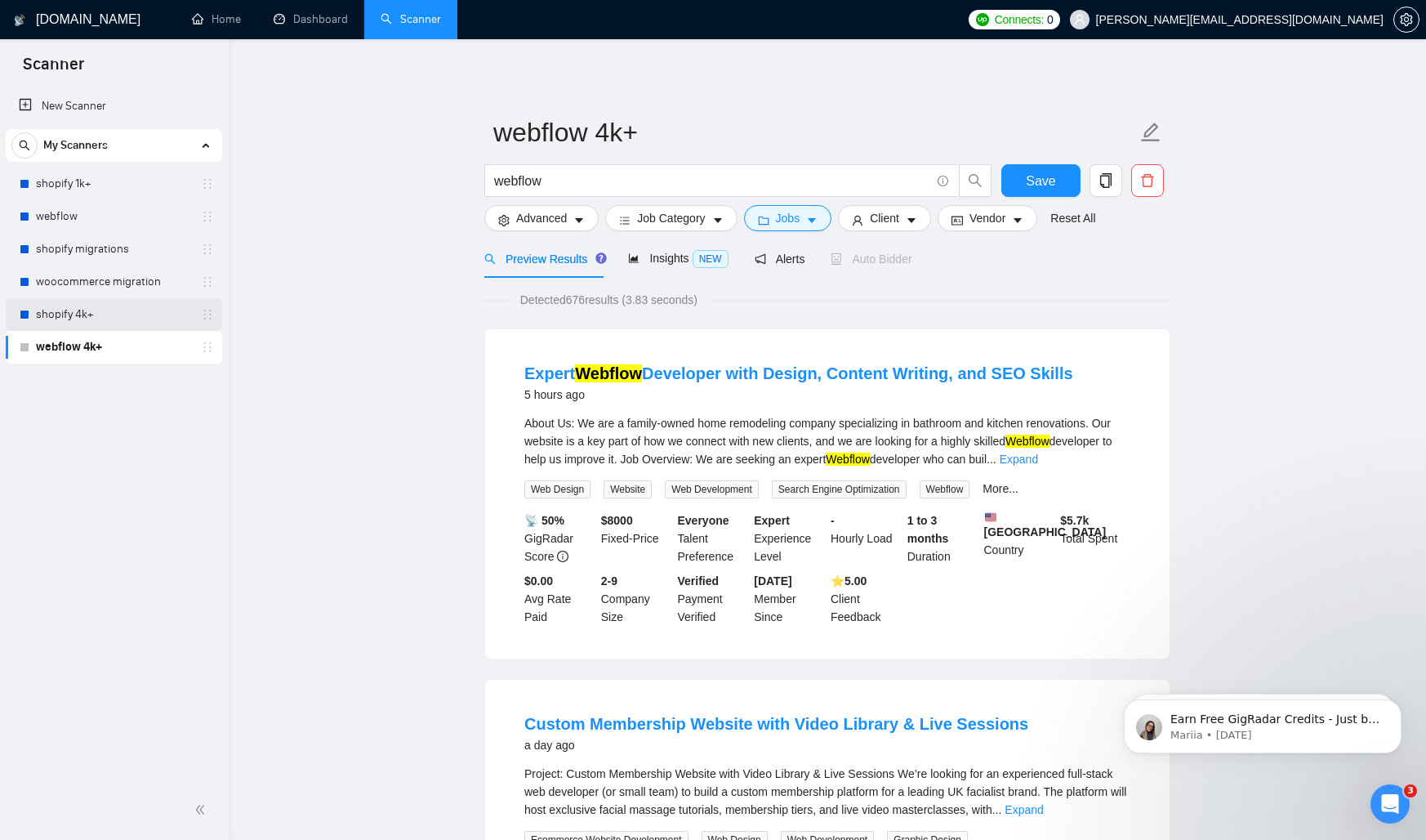
click at [106, 314] on link "shopify 4k+" at bounding box center [113, 315] width 155 height 33
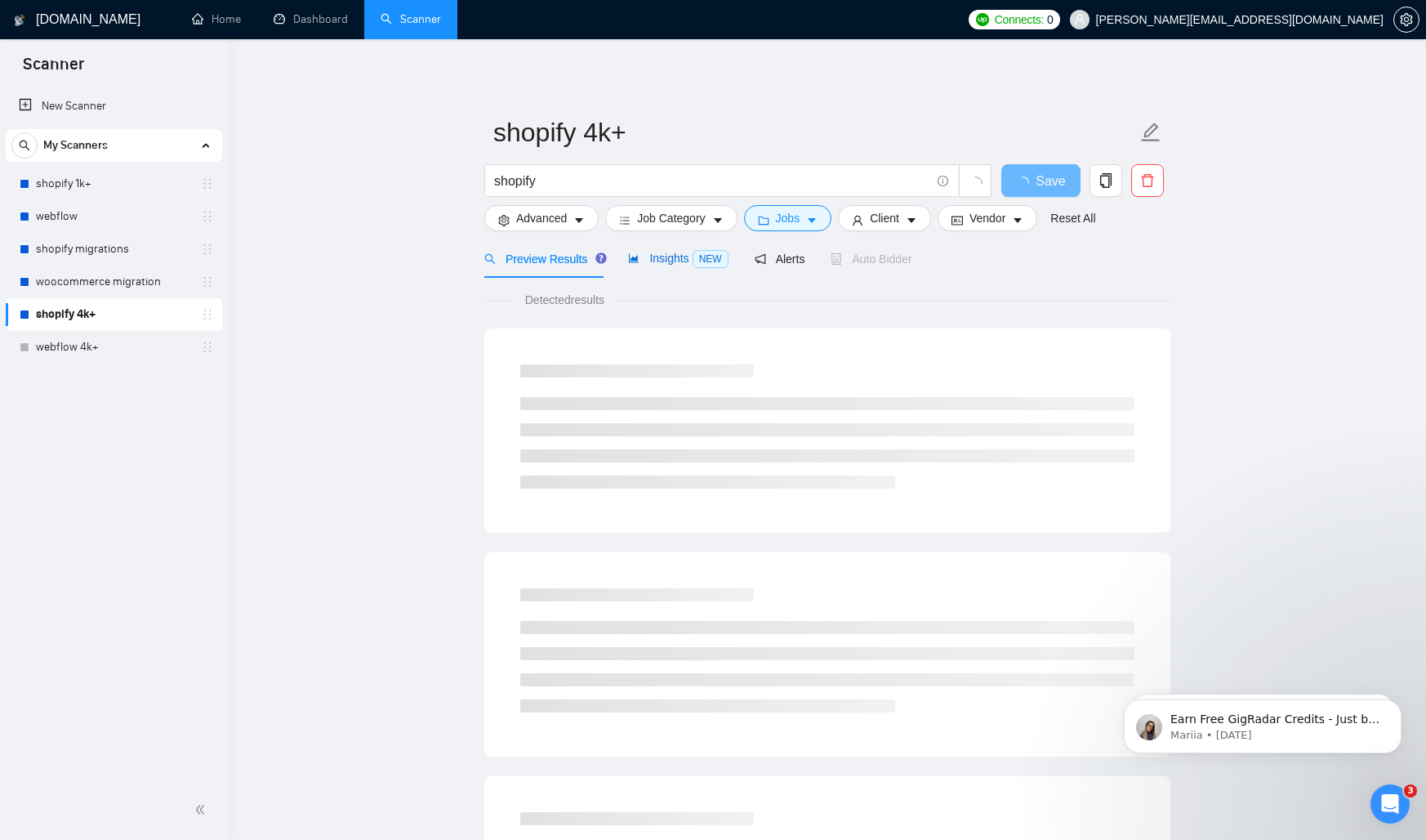
click at [667, 260] on span "Insights NEW" at bounding box center [677, 258] width 99 height 13
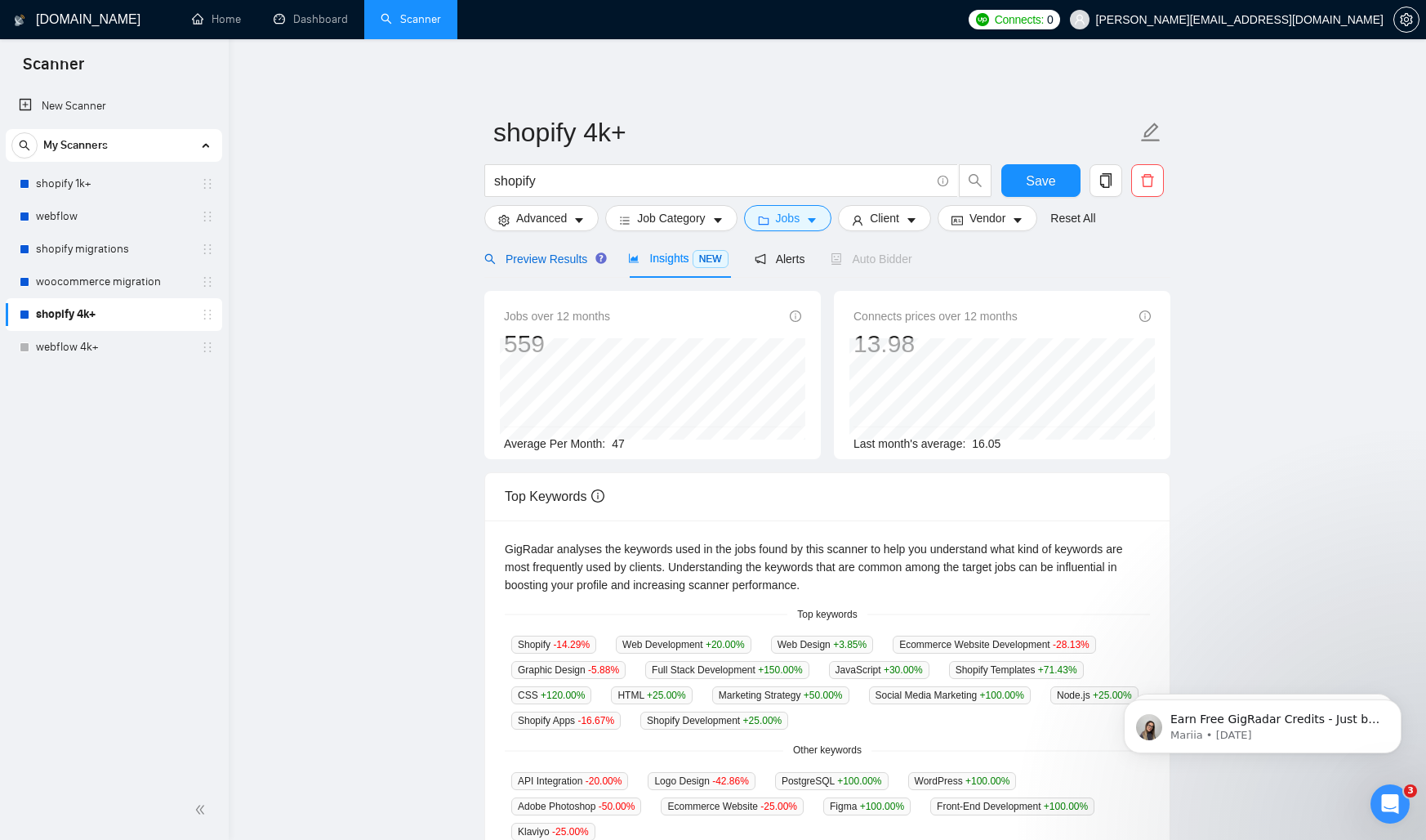
click at [564, 261] on span "Preview Results" at bounding box center [542, 259] width 118 height 13
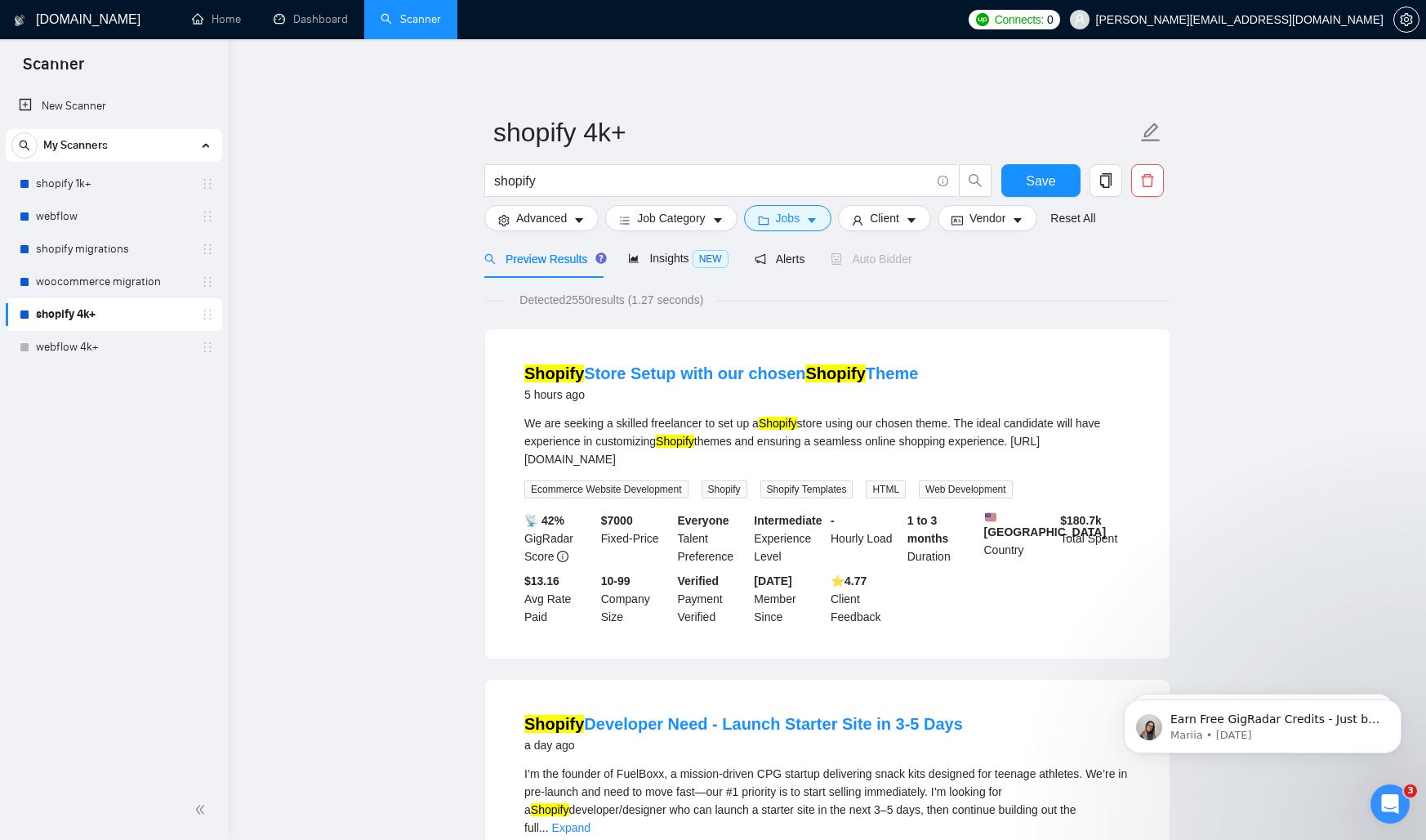
click at [625, 252] on div "Preview Results Insights NEW Alerts Auto Bidder" at bounding box center [698, 258] width 428 height 39
click at [675, 252] on span "Insights NEW" at bounding box center [677, 258] width 99 height 13
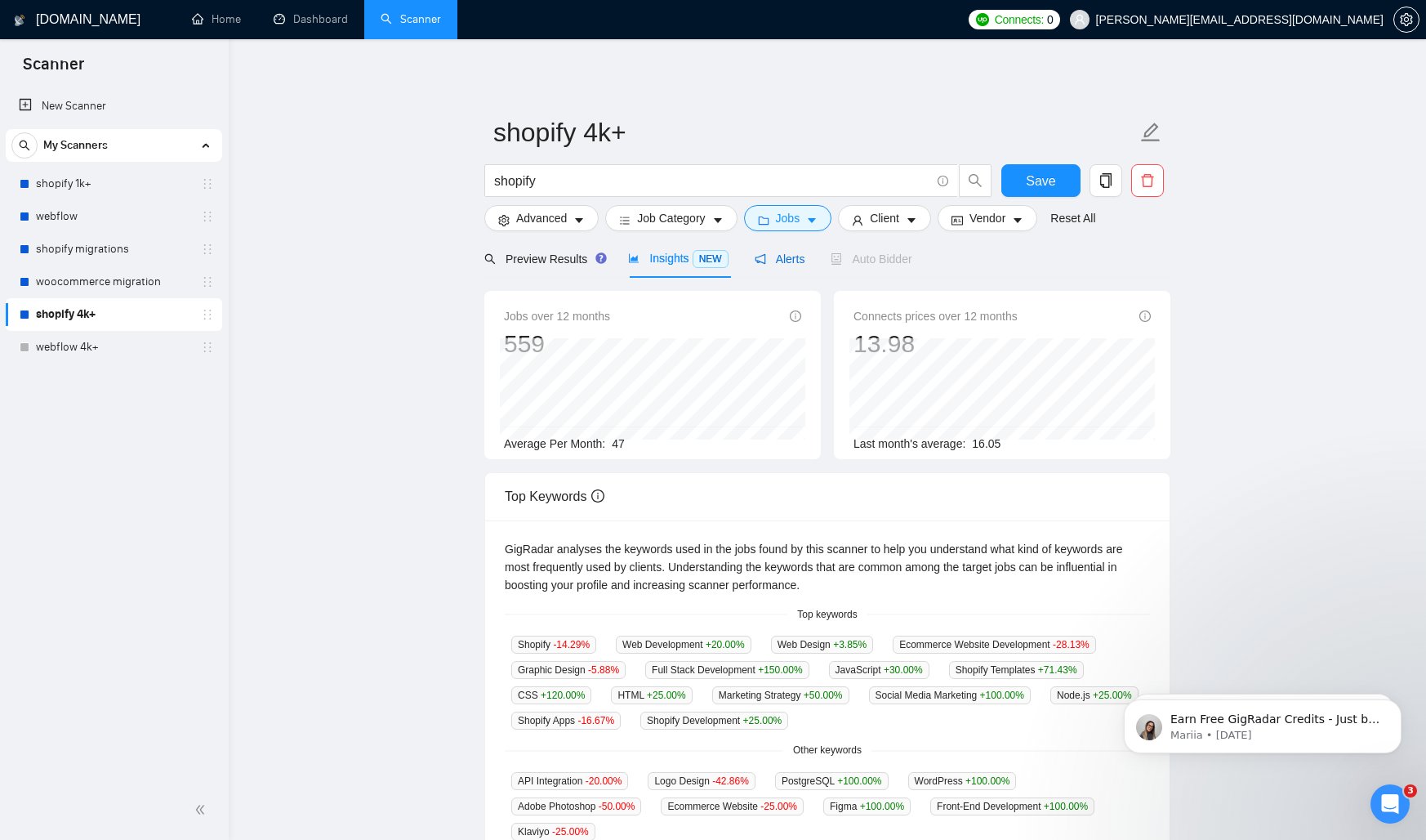
click at [766, 256] on icon "notification" at bounding box center [760, 259] width 12 height 12
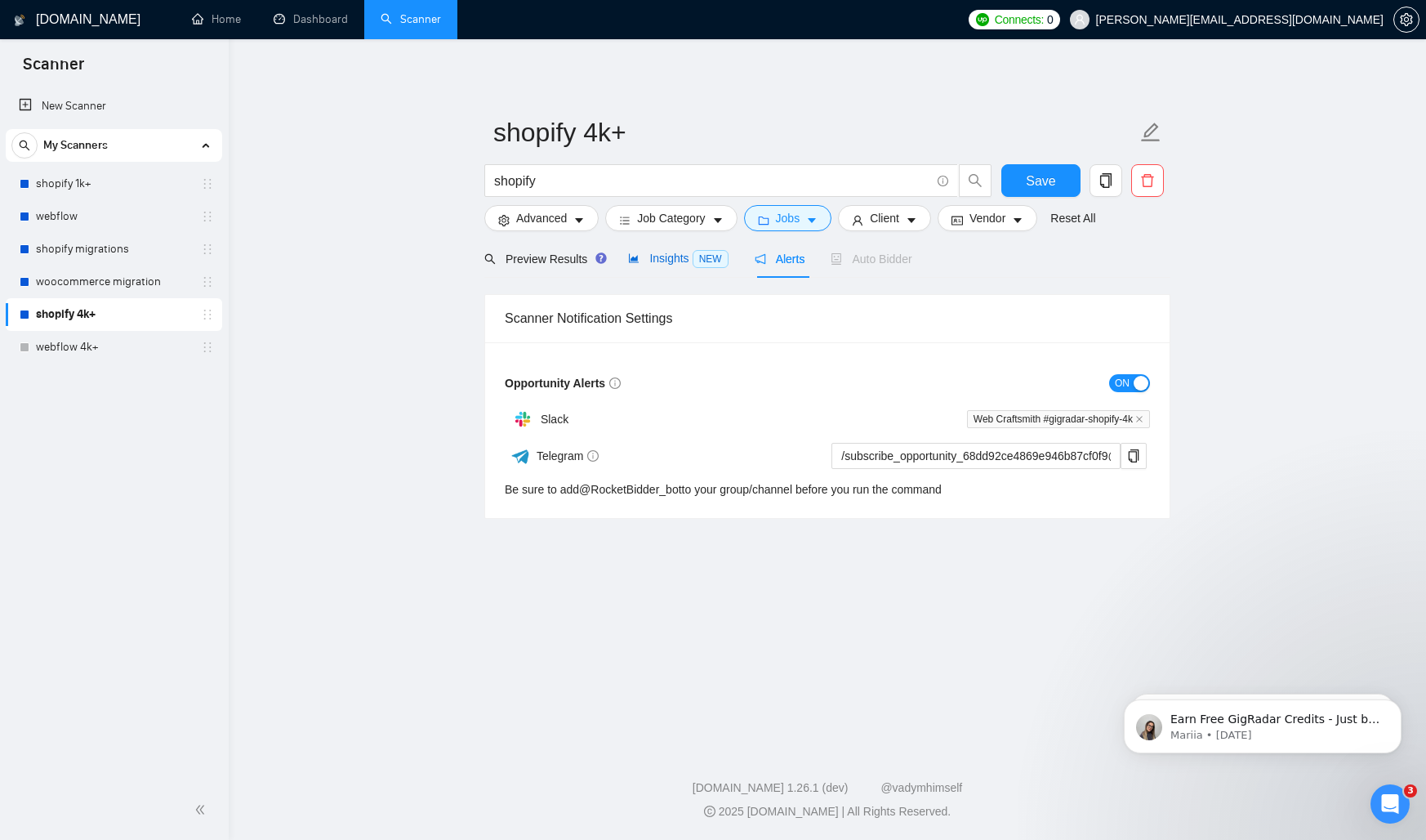
click at [656, 256] on span "Insights NEW" at bounding box center [677, 258] width 99 height 13
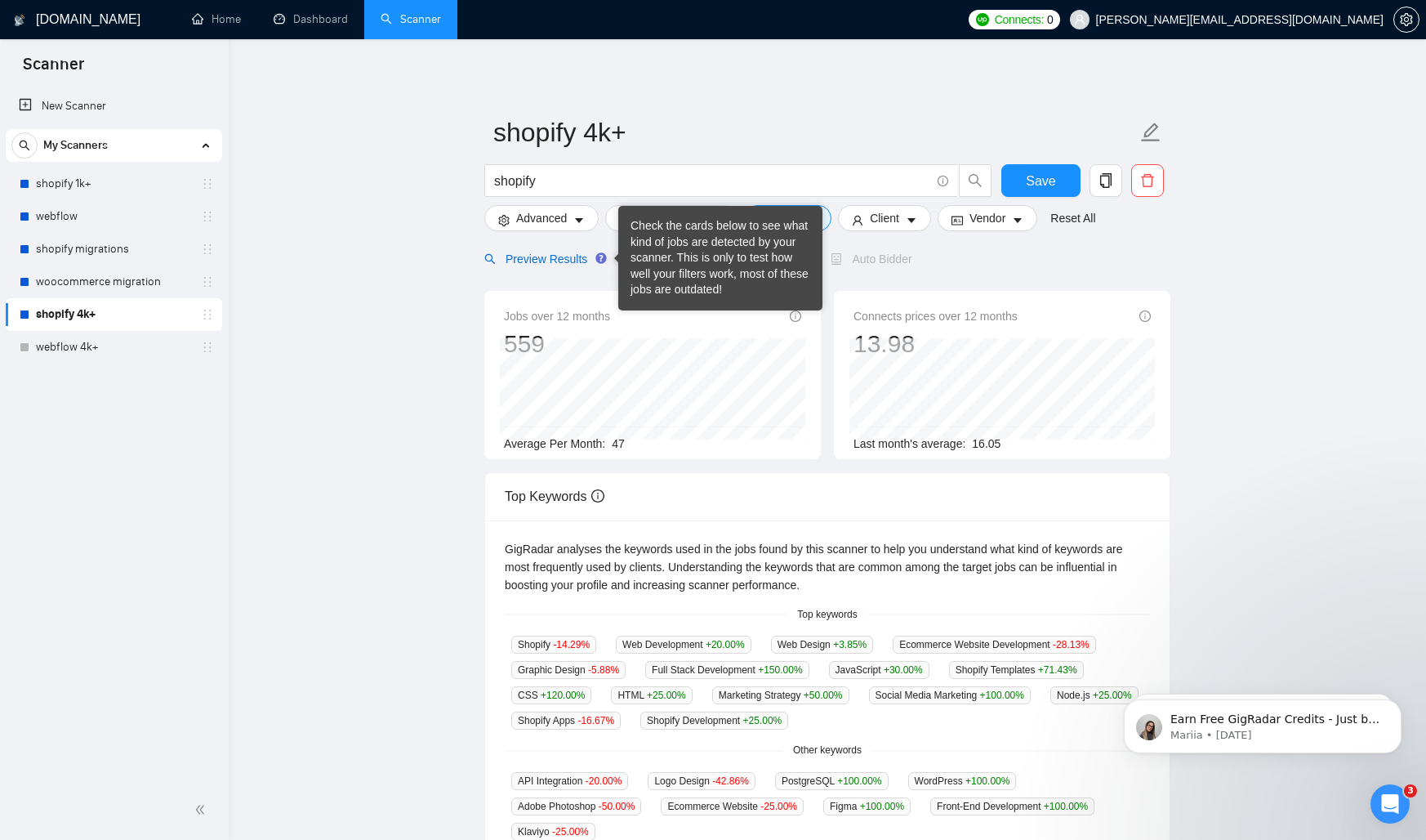
click at [561, 265] on span "Preview Results" at bounding box center [542, 259] width 118 height 13
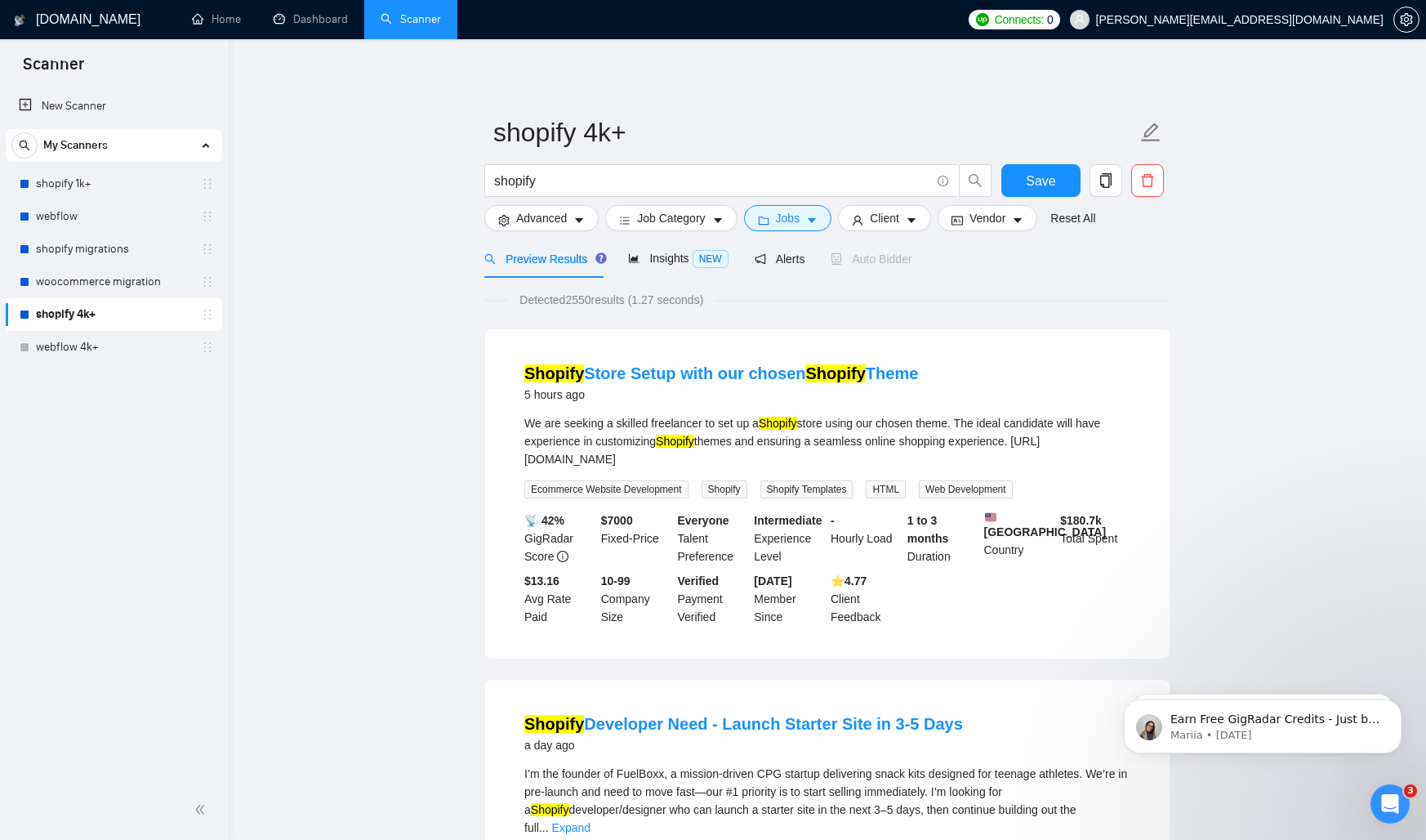
click at [815, 300] on div "Detected 2550 results (1.27 seconds)" at bounding box center [827, 300] width 686 height 18
drag, startPoint x: 1394, startPoint y: 324, endPoint x: 759, endPoint y: 50, distance: 691.6
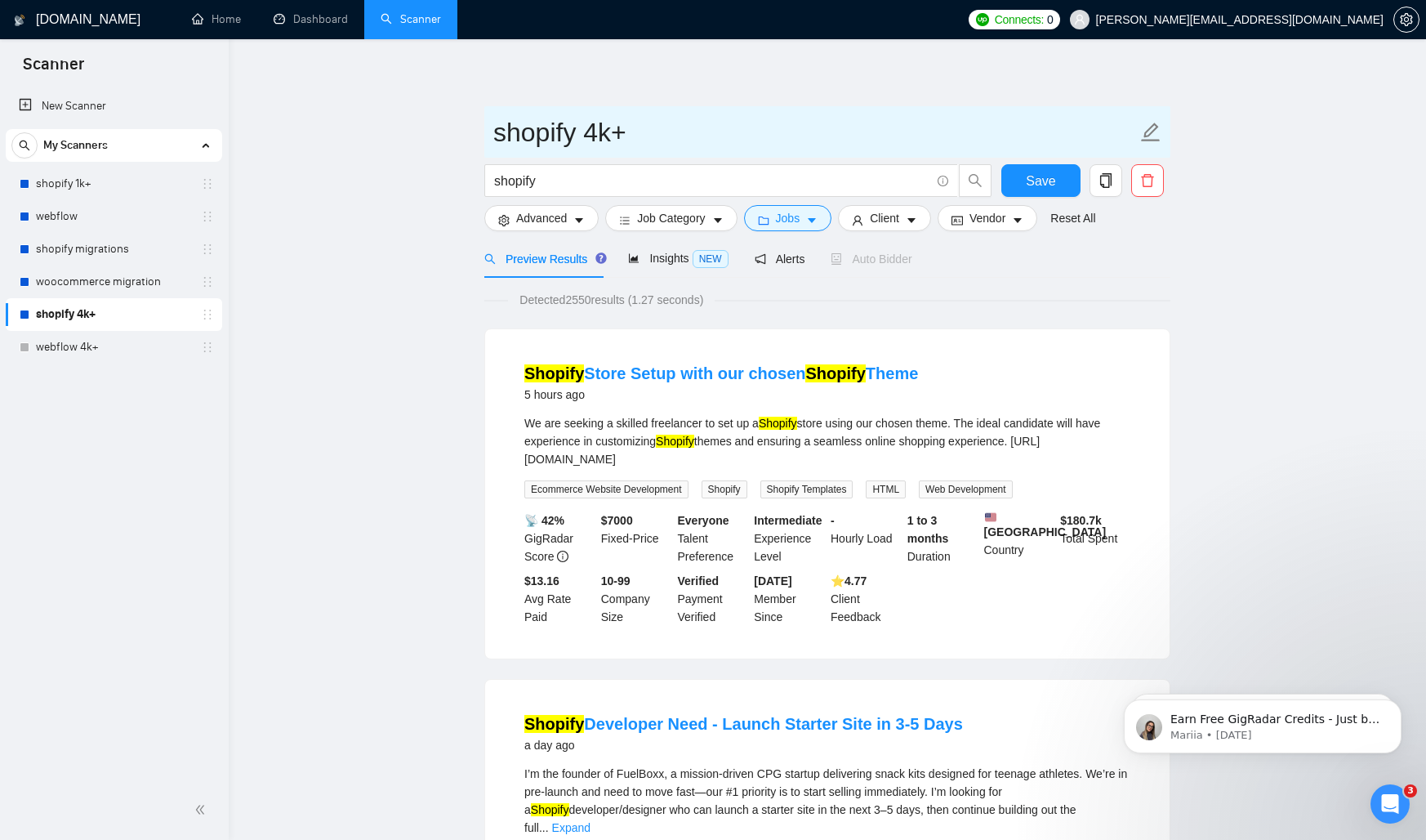
click at [815, 106] on span "shopify 4k+" at bounding box center [827, 132] width 686 height 52
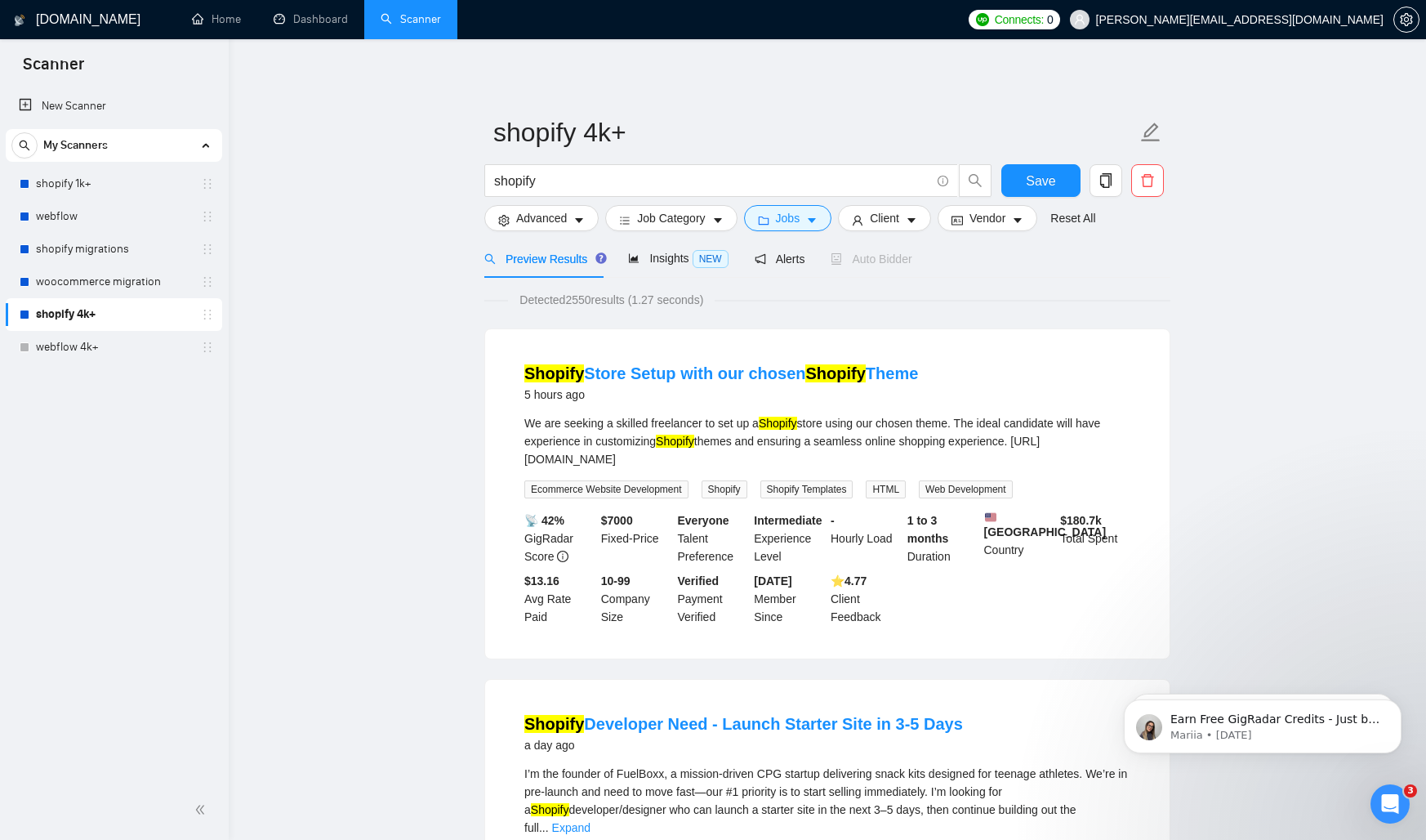
click at [122, 351] on link "webflow 4k+" at bounding box center [113, 347] width 155 height 33
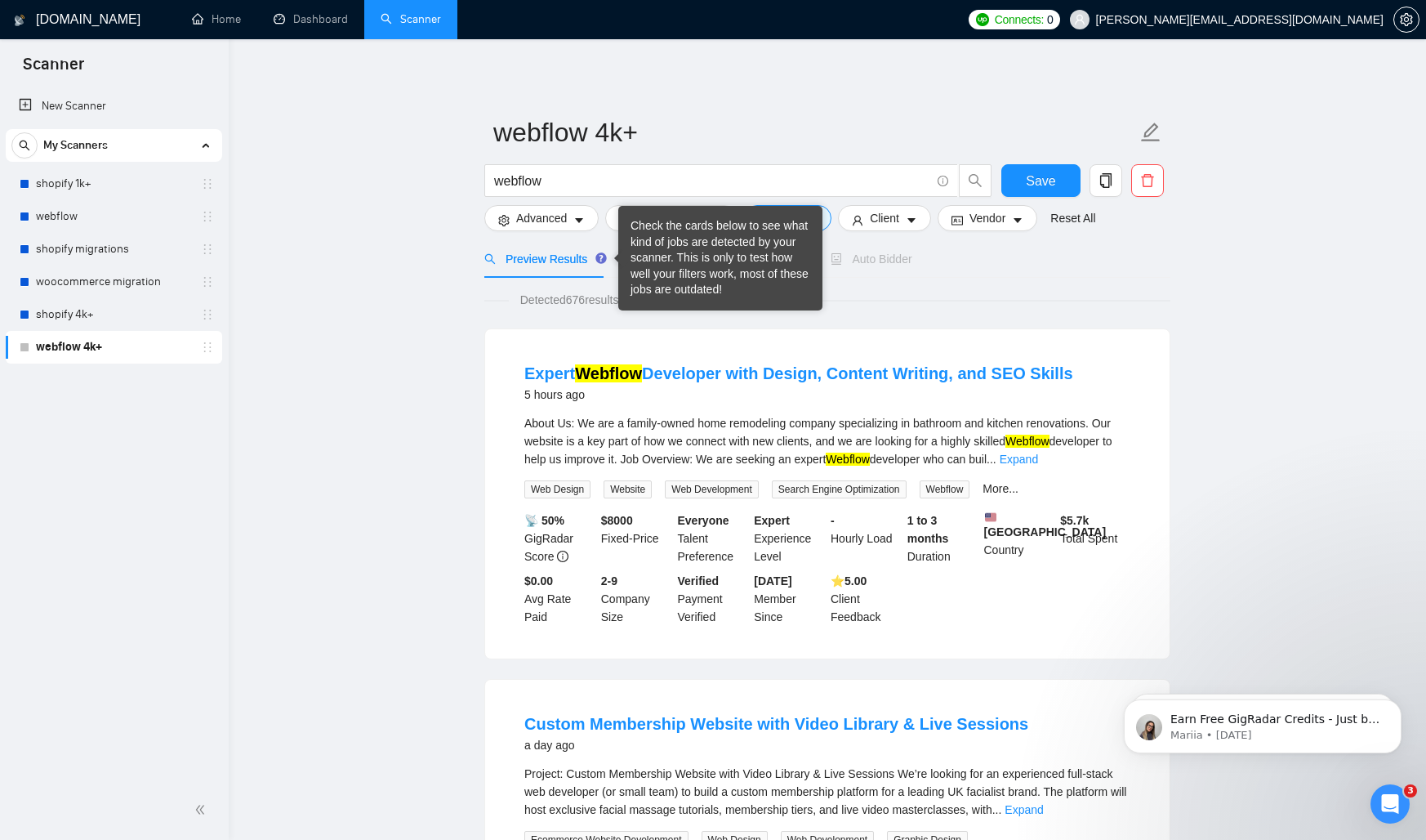
click at [791, 254] on div "Check the cards below to see what kind of jobs are detected by your scanner. Th…" at bounding box center [720, 257] width 180 height 80
click at [935, 276] on div "Preview Results Insights NEW Alerts Auto Bidder" at bounding box center [827, 258] width 686 height 39
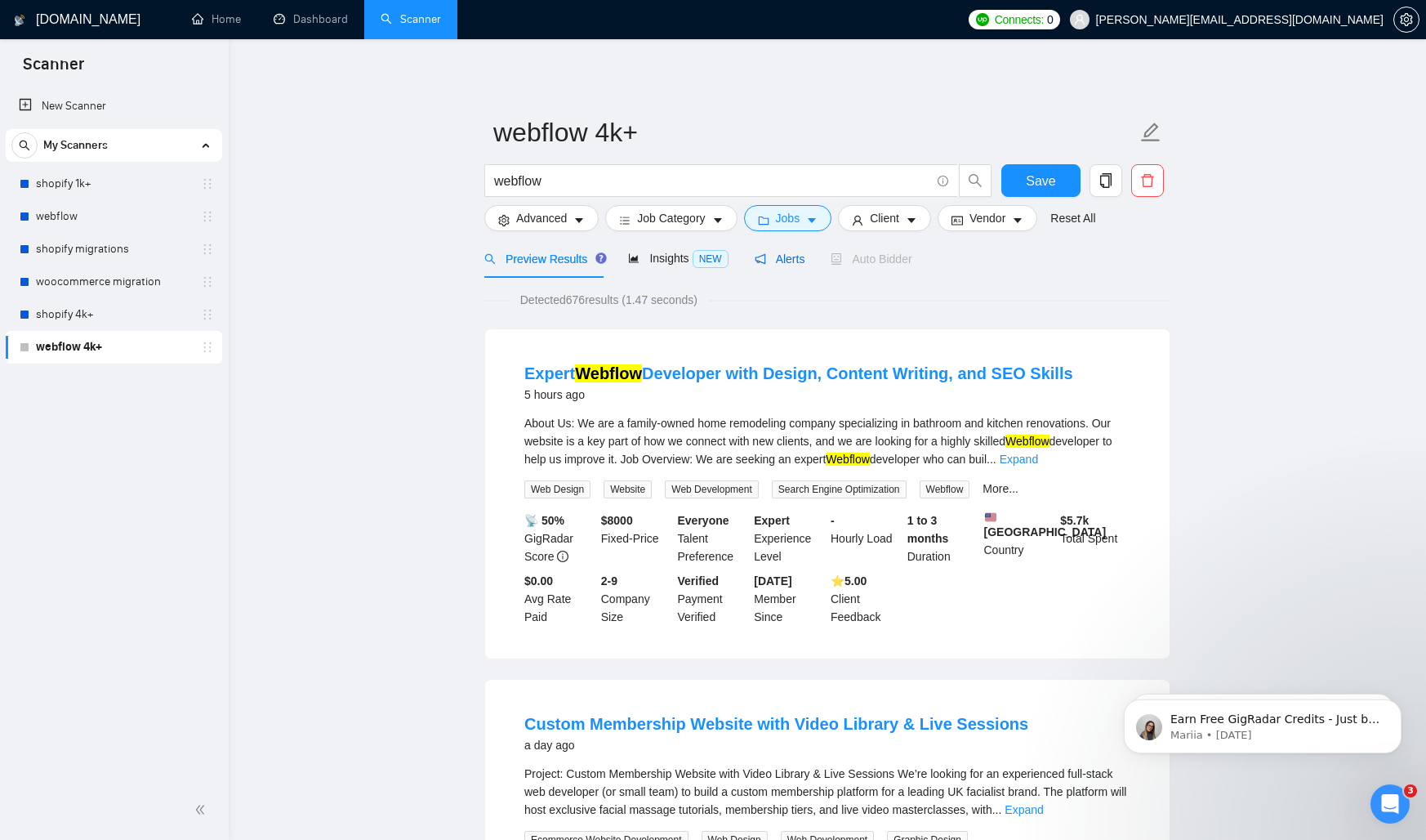
click at [805, 263] on span "Alerts" at bounding box center [780, 259] width 51 height 13
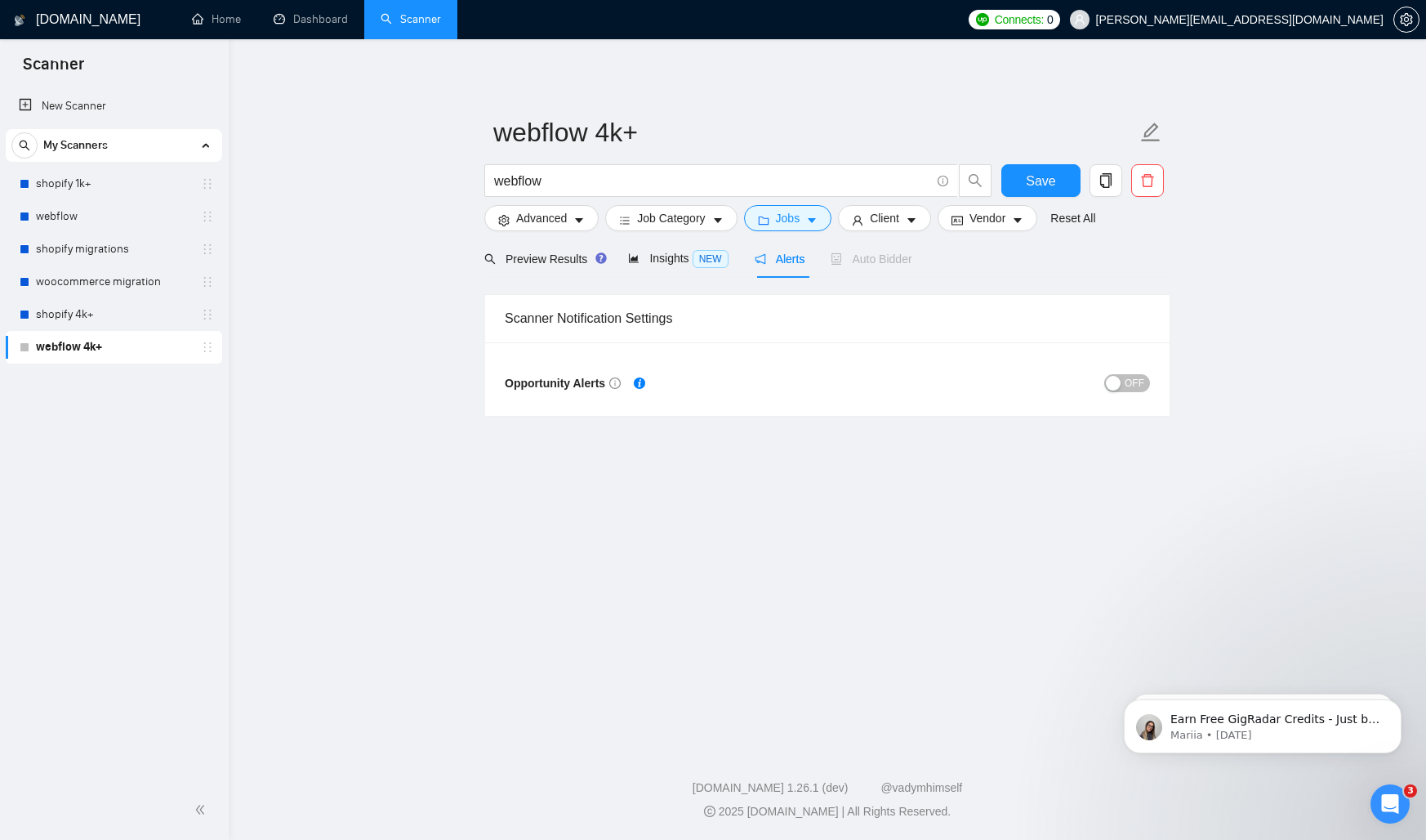
click at [1129, 387] on span "OFF" at bounding box center [1134, 383] width 20 height 18
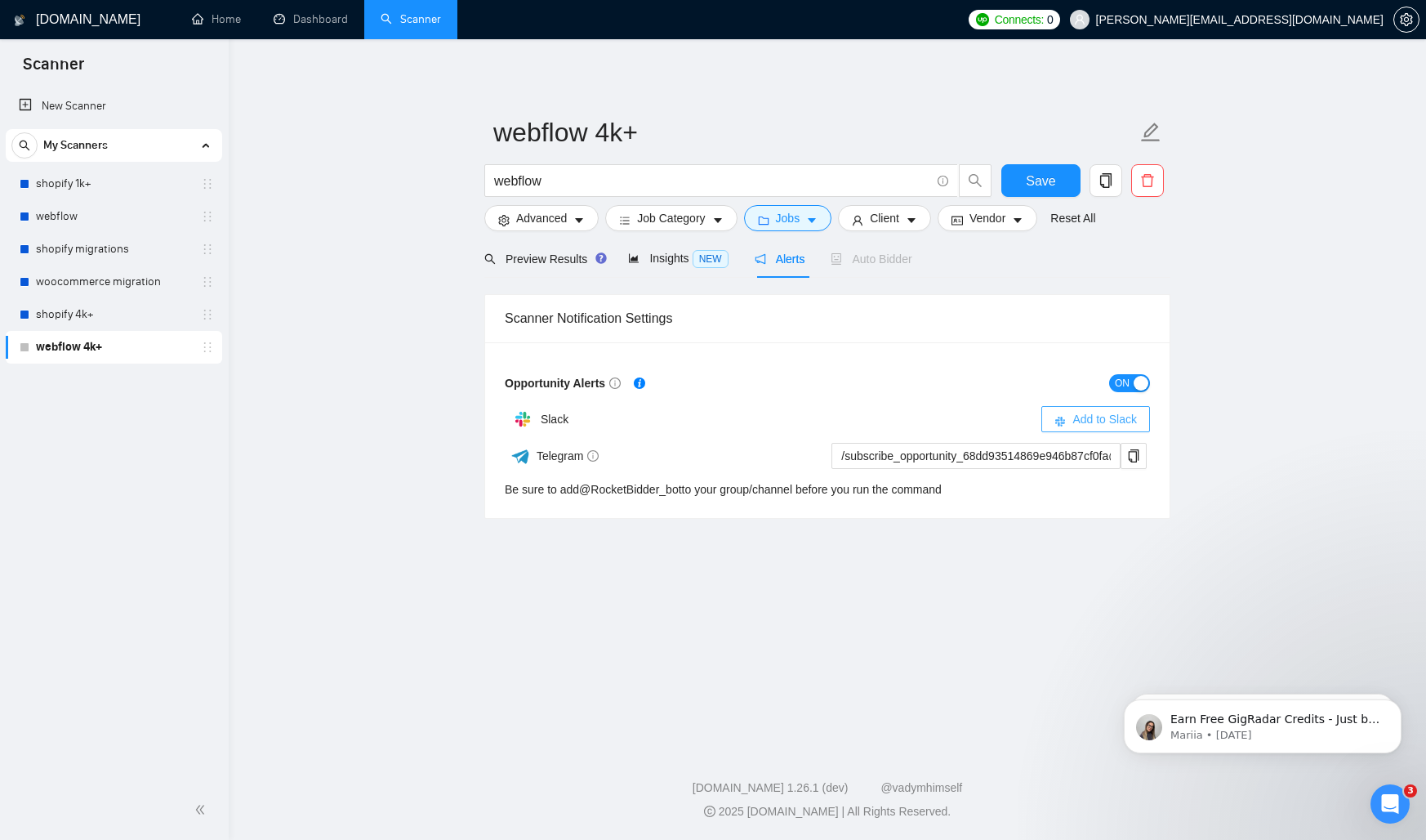
click at [1058, 432] on button "Add to Slack" at bounding box center [1096, 419] width 108 height 26
click at [1385, 796] on icon "Open Intercom Messenger" at bounding box center [1388, 801] width 27 height 27
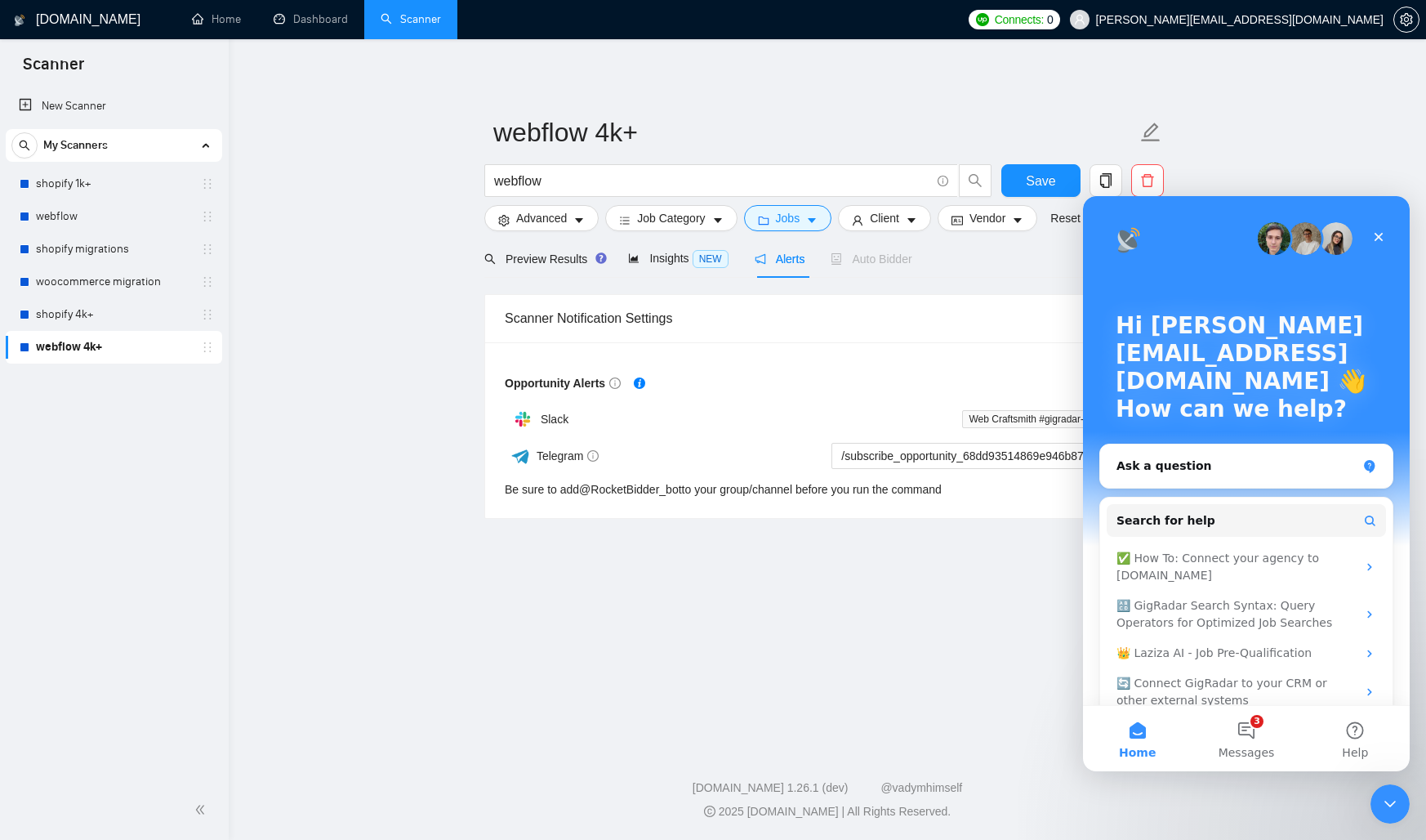
click at [870, 639] on main "webflow 4k+ webflow Save Advanced Job Category Jobs Client Vendor Reset All Pre…" at bounding box center [827, 390] width 1145 height 648
click at [1260, 742] on button "3 Messages" at bounding box center [1246, 739] width 108 height 66
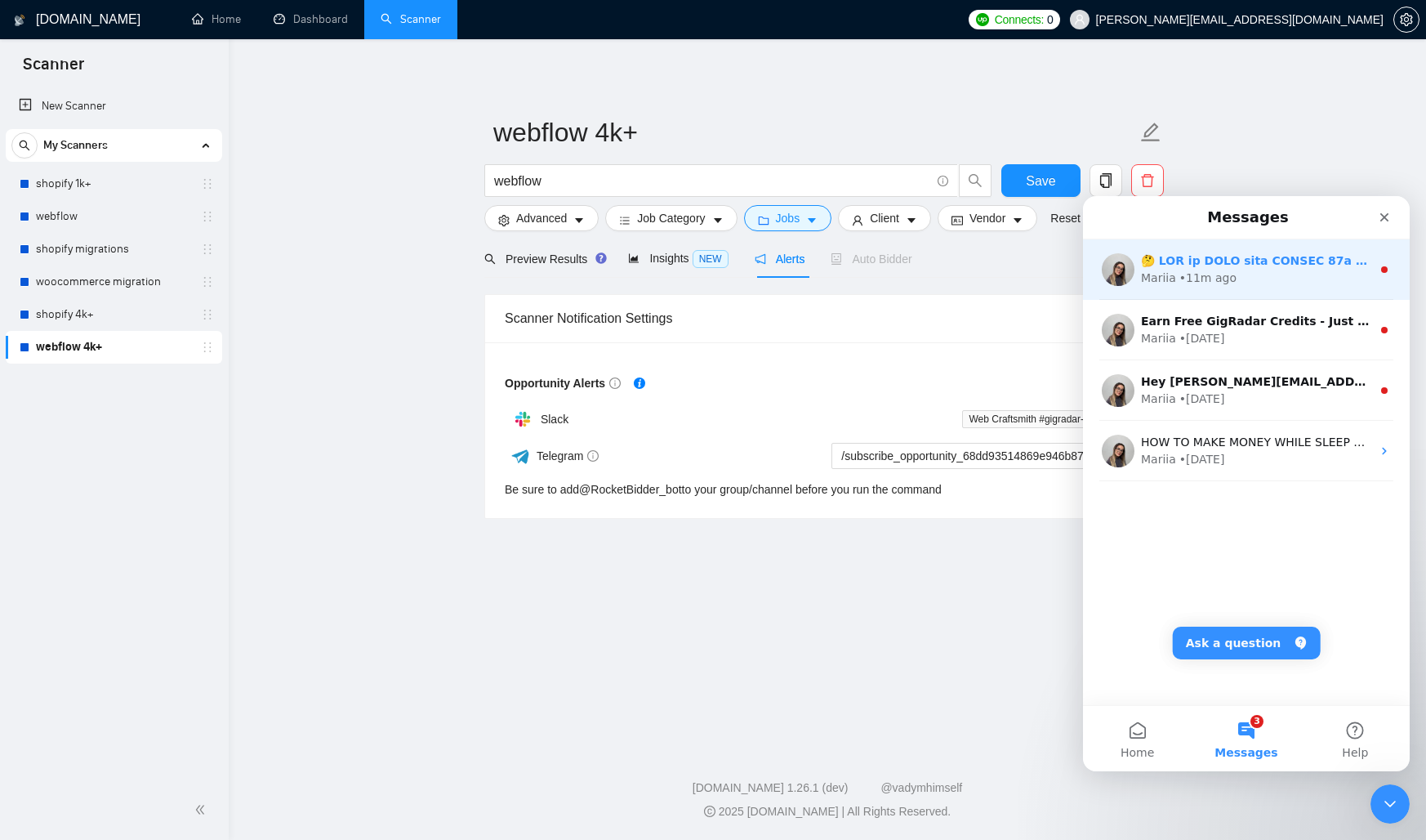
click at [1228, 246] on div "Mariia • 11m ago" at bounding box center [1247, 270] width 327 height 61
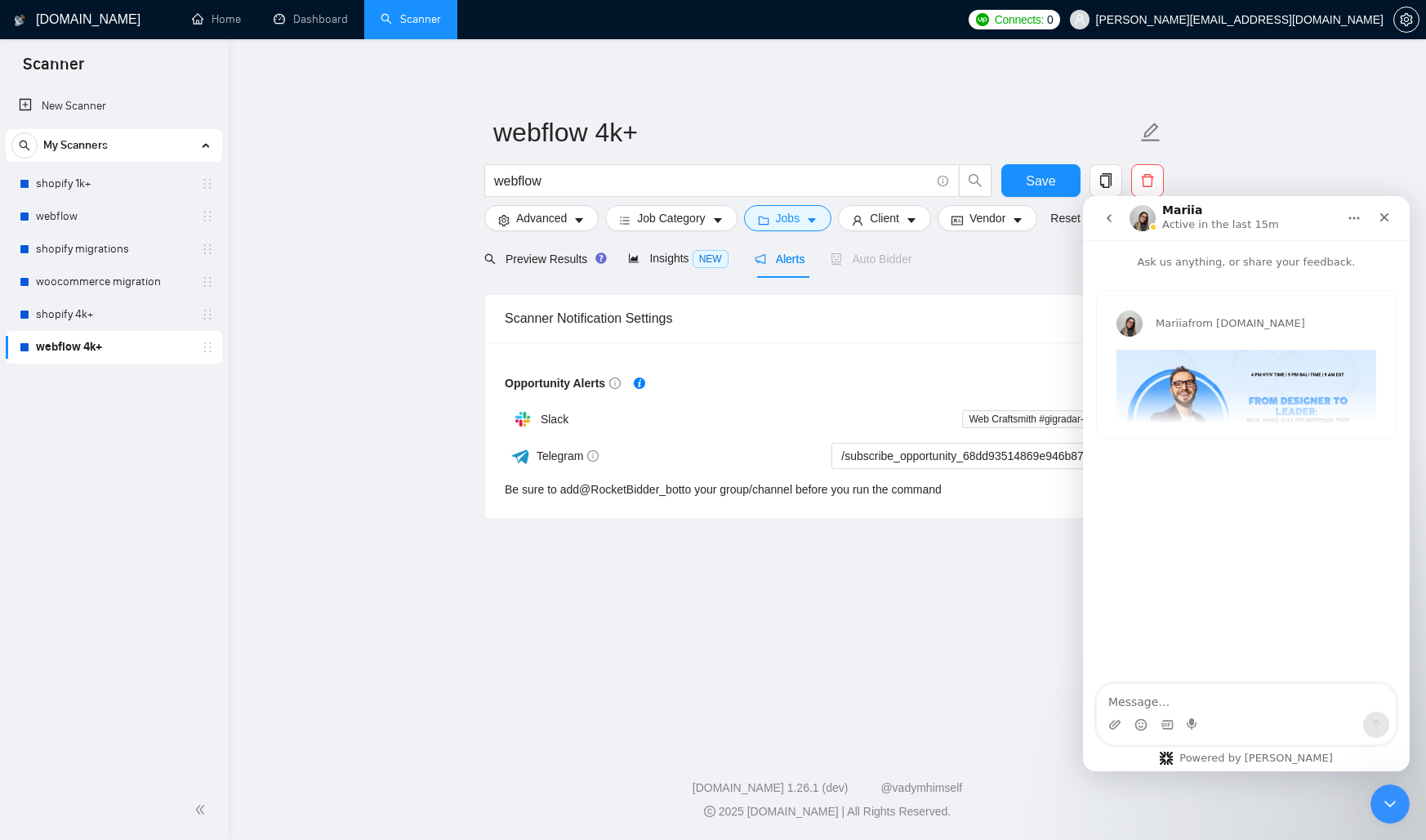
click at [1281, 413] on div "[PERSON_NAME] from [DOMAIN_NAME] 🤔 HOW to SELL your DESIGN 10x higher than you …" at bounding box center [1247, 364] width 299 height 147
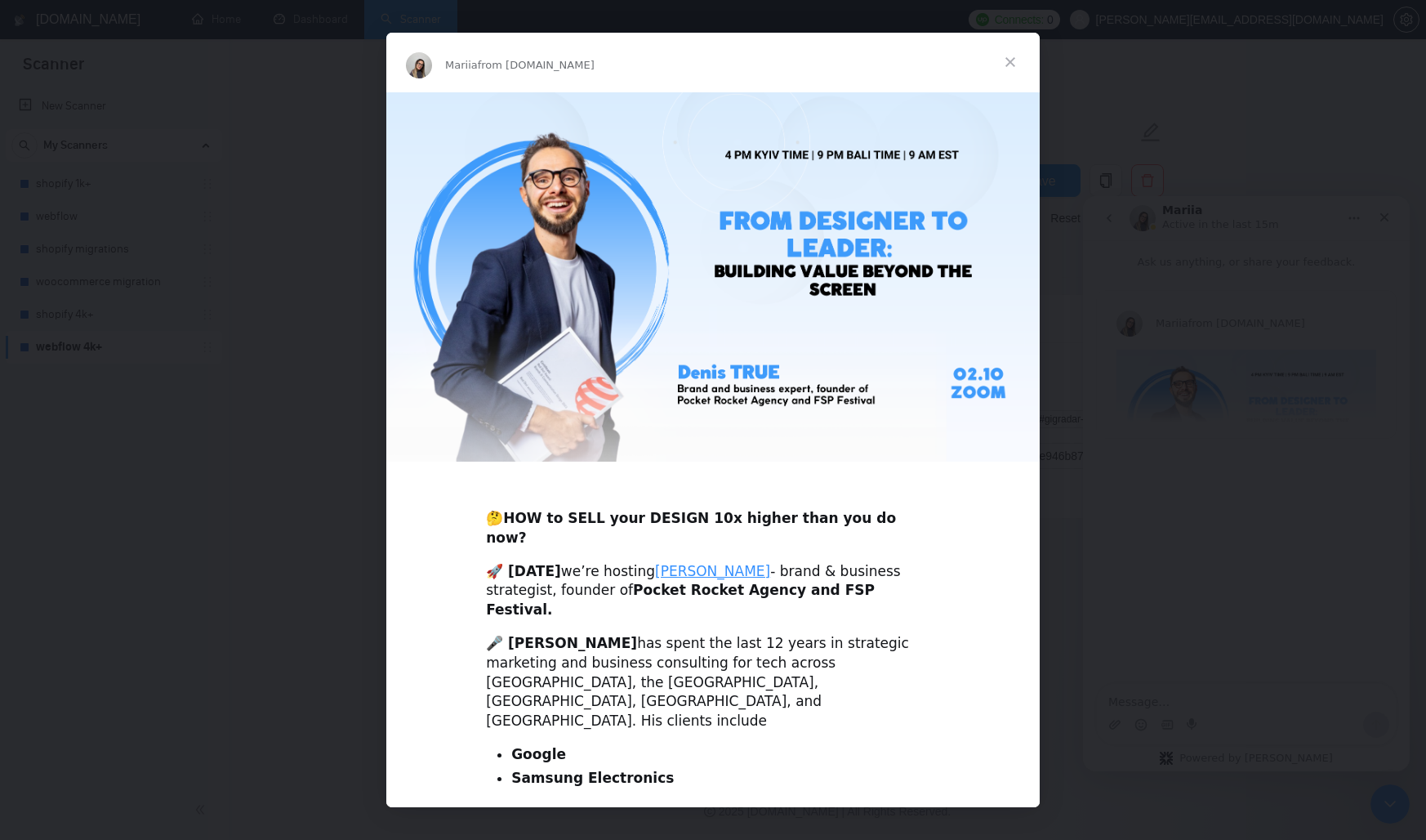
click at [699, 635] on div "🎤 [PERSON_NAME] has spent the last 12 years in strategic marketing and business…" at bounding box center [713, 682] width 455 height 97
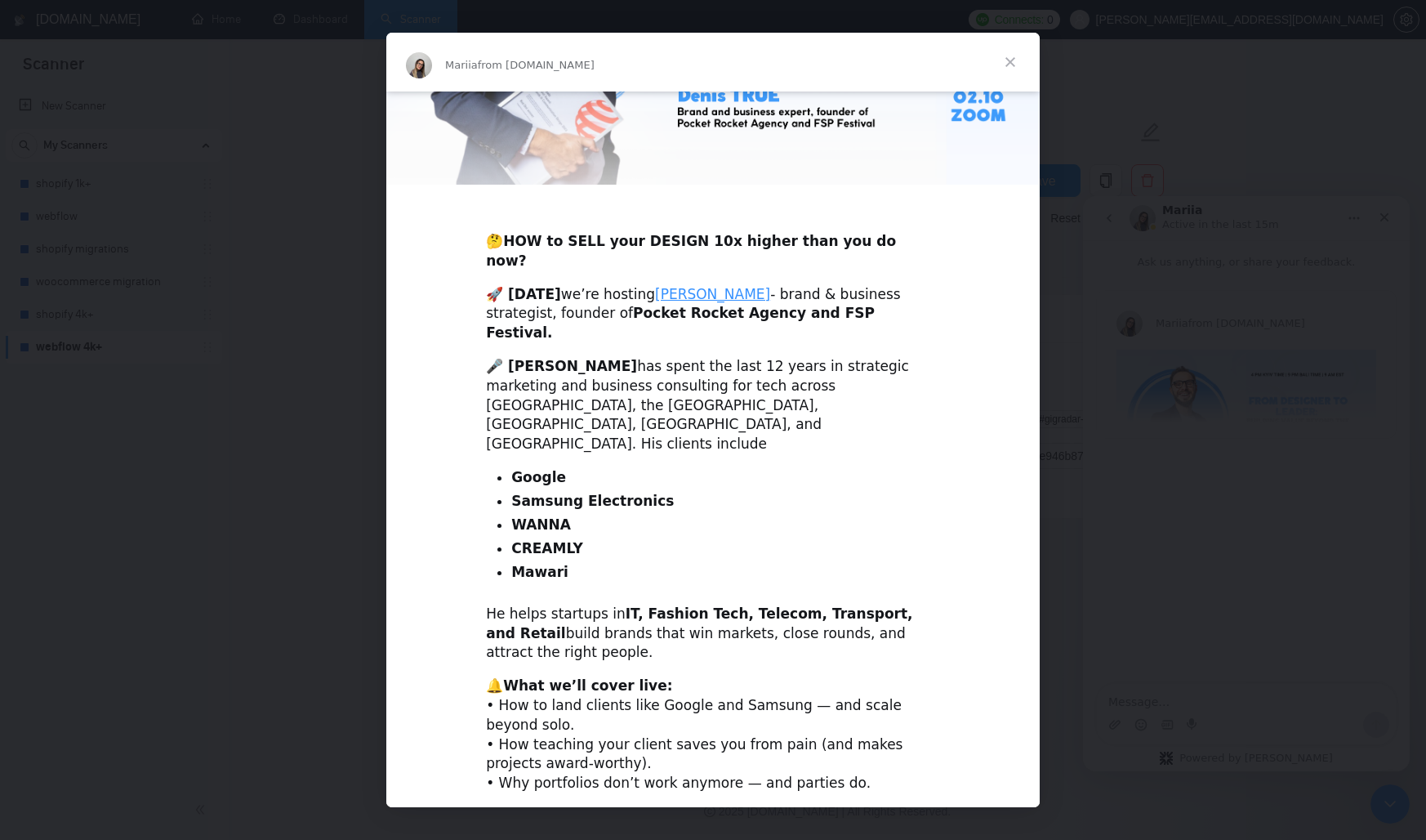
scroll to position [278, 0]
click at [747, 515] on li "WANNA" at bounding box center [726, 524] width 429 height 20
click at [731, 538] on li "CREAMLY" at bounding box center [726, 548] width 429 height 20
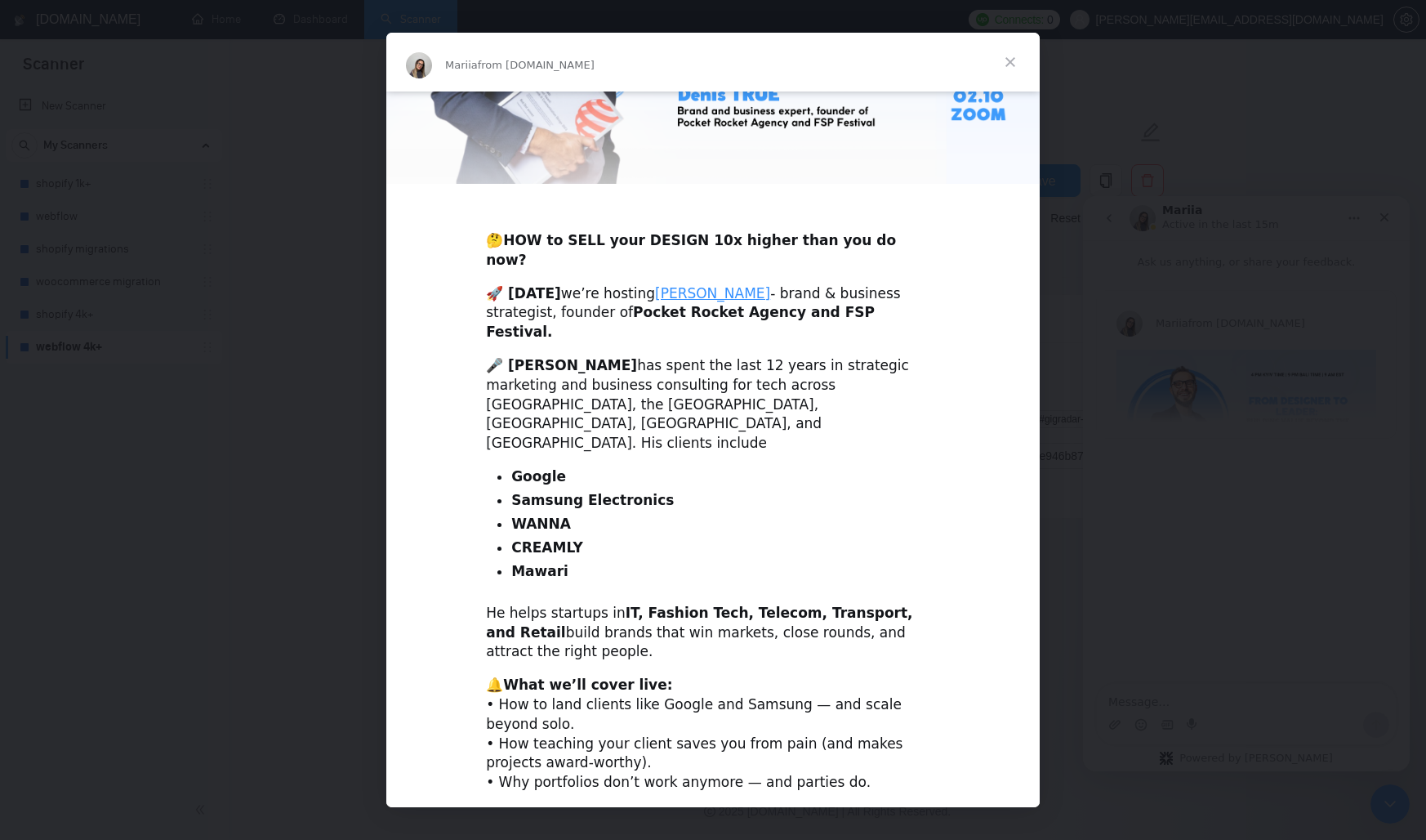
click at [1117, 563] on div "Intercom messenger" at bounding box center [713, 420] width 1426 height 840
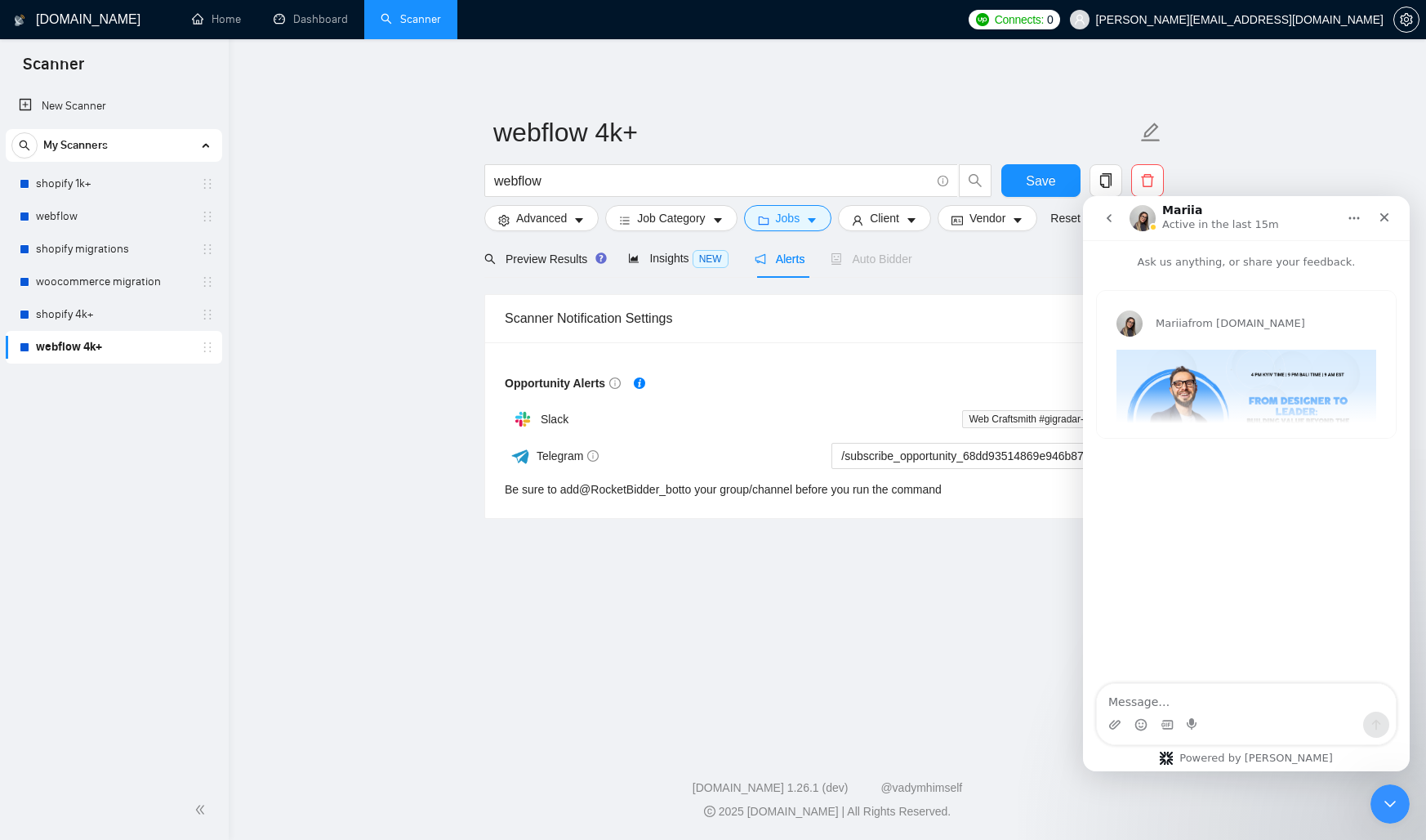
click at [782, 602] on main "webflow 4k+ webflow Save Advanced Job Category Jobs Client Vendor Reset All Pre…" at bounding box center [827, 390] width 1145 height 648
click at [765, 345] on div "Opportunity Alerts ON Slack Web Craftsmith #gigradar-webflow-4k Telegram /subsc…" at bounding box center [827, 430] width 685 height 176
click at [759, 104] on div "webflow 4k+ webflow Save Advanced Job Category Jobs Client Vendor Reset All Pre…" at bounding box center [827, 293] width 686 height 454
click at [471, 392] on main "webflow 4k+ webflow Save Advanced Job Category Jobs Client Vendor Reset All Pre…" at bounding box center [827, 390] width 1145 height 648
click at [1374, 792] on div "Close Intercom Messenger" at bounding box center [1388, 801] width 39 height 39
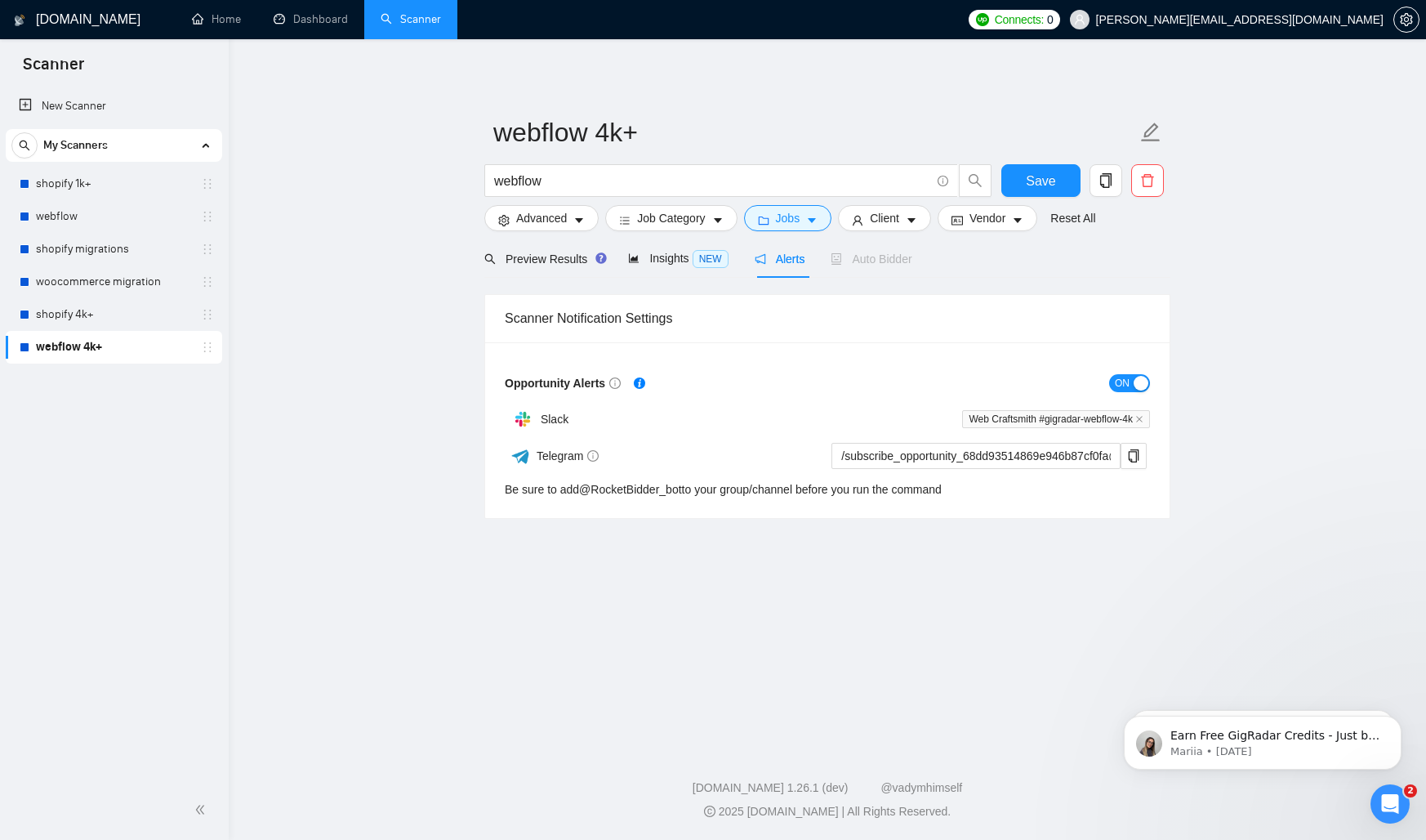
scroll to position [0, 0]
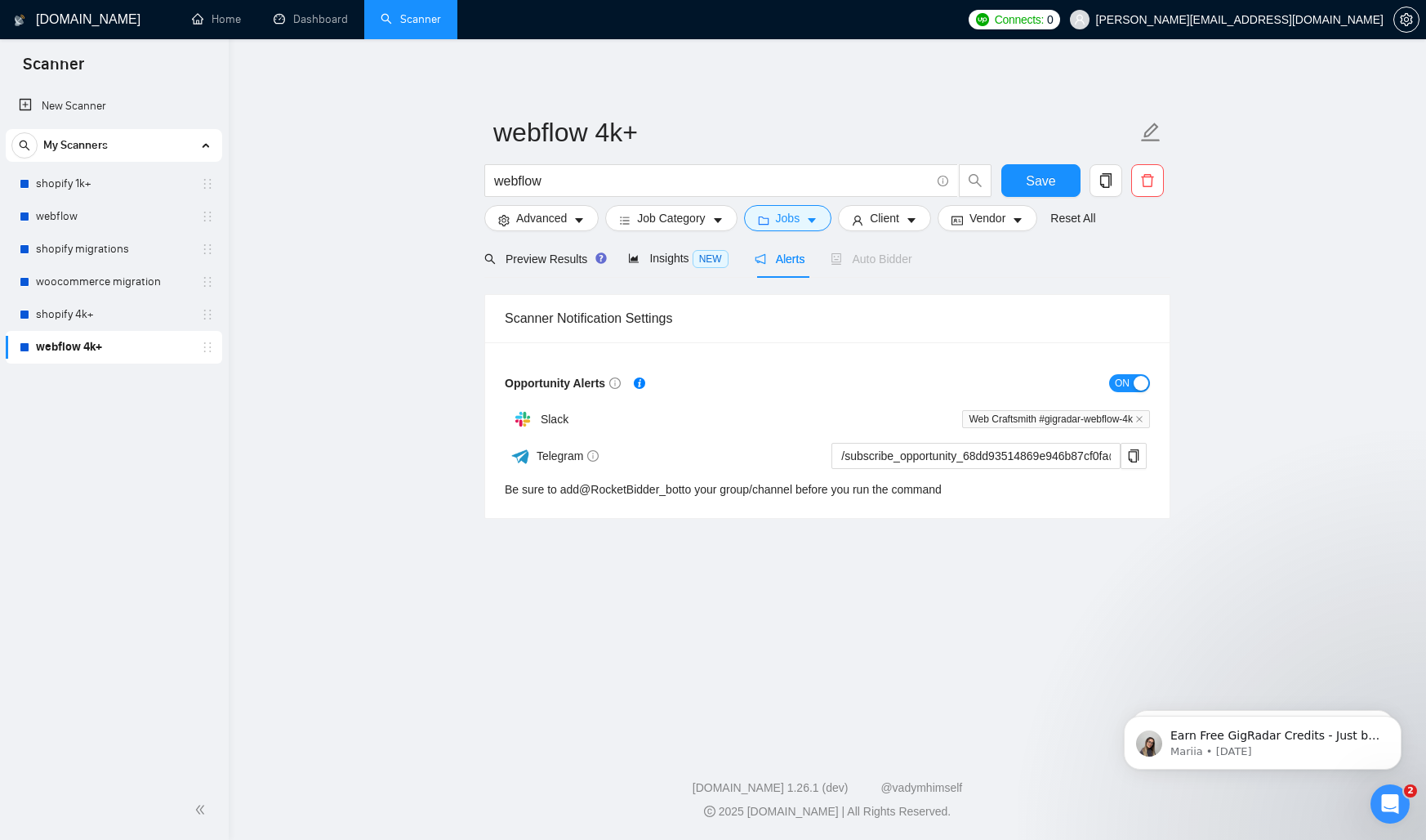
click at [327, 494] on main "webflow 4k+ webflow Save Advanced Job Category Jobs Client Vendor Reset All Pre…" at bounding box center [827, 390] width 1145 height 648
click at [321, 372] on main "webflow 4k+ webflow Save Advanced Job Category Jobs Client Vendor Reset All Pre…" at bounding box center [827, 390] width 1145 height 648
